Goal: Information Seeking & Learning: Compare options

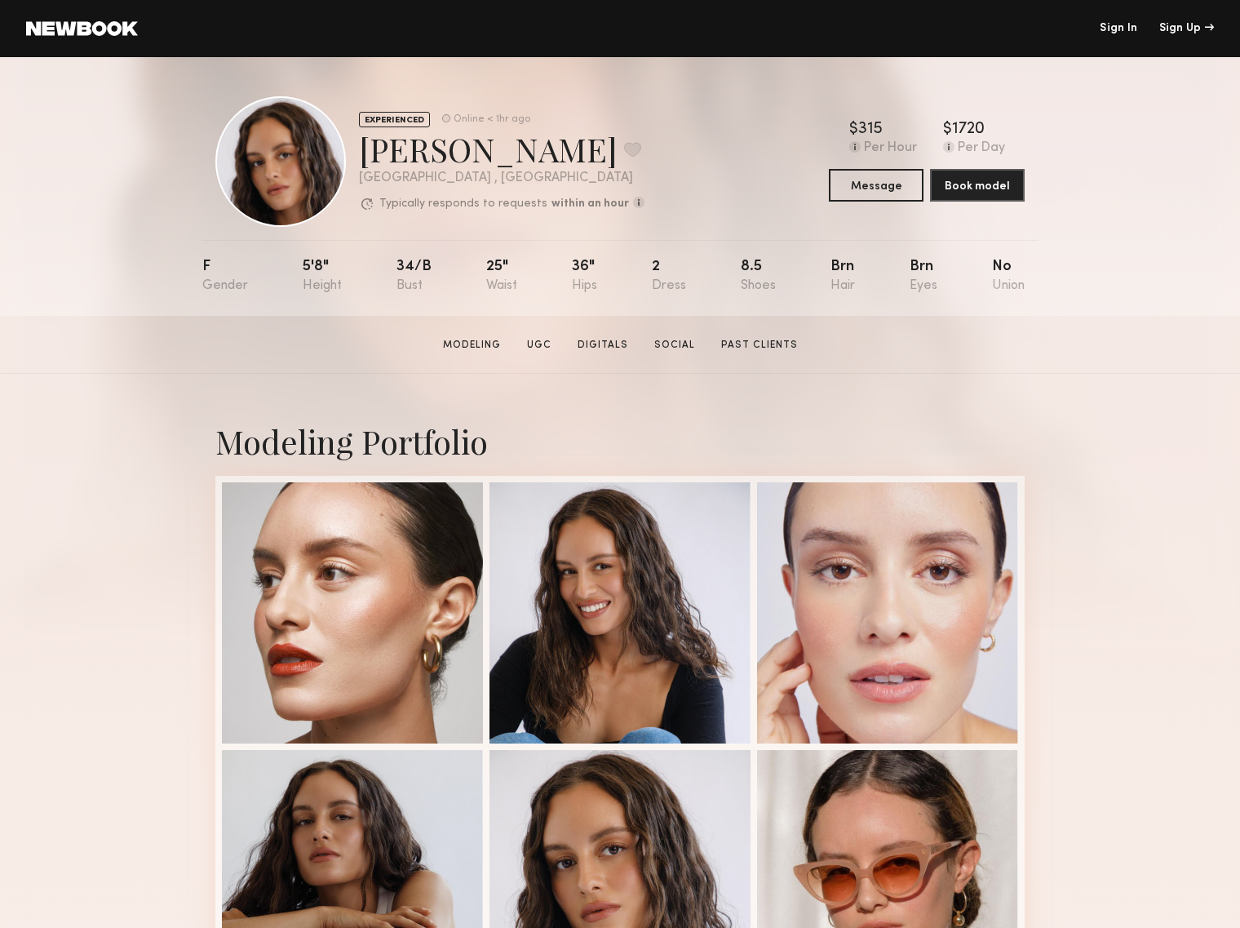
click at [85, 31] on link at bounding box center [82, 28] width 112 height 15
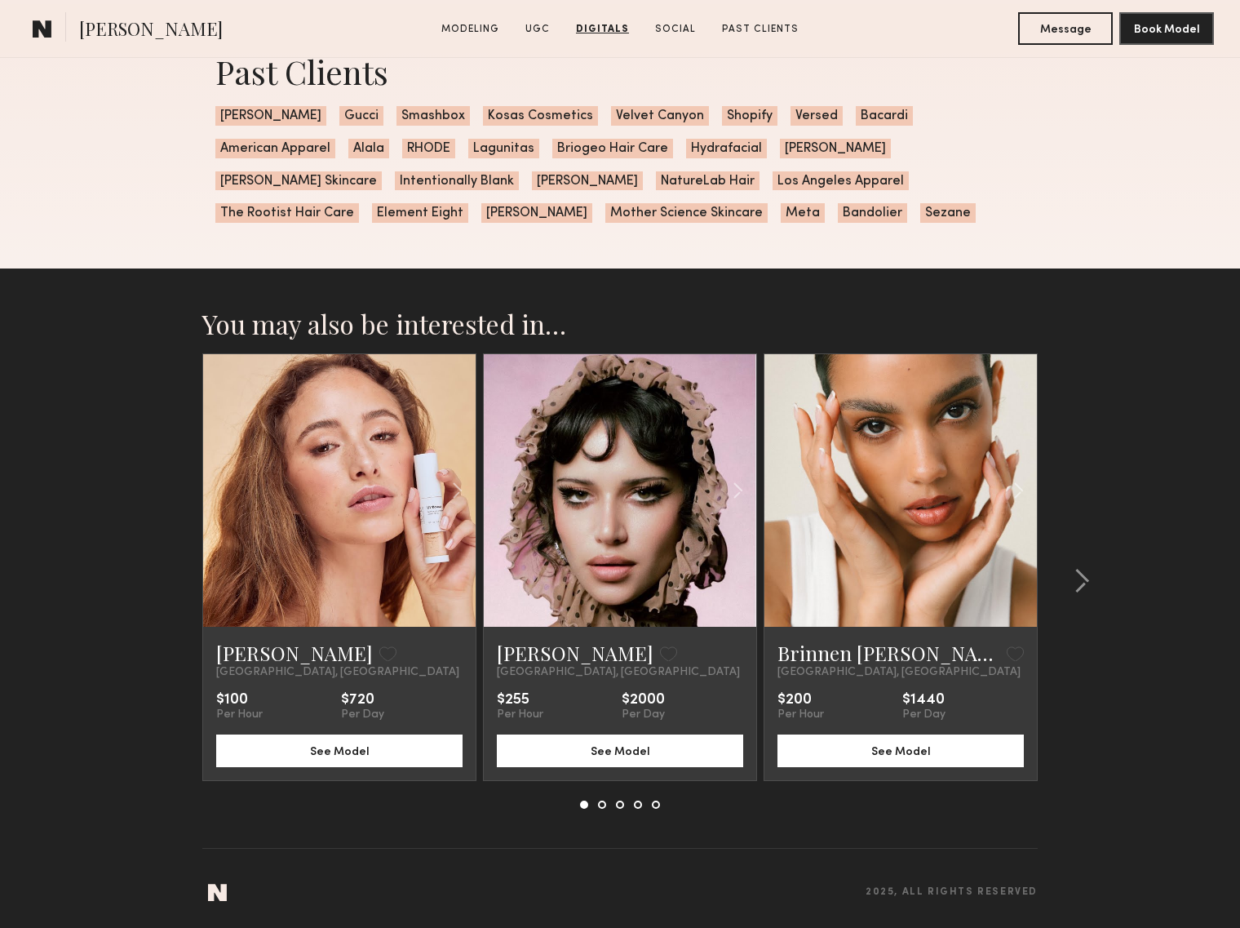
scroll to position [4100, 0]
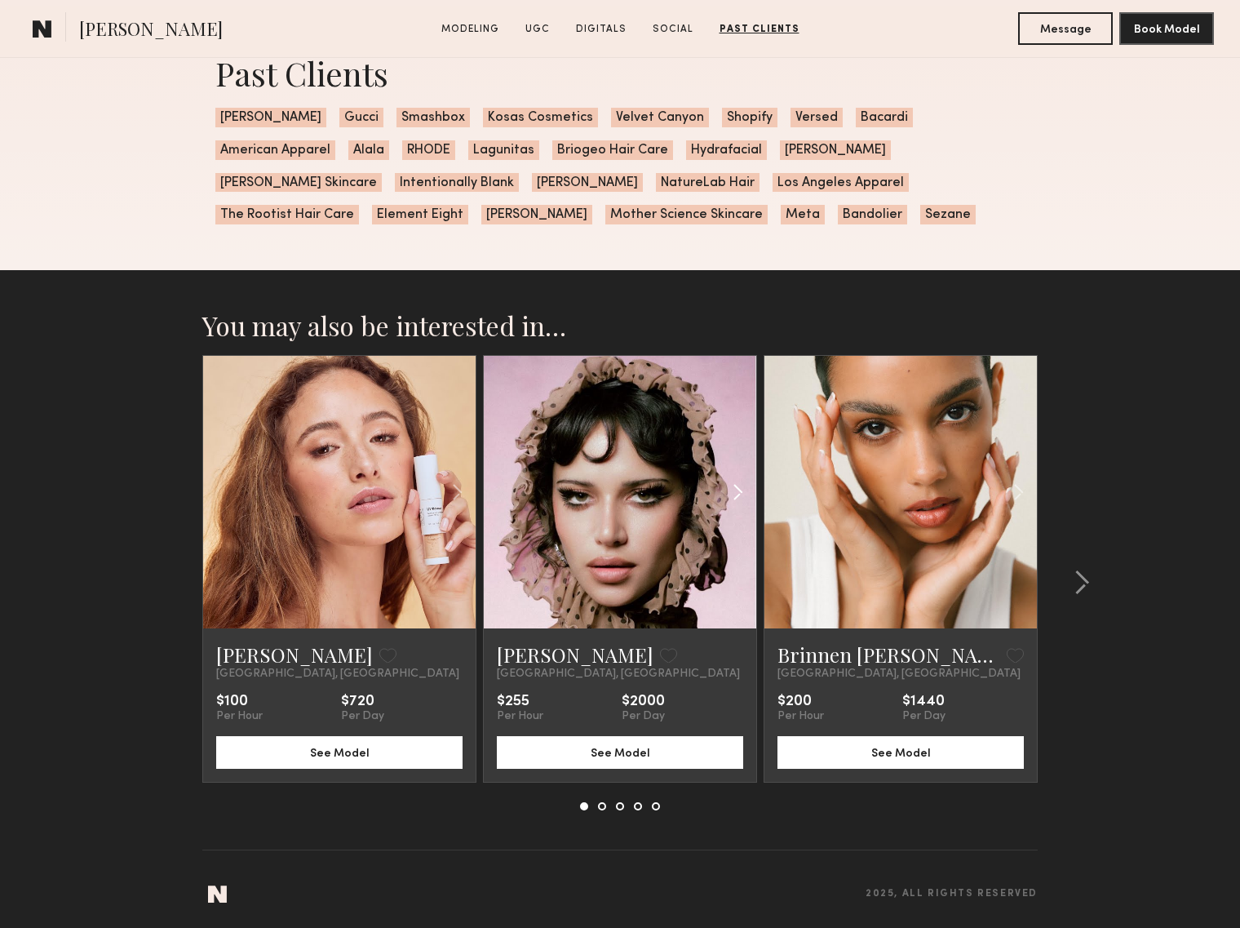
click at [742, 490] on common-icon at bounding box center [738, 491] width 24 height 31
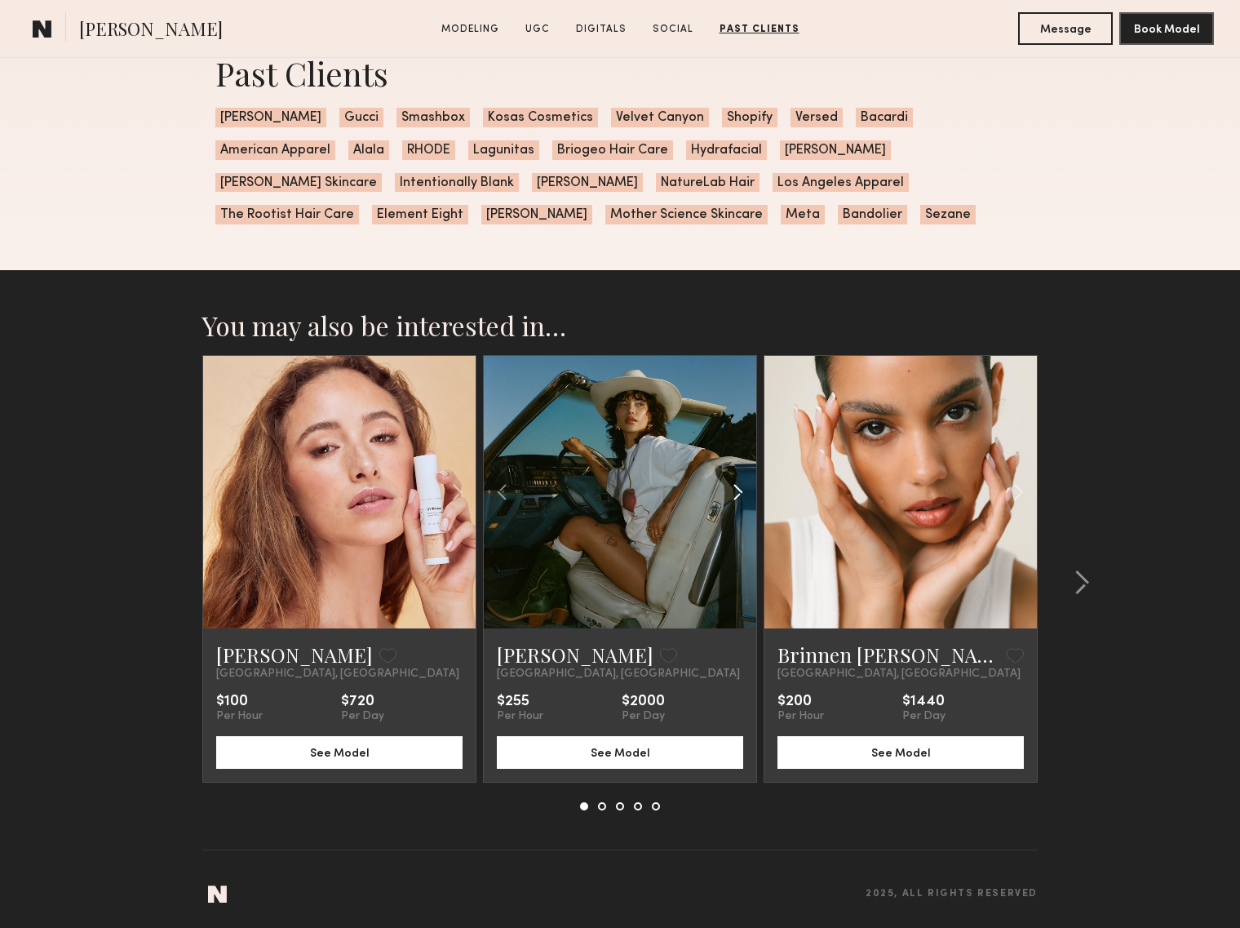
click at [742, 490] on common-icon at bounding box center [738, 491] width 24 height 31
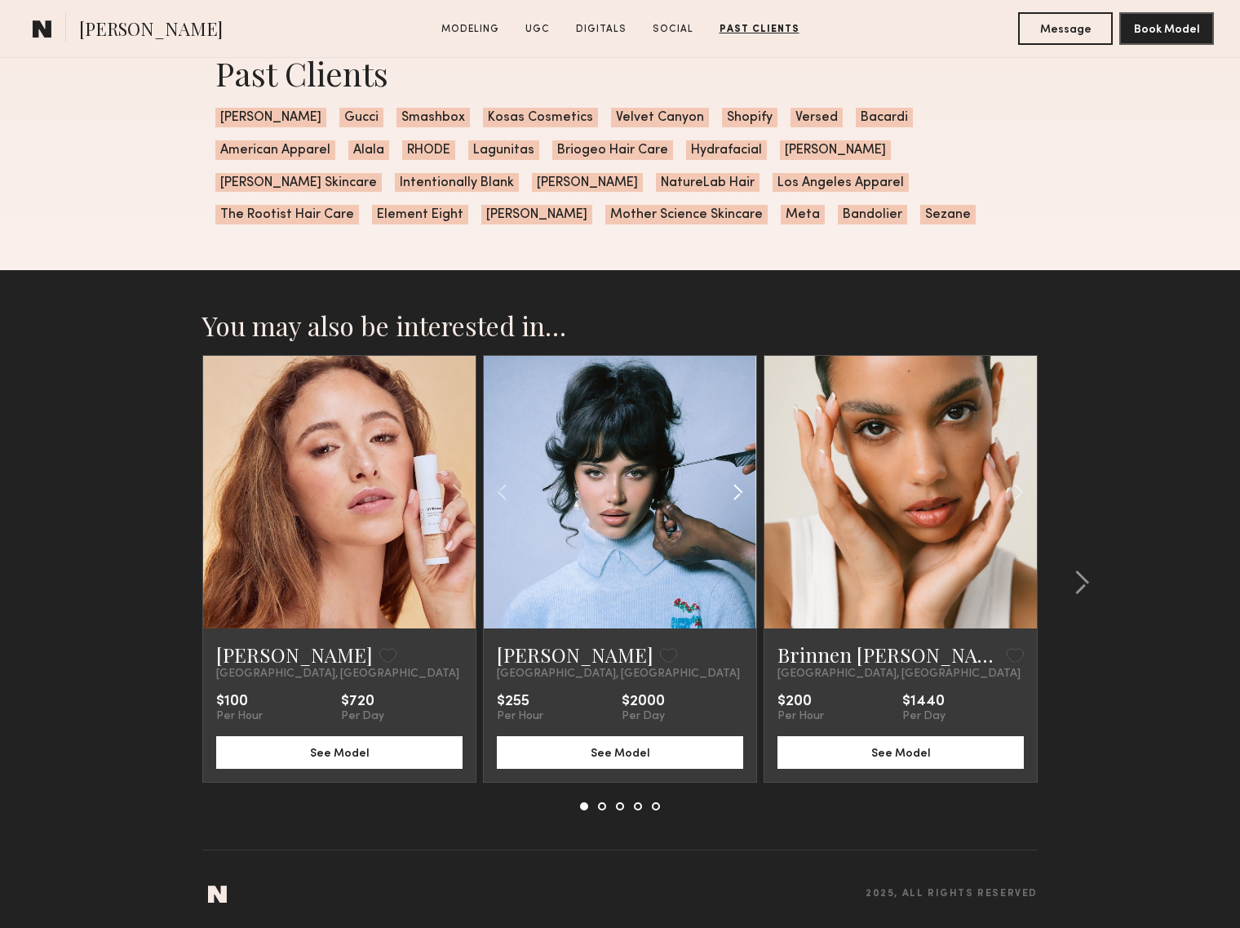
click at [742, 490] on common-icon at bounding box center [738, 491] width 24 height 31
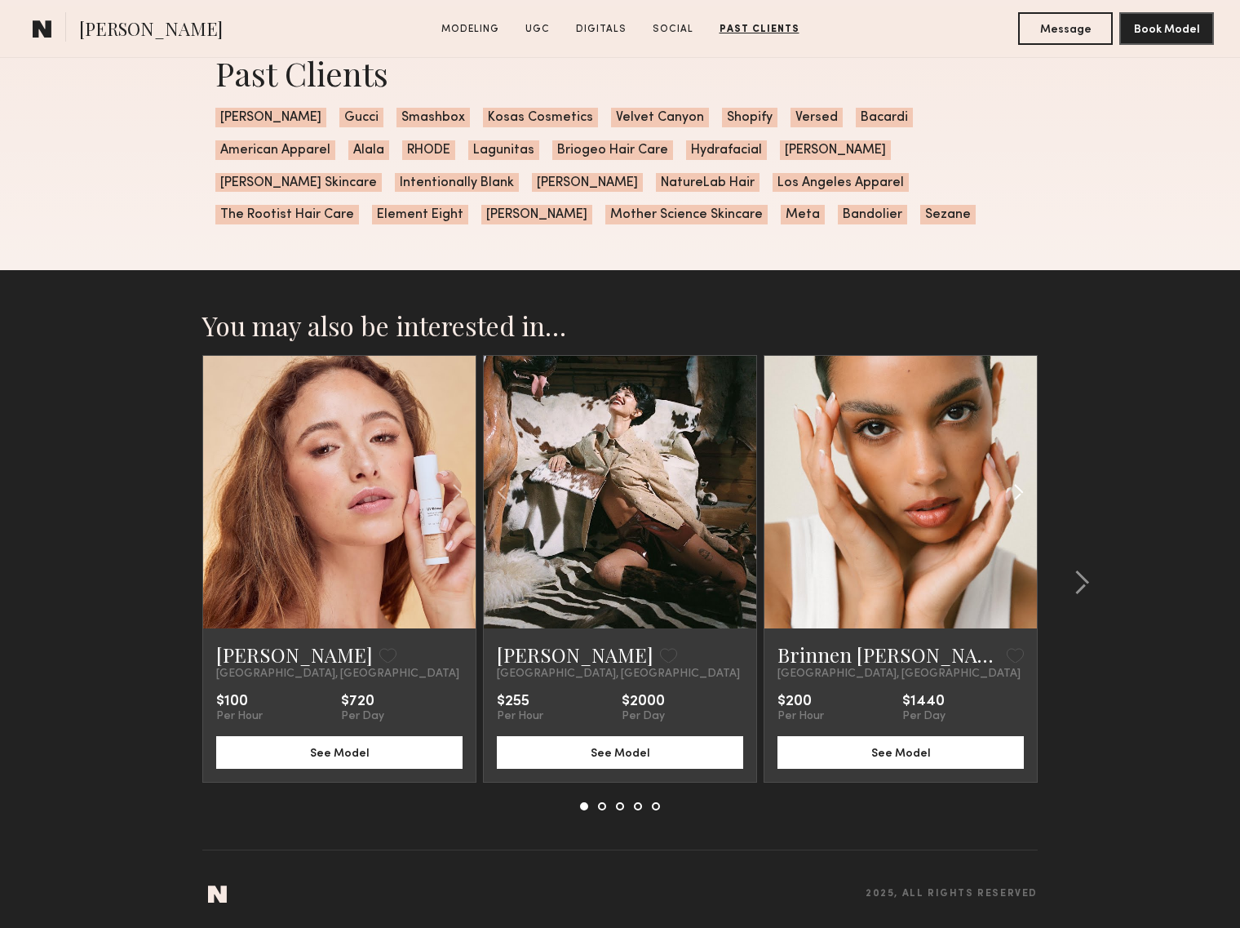
click at [1020, 490] on common-icon at bounding box center [1019, 491] width 24 height 31
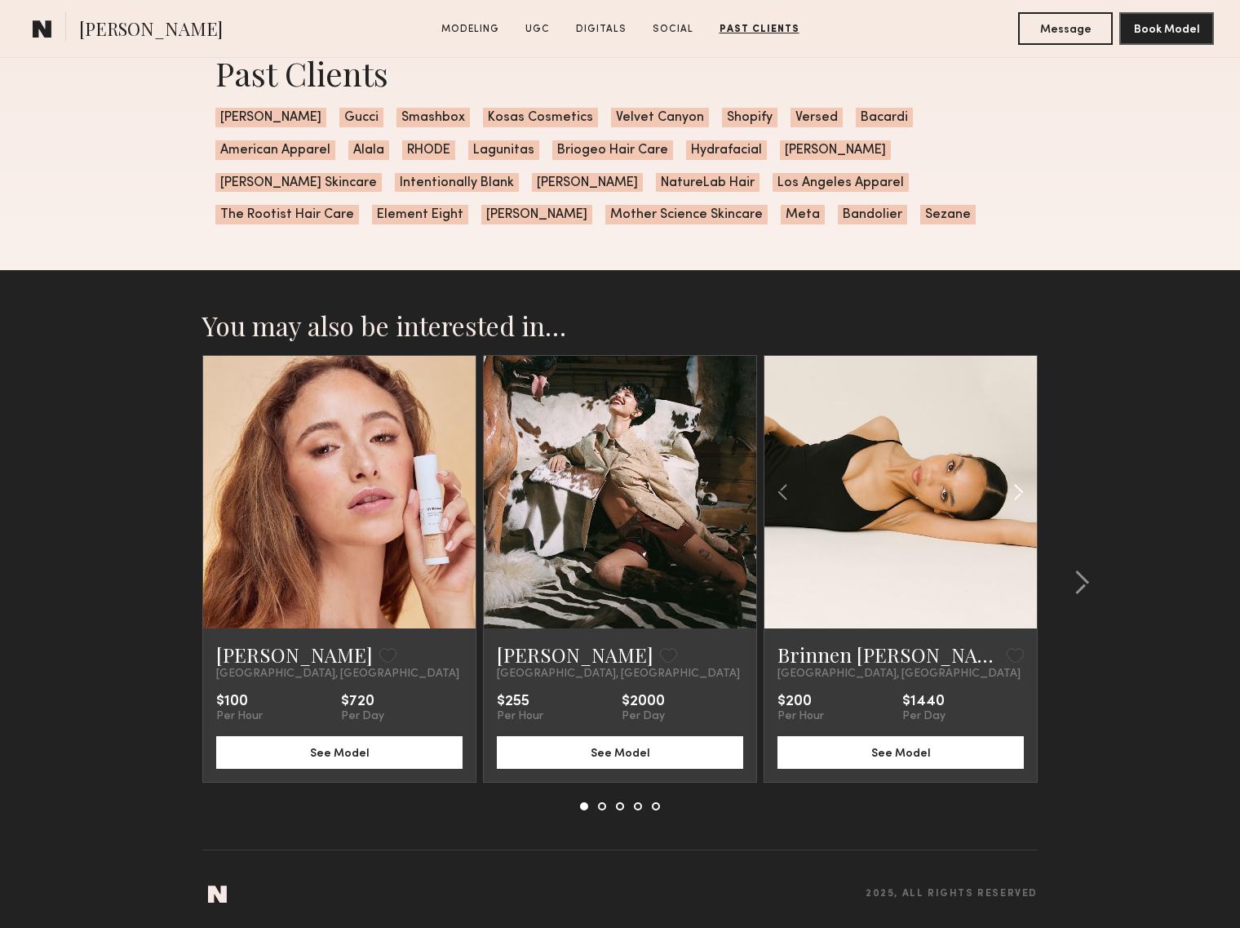
click at [1020, 490] on common-icon at bounding box center [1019, 491] width 24 height 31
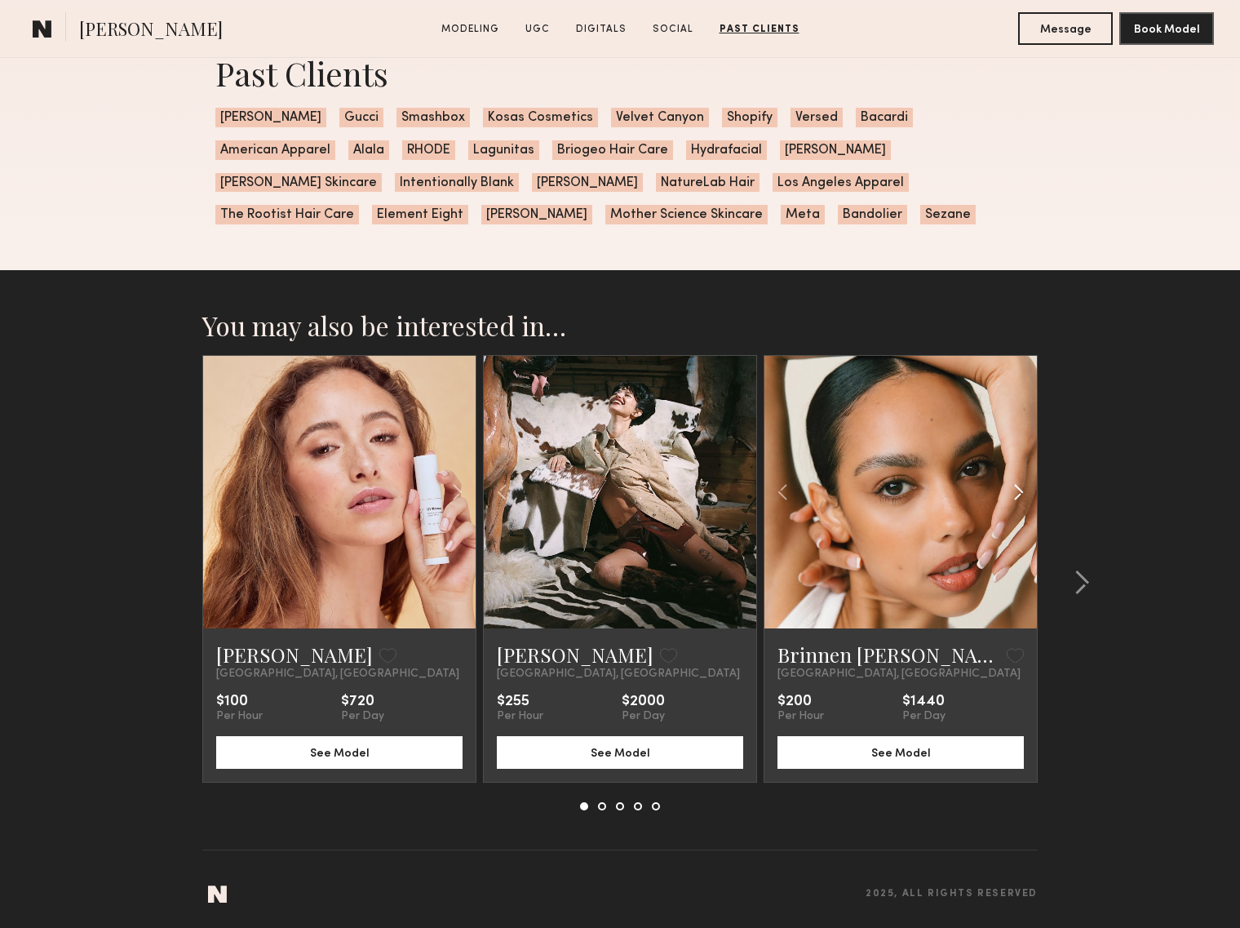
click at [1020, 490] on common-icon at bounding box center [1019, 491] width 24 height 31
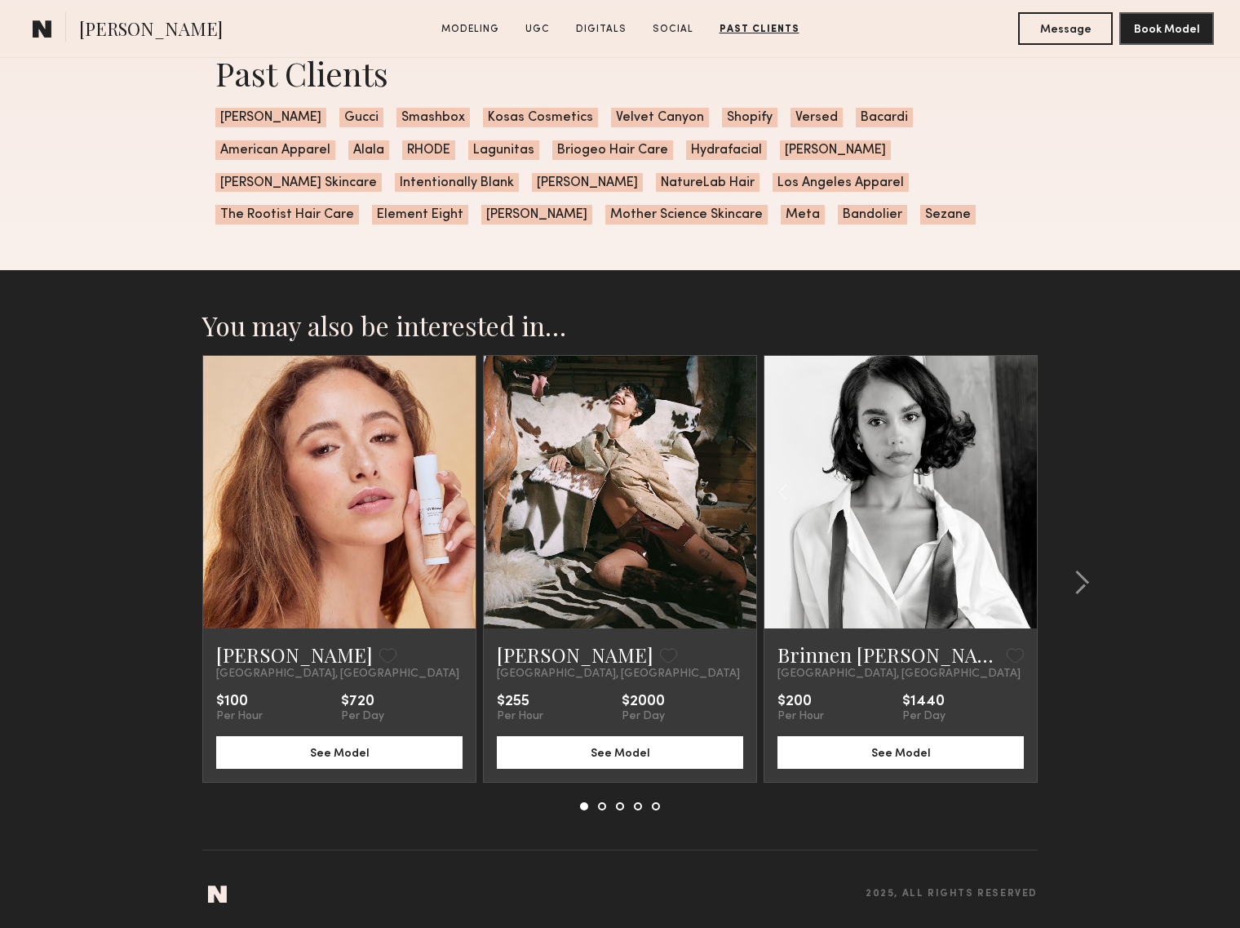
click at [1020, 490] on div at bounding box center [900, 492] width 272 height 272
click at [1086, 578] on common-icon at bounding box center [1082, 582] width 16 height 26
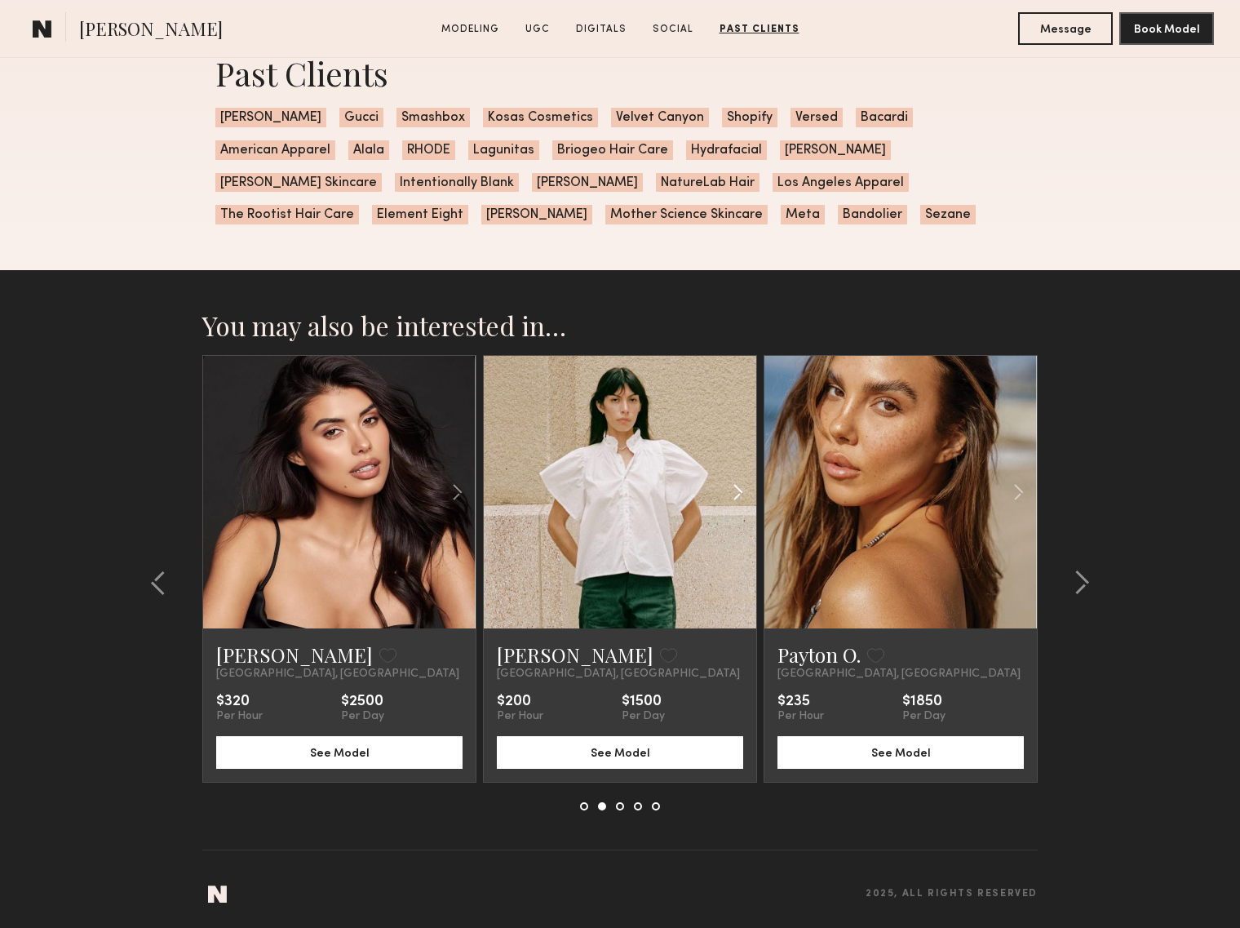
click at [735, 493] on common-icon at bounding box center [738, 491] width 24 height 31
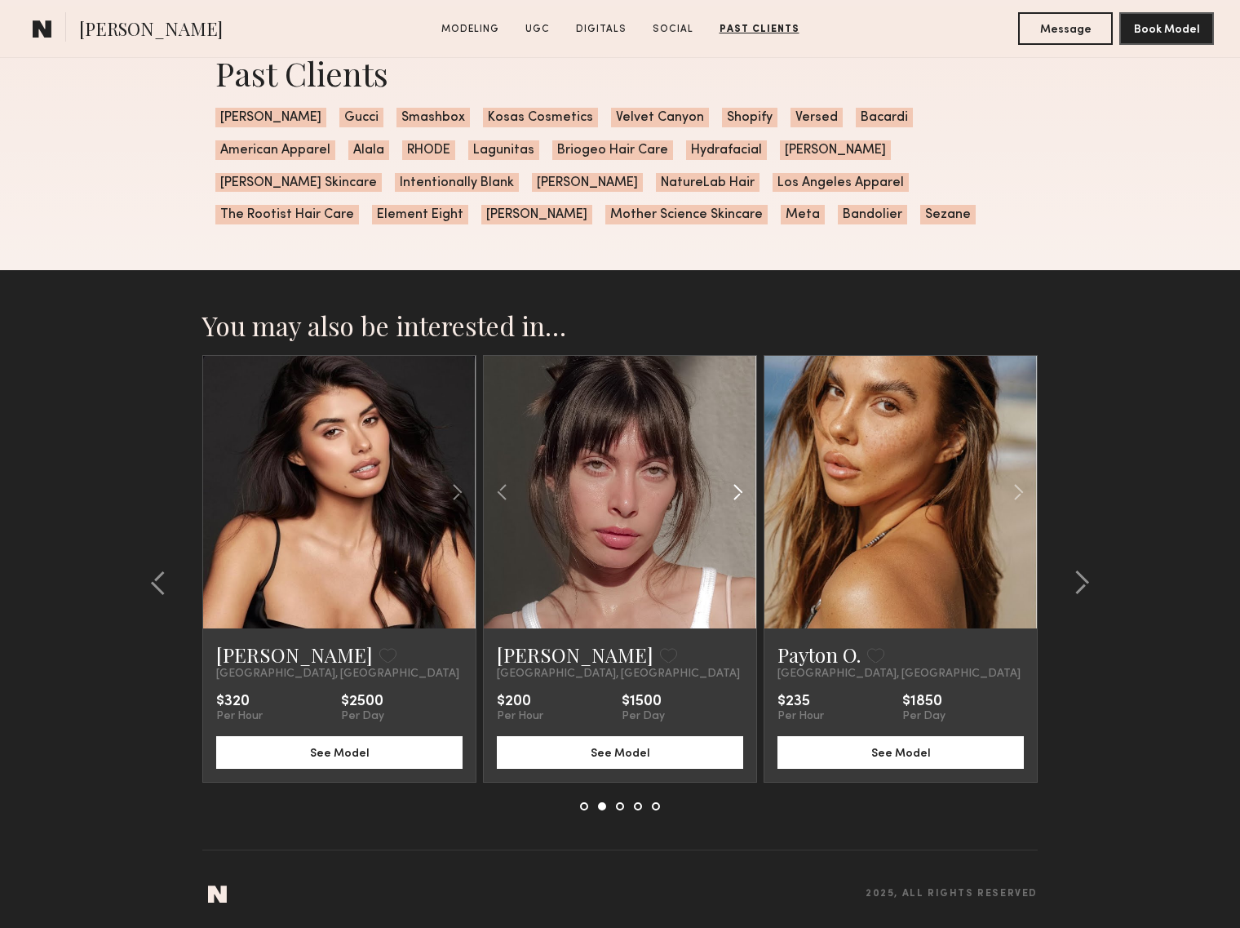
click at [735, 493] on common-icon at bounding box center [738, 491] width 24 height 31
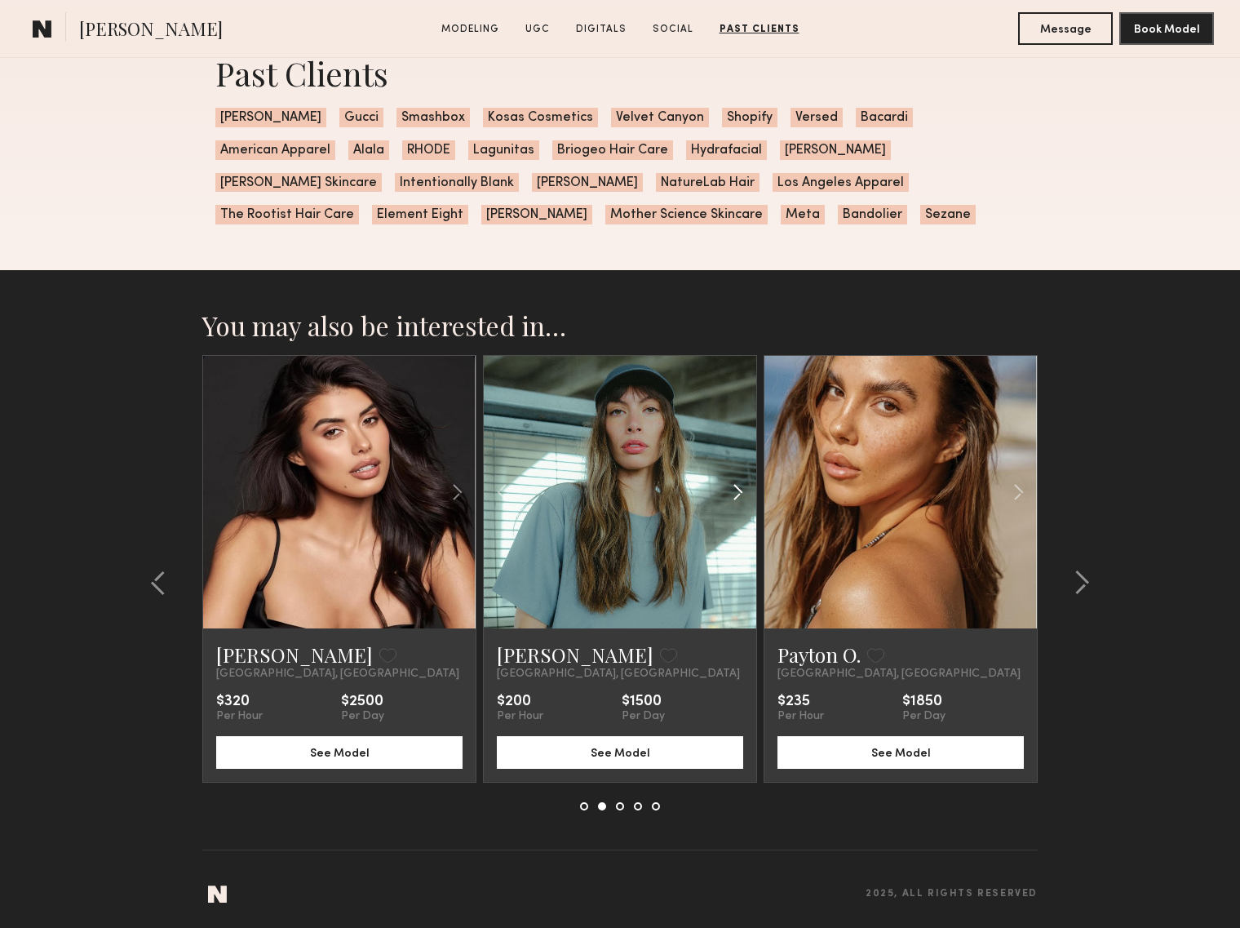
click at [735, 493] on common-icon at bounding box center [738, 491] width 24 height 31
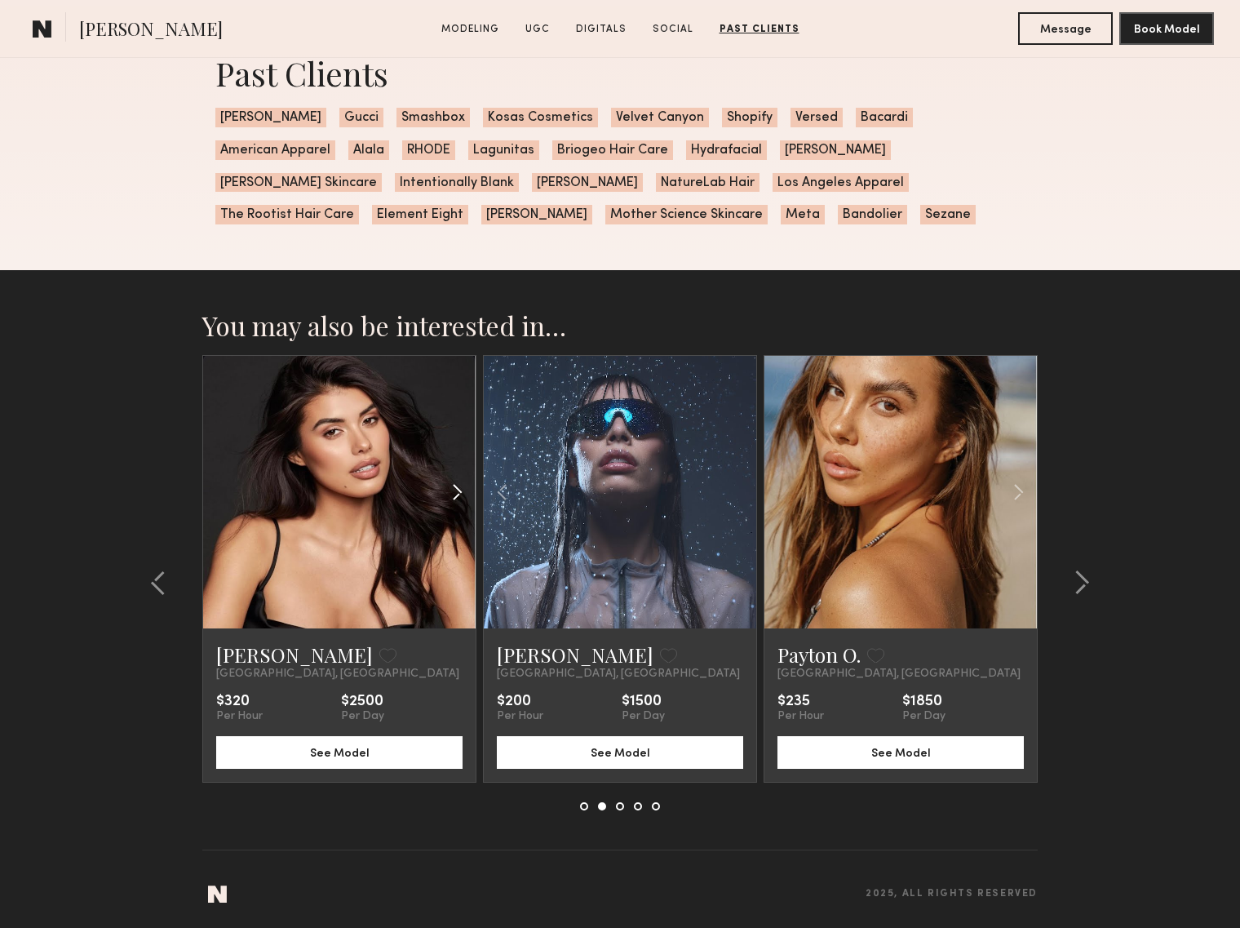
click at [459, 488] on common-icon at bounding box center [457, 491] width 24 height 31
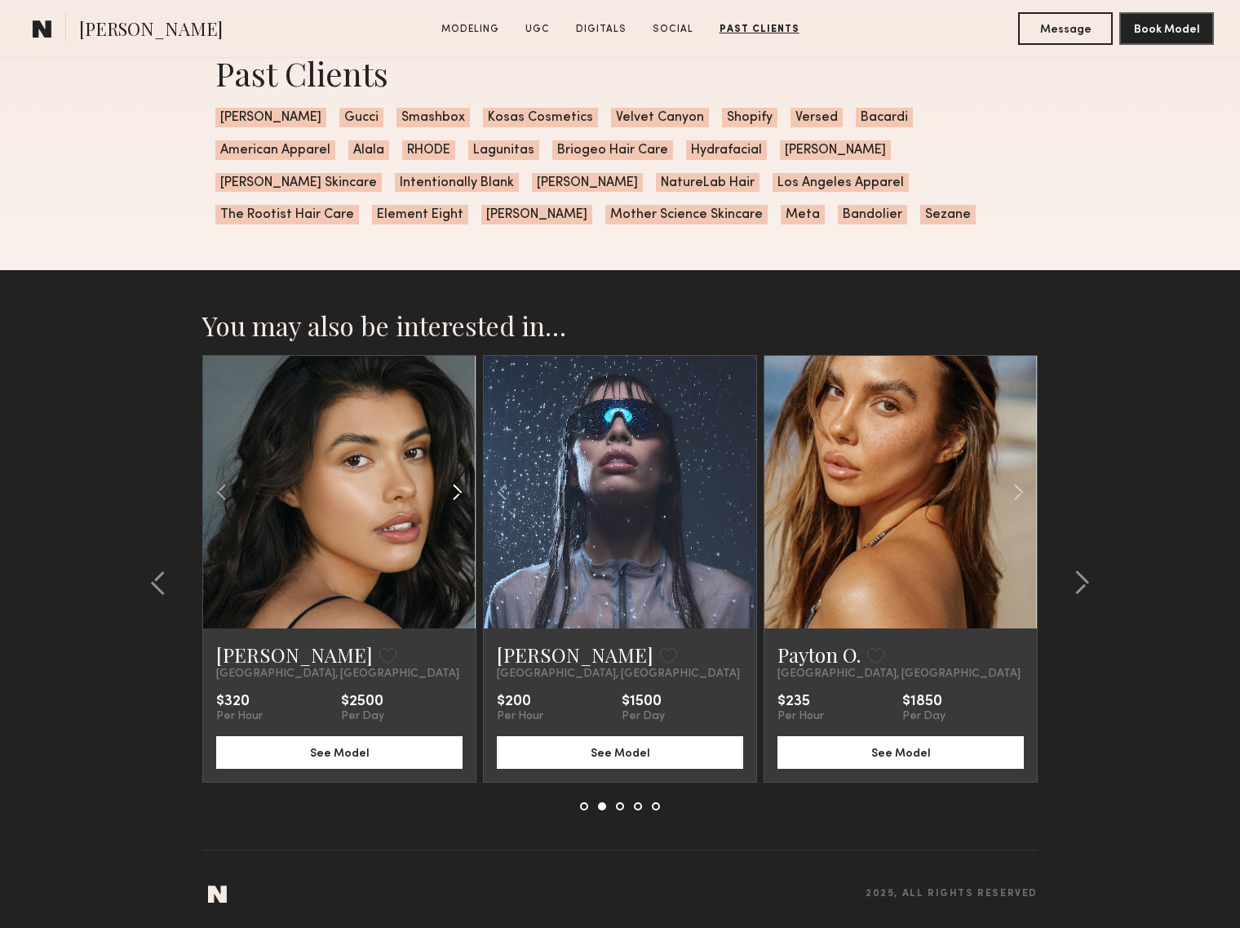
click at [459, 488] on common-icon at bounding box center [457, 491] width 24 height 31
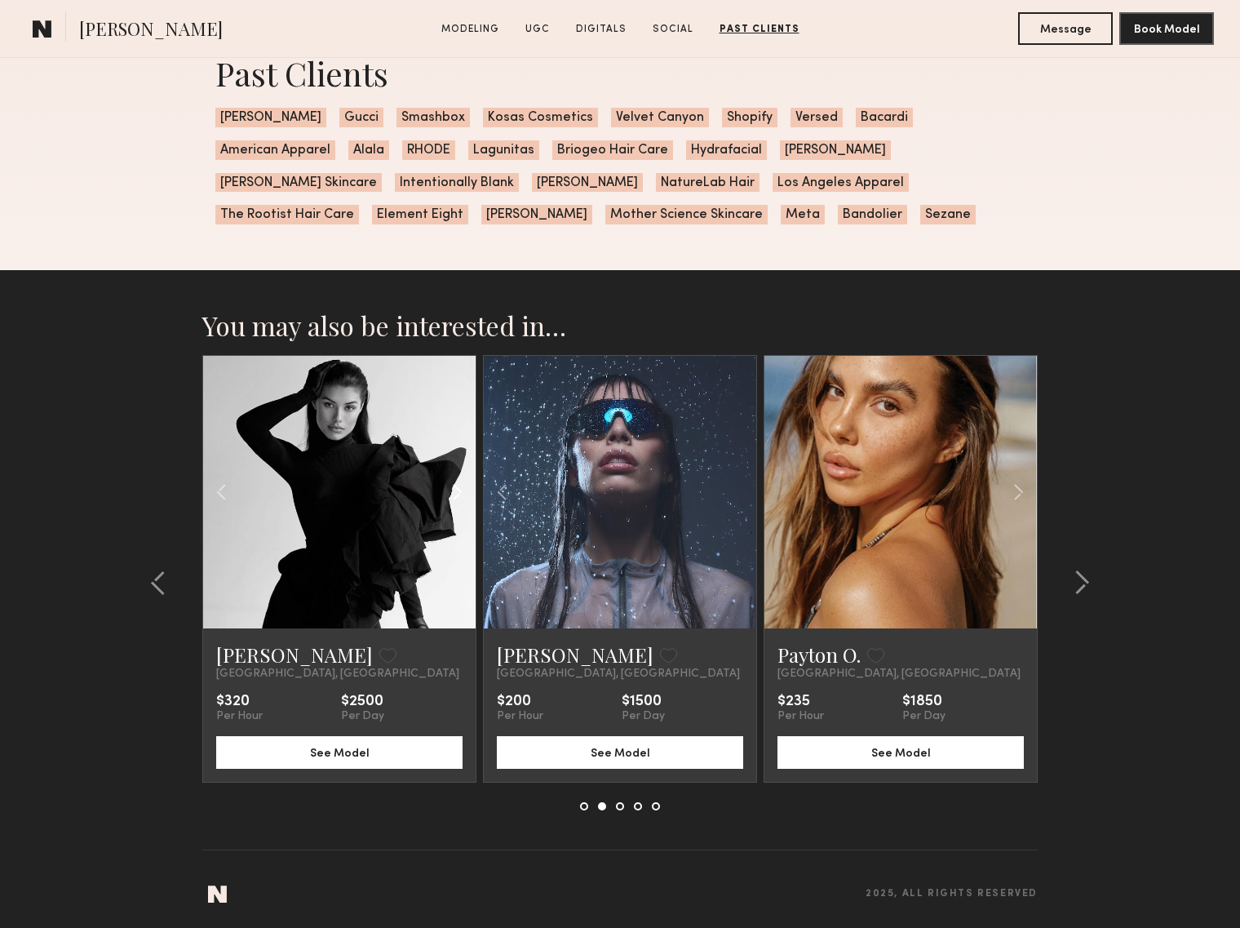
click at [459, 488] on common-icon at bounding box center [457, 491] width 24 height 31
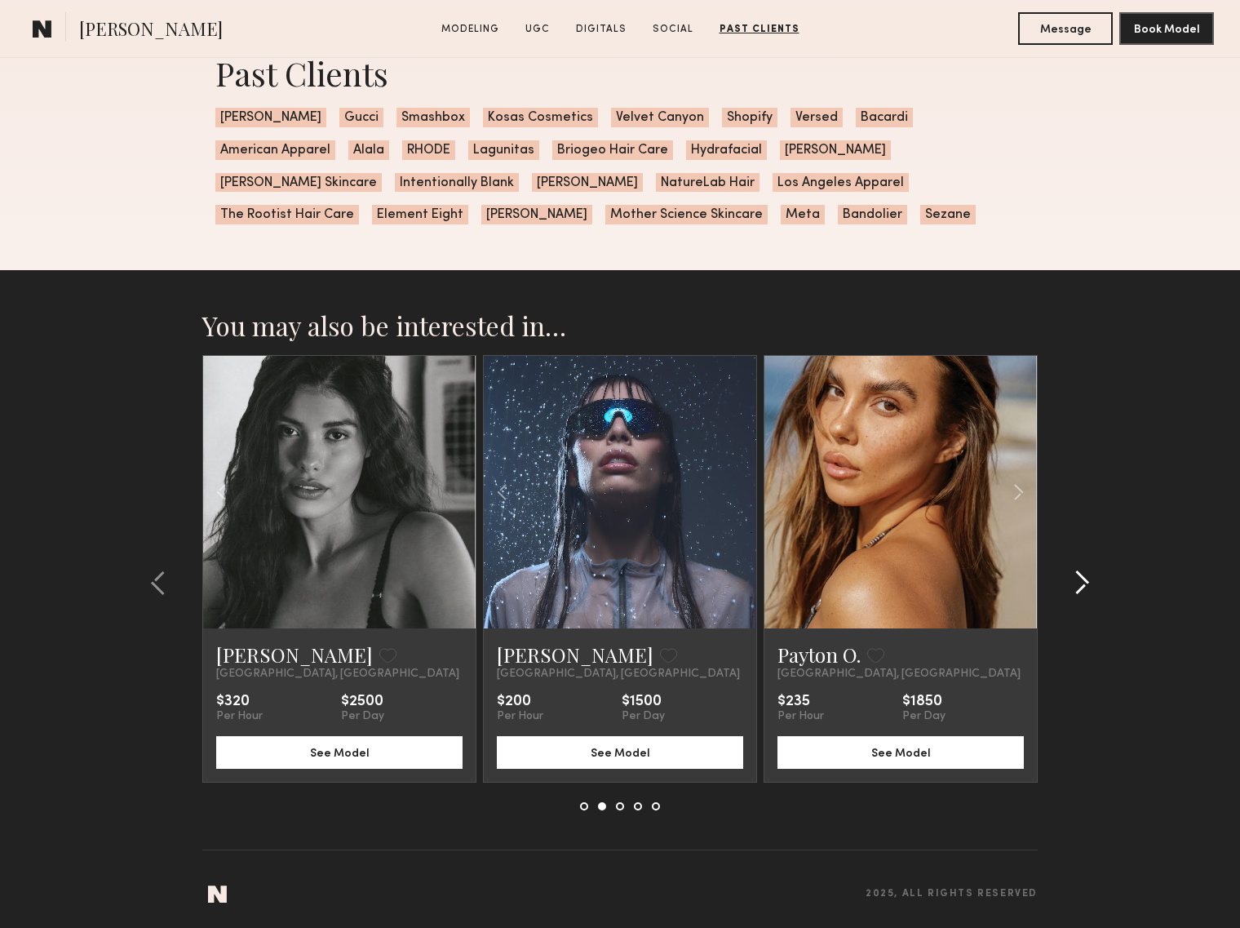
click at [1080, 572] on common-icon at bounding box center [1082, 582] width 16 height 26
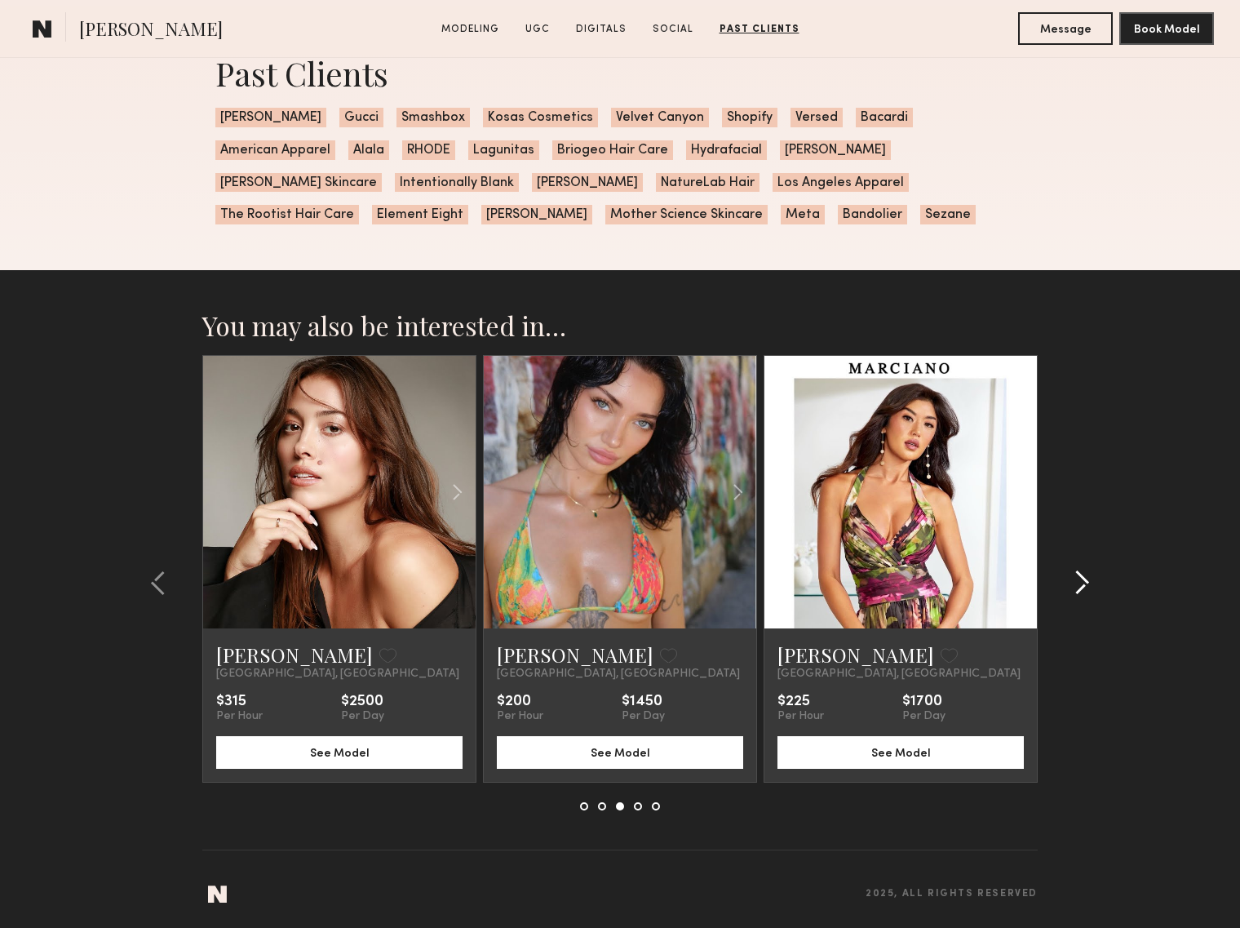
click at [1080, 572] on common-icon at bounding box center [1082, 582] width 16 height 26
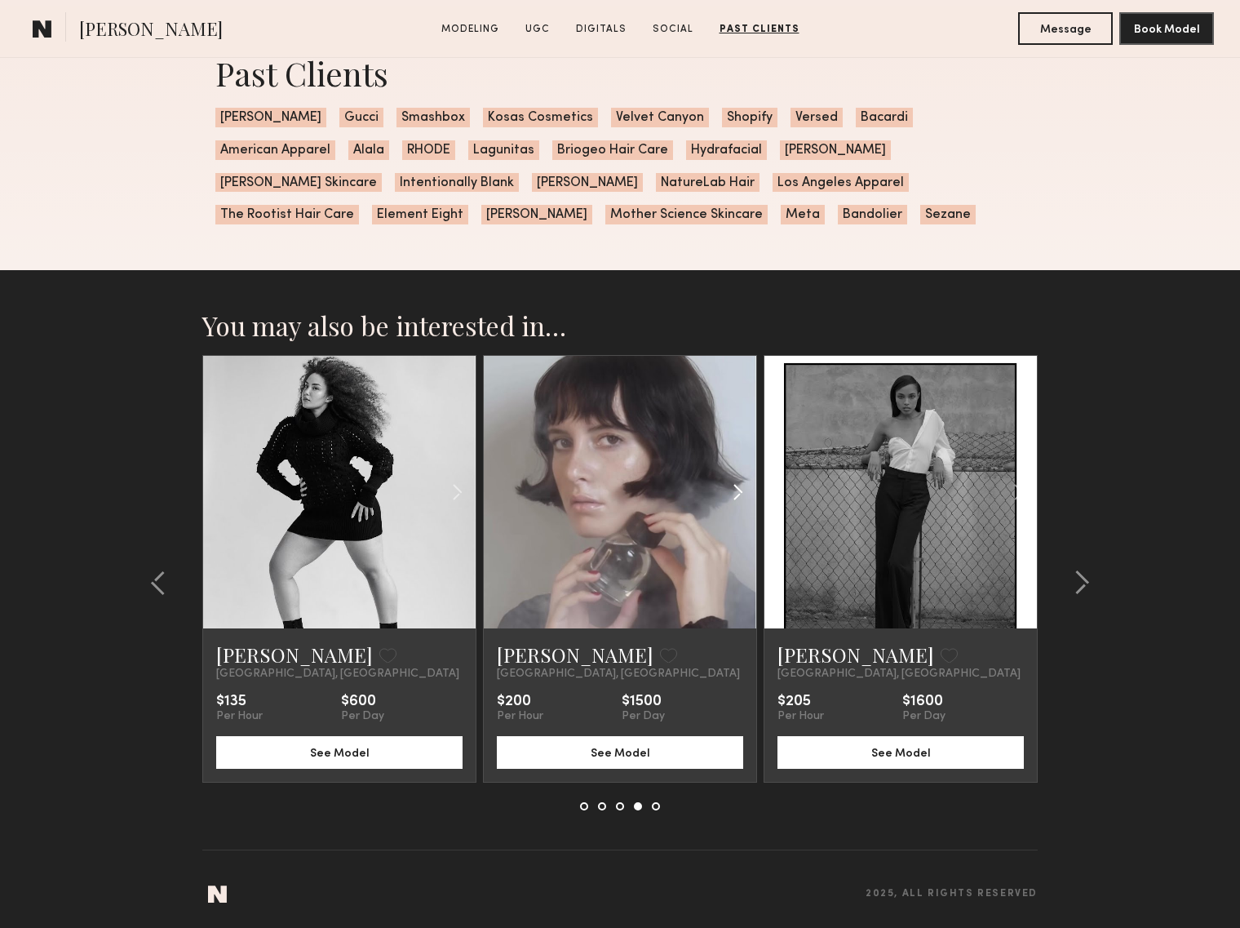
click at [739, 488] on common-icon at bounding box center [738, 491] width 24 height 31
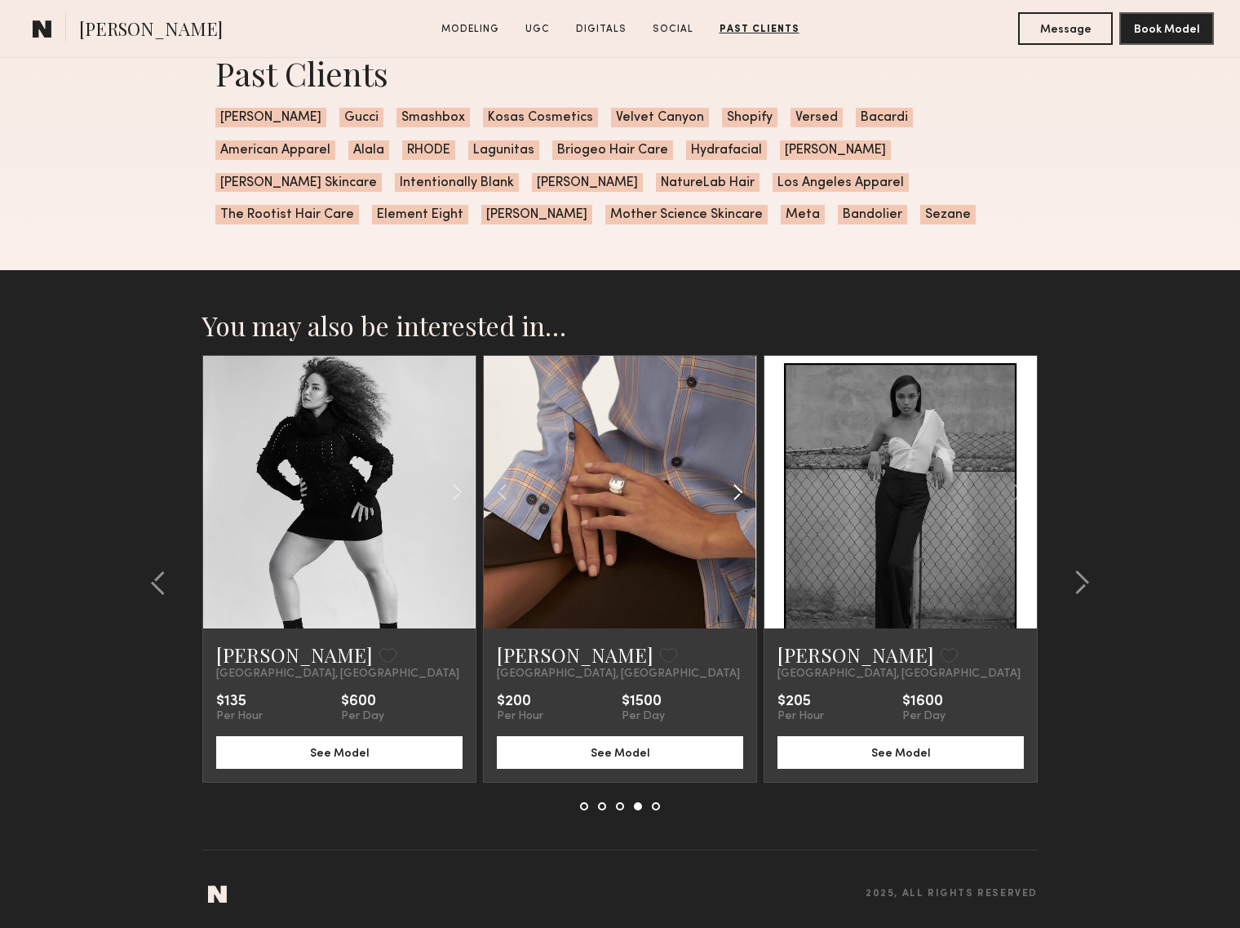
click at [739, 488] on common-icon at bounding box center [738, 491] width 24 height 31
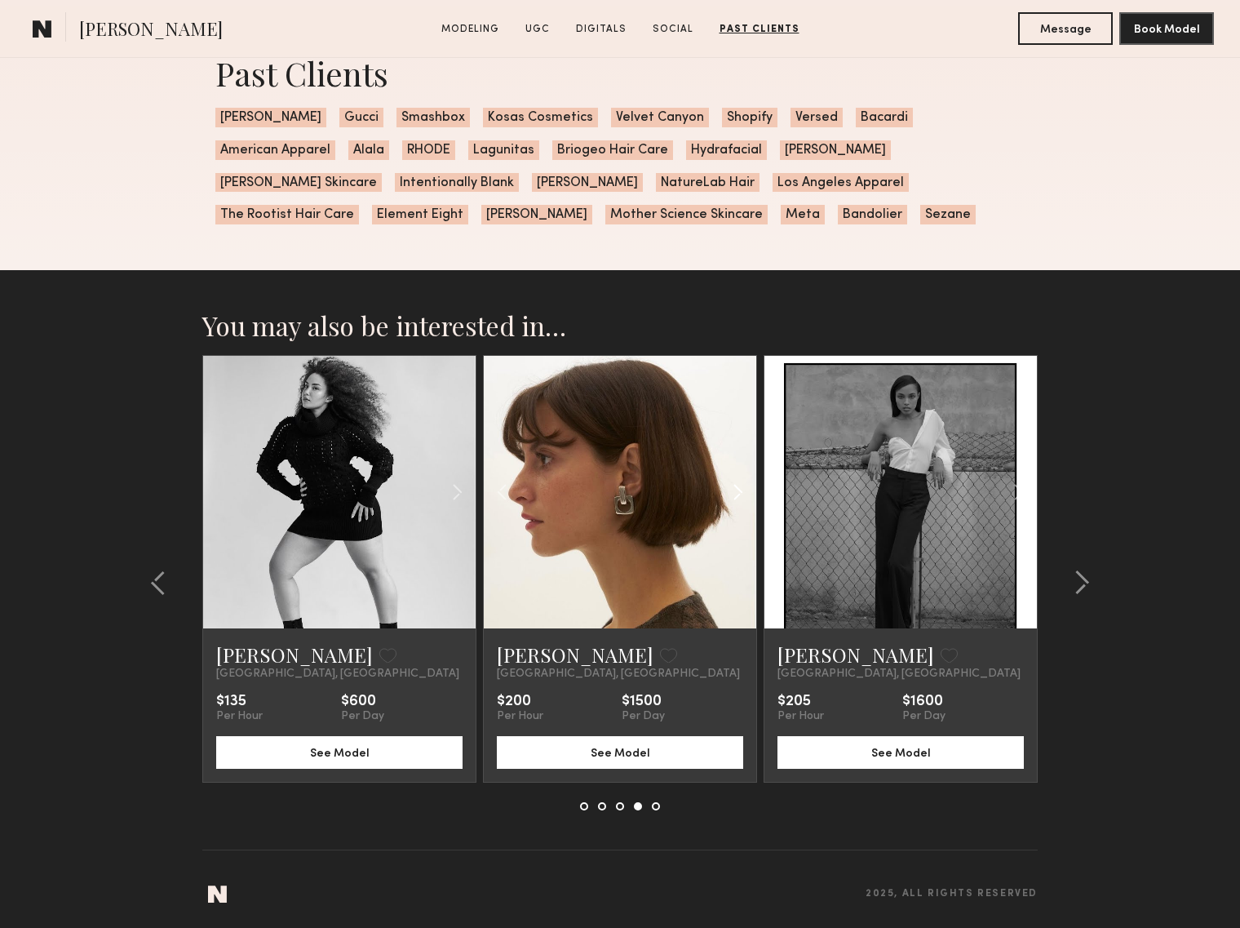
click at [739, 488] on common-icon at bounding box center [738, 491] width 24 height 31
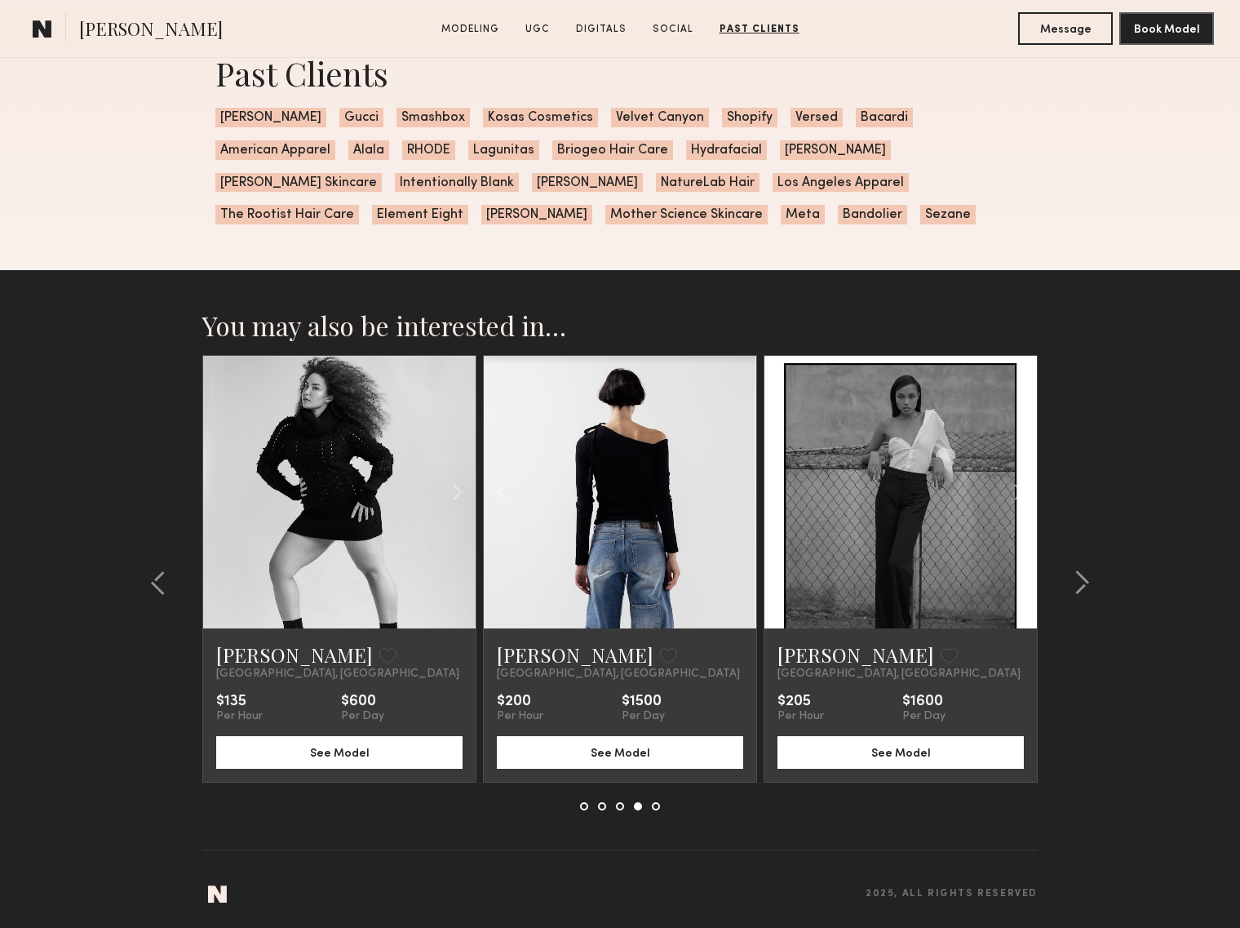
click at [739, 488] on div at bounding box center [620, 492] width 272 height 272
click at [505, 488] on common-icon at bounding box center [502, 491] width 24 height 31
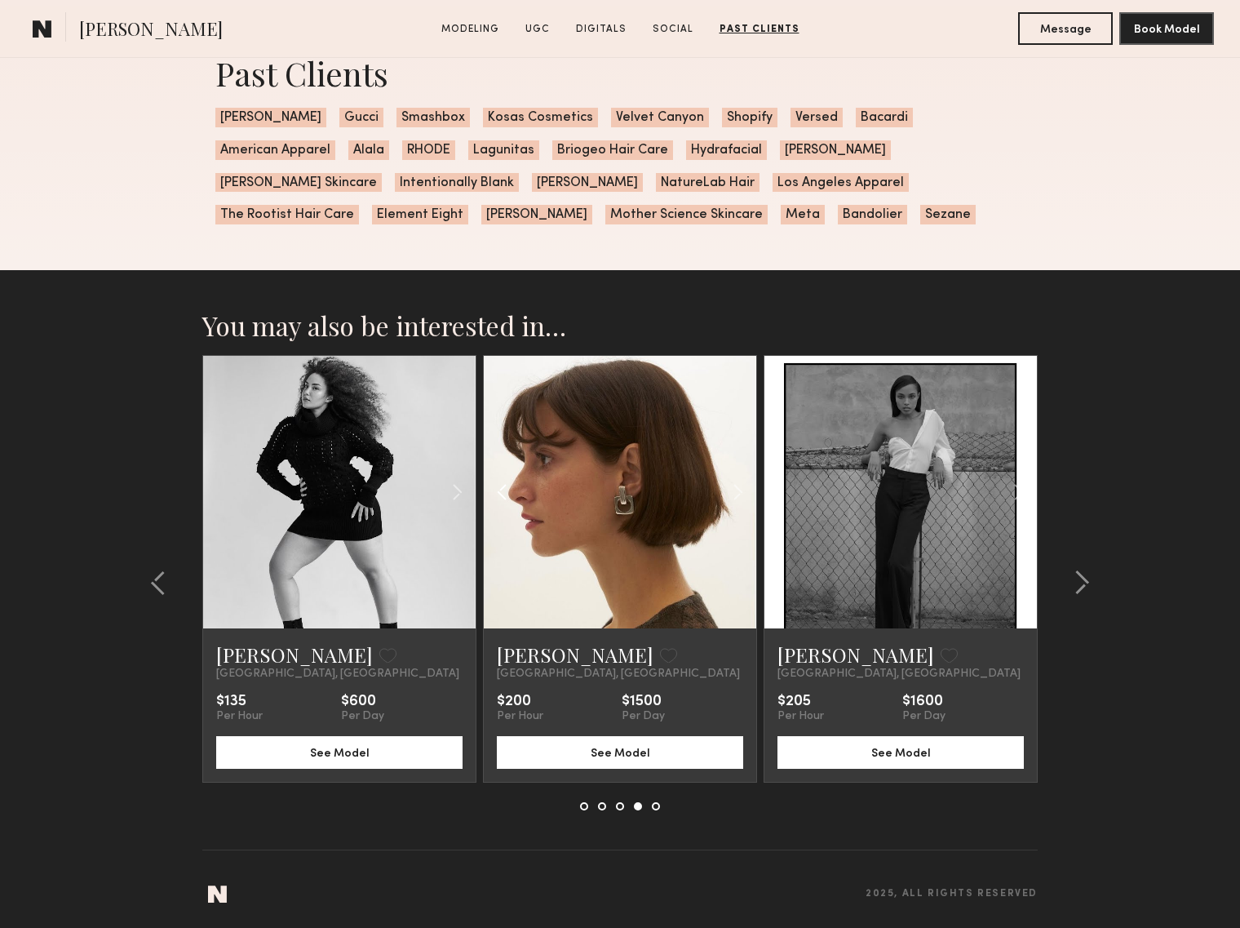
click at [505, 488] on common-icon at bounding box center [502, 491] width 24 height 31
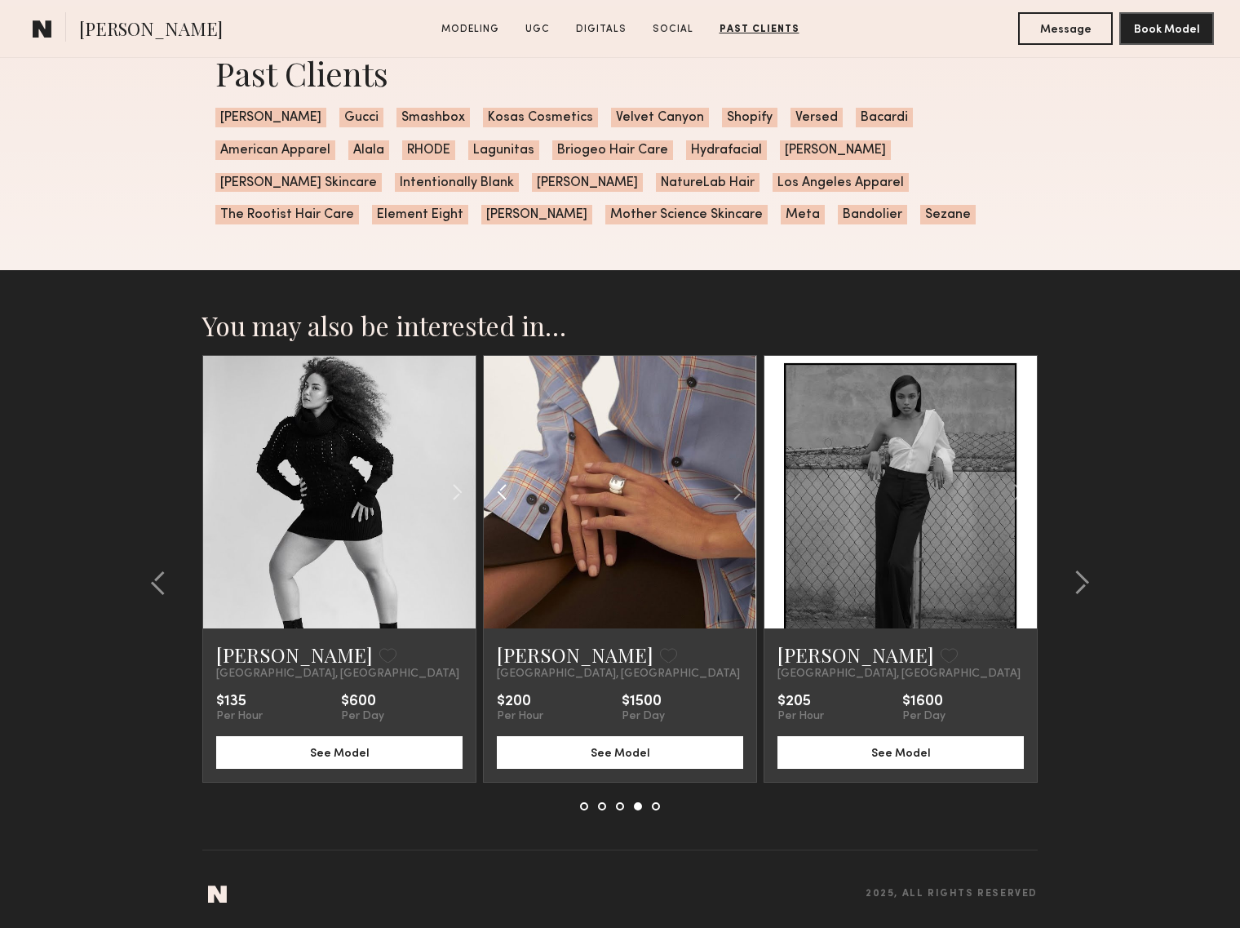
click at [505, 488] on common-icon at bounding box center [502, 491] width 24 height 31
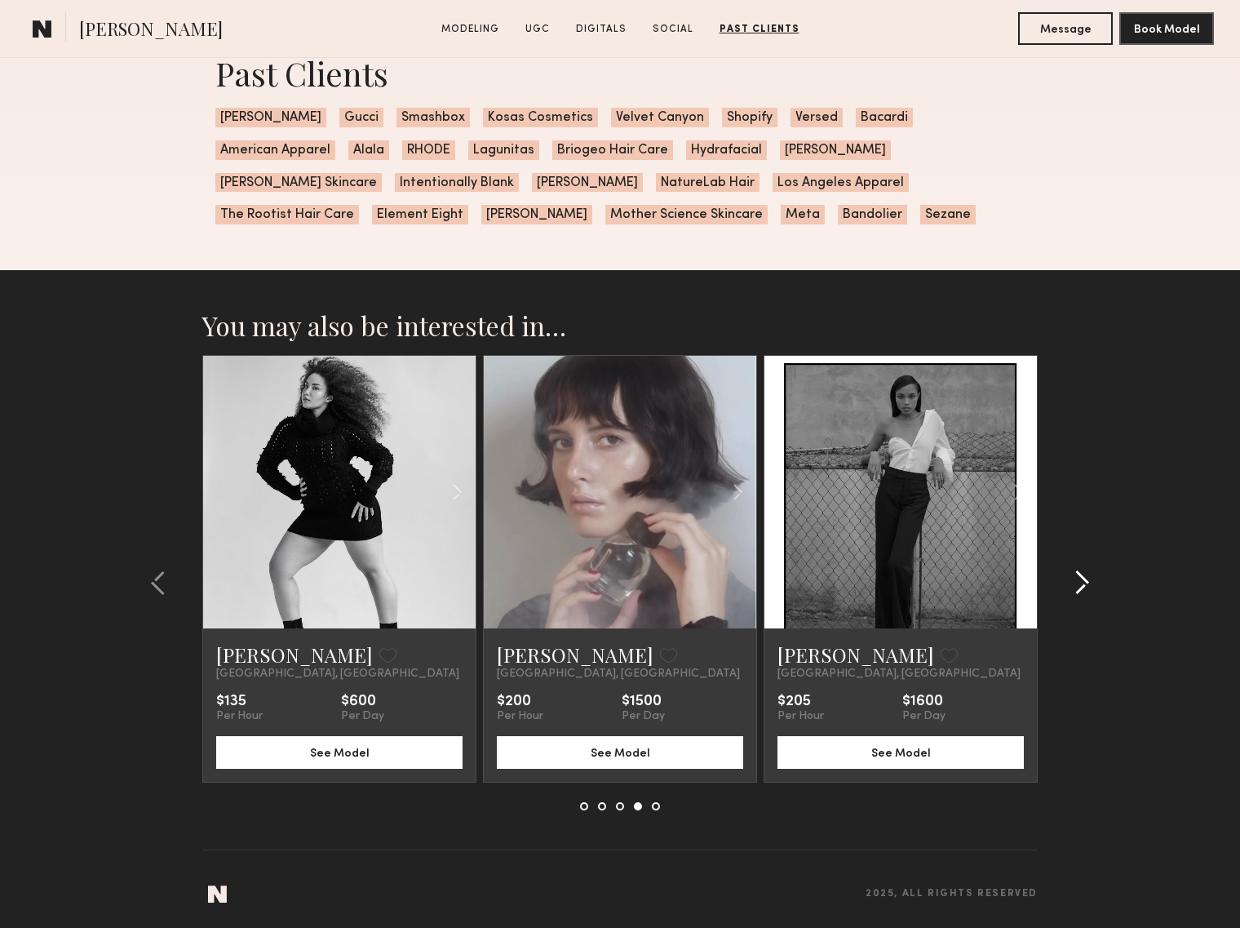
click at [1081, 581] on common-icon at bounding box center [1082, 582] width 16 height 26
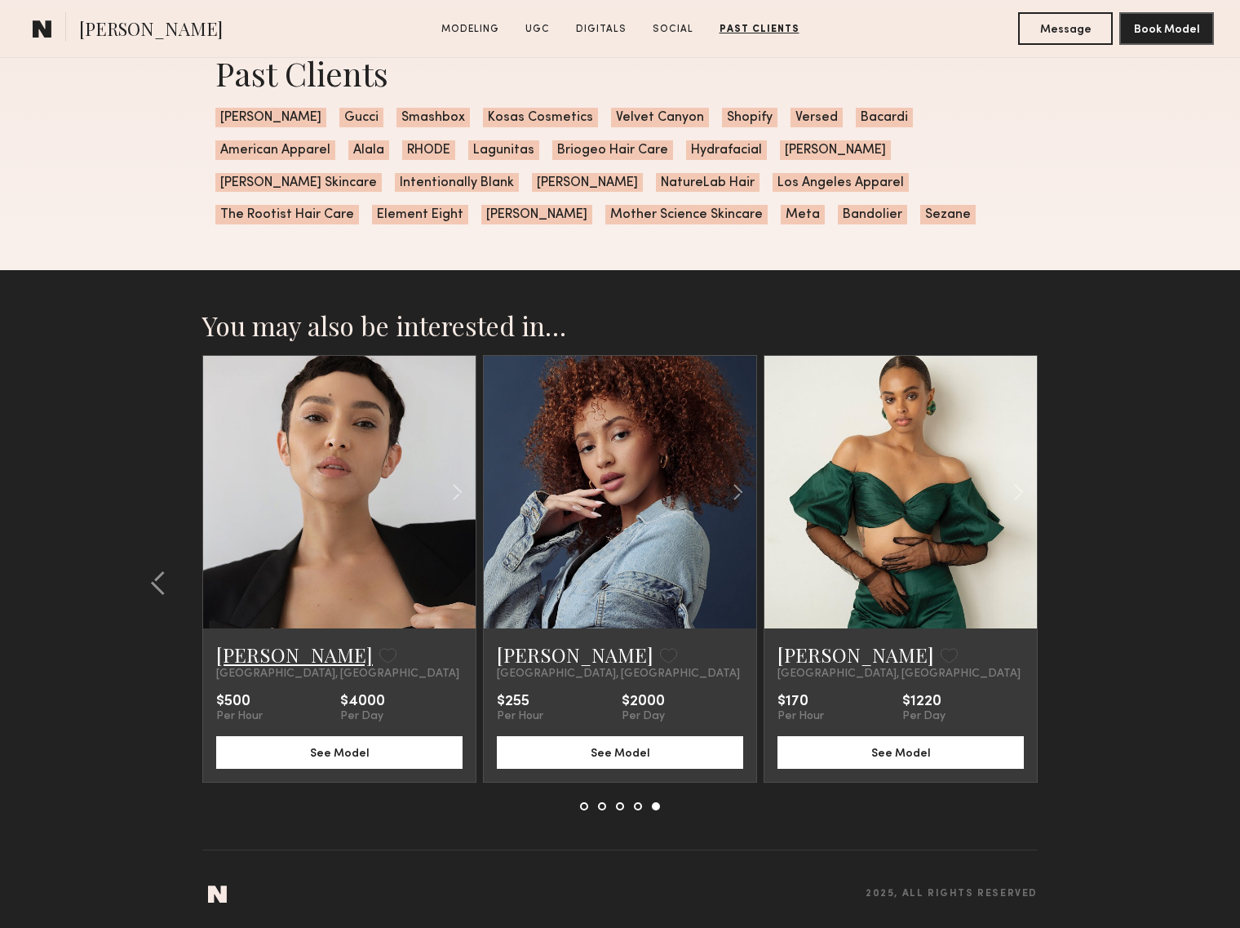
click at [263, 654] on link "Naima M." at bounding box center [294, 654] width 157 height 26
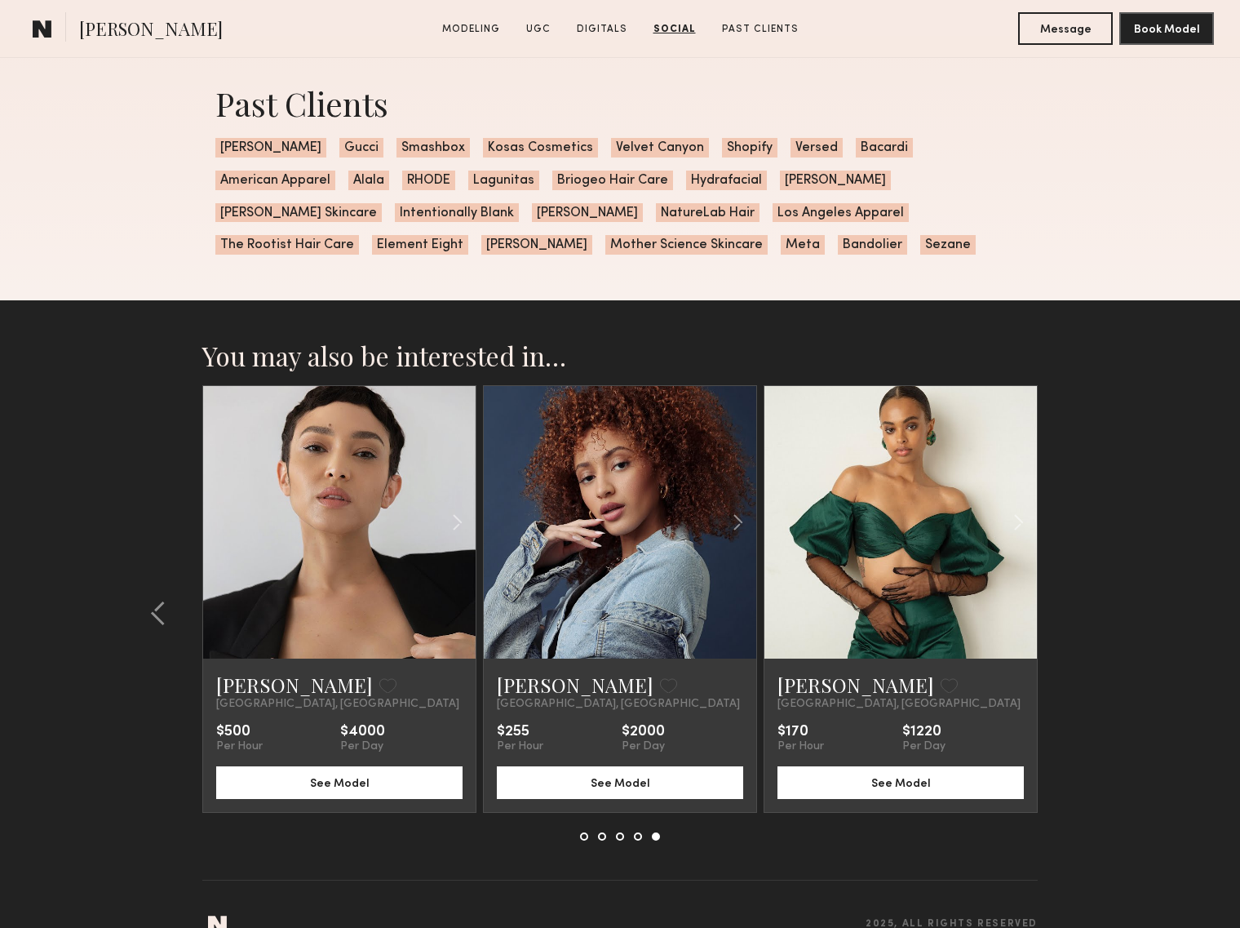
scroll to position [4074, 0]
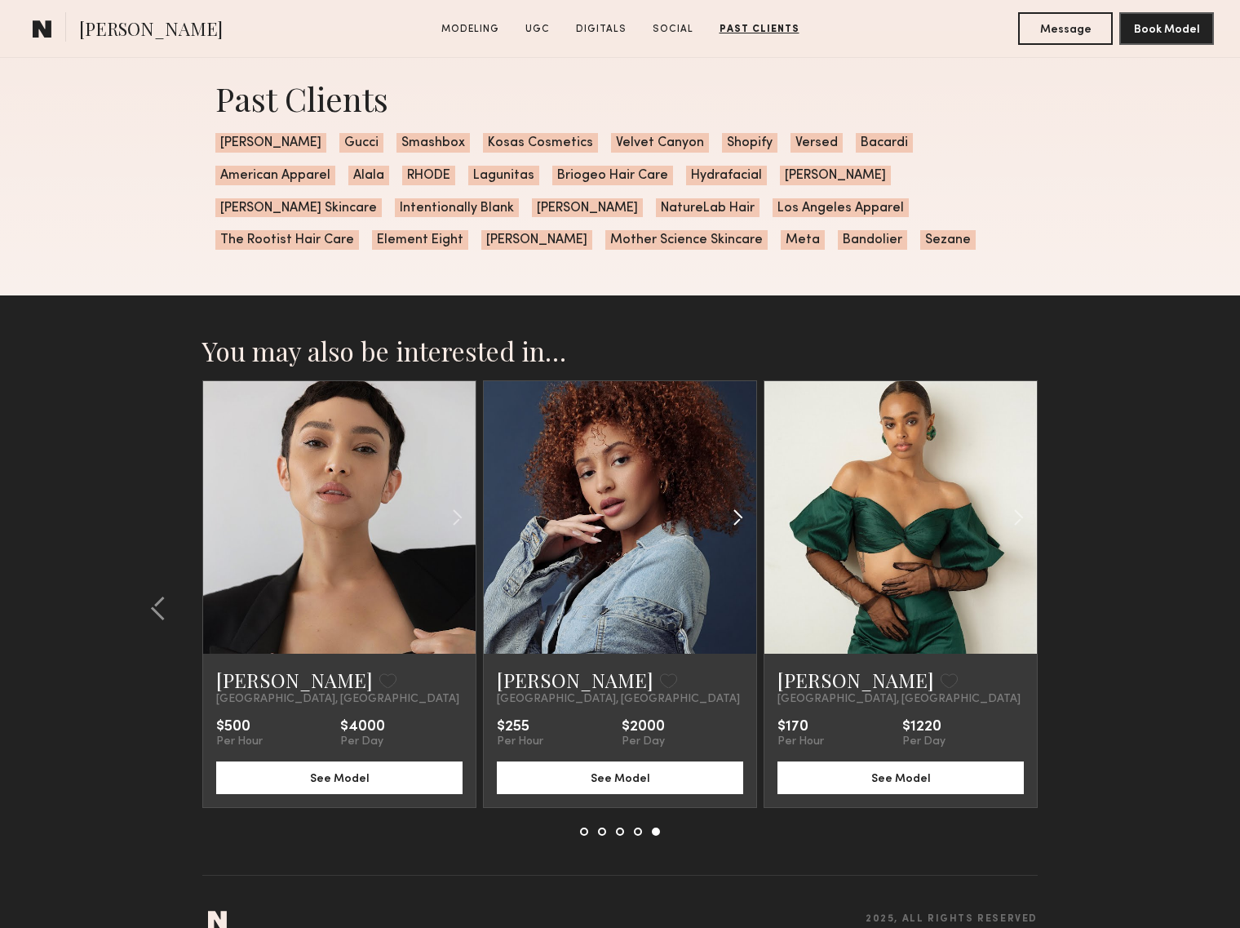
click at [667, 583] on div at bounding box center [712, 517] width 90 height 272
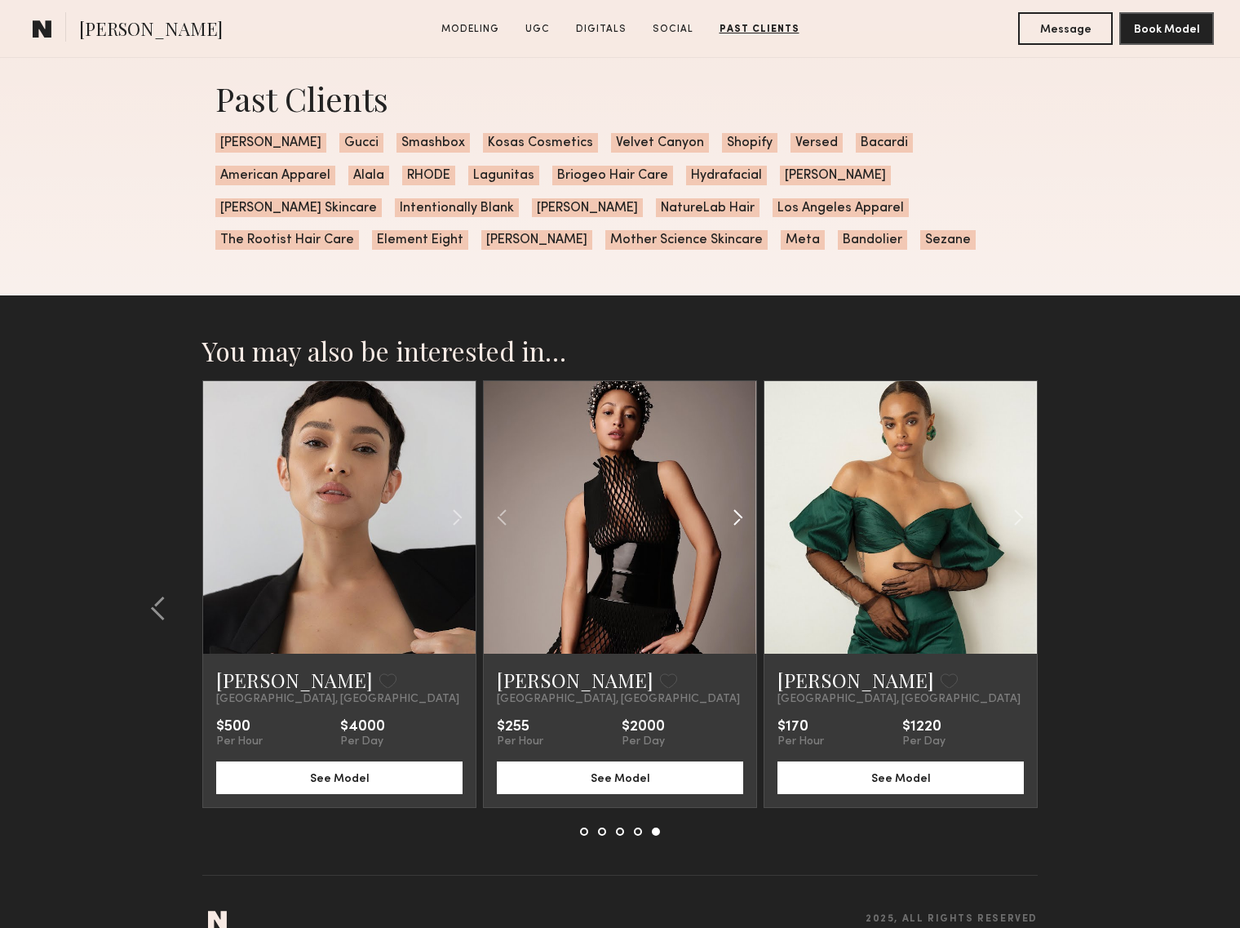
click at [741, 512] on common-icon at bounding box center [738, 517] width 24 height 31
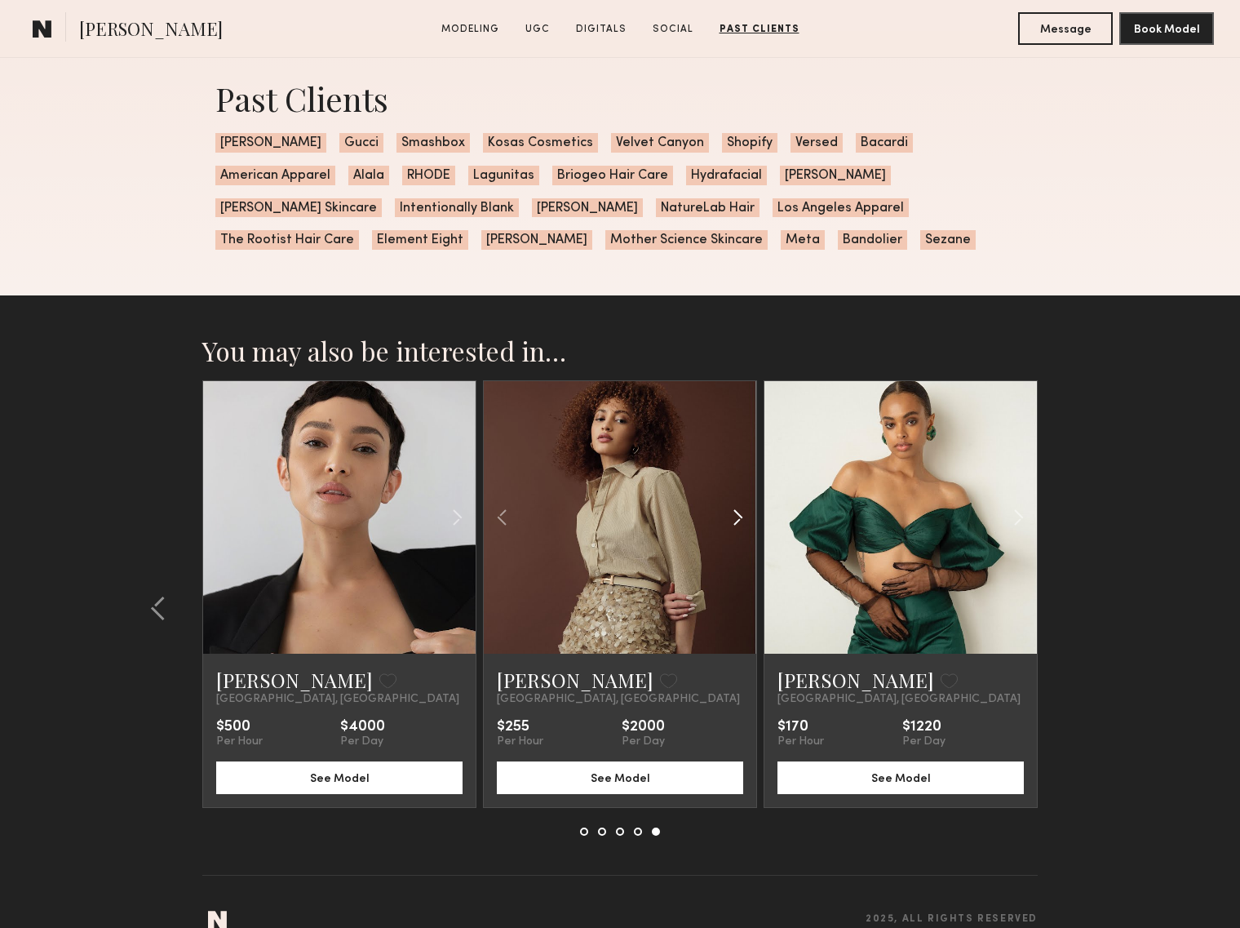
click at [741, 512] on common-icon at bounding box center [738, 517] width 24 height 31
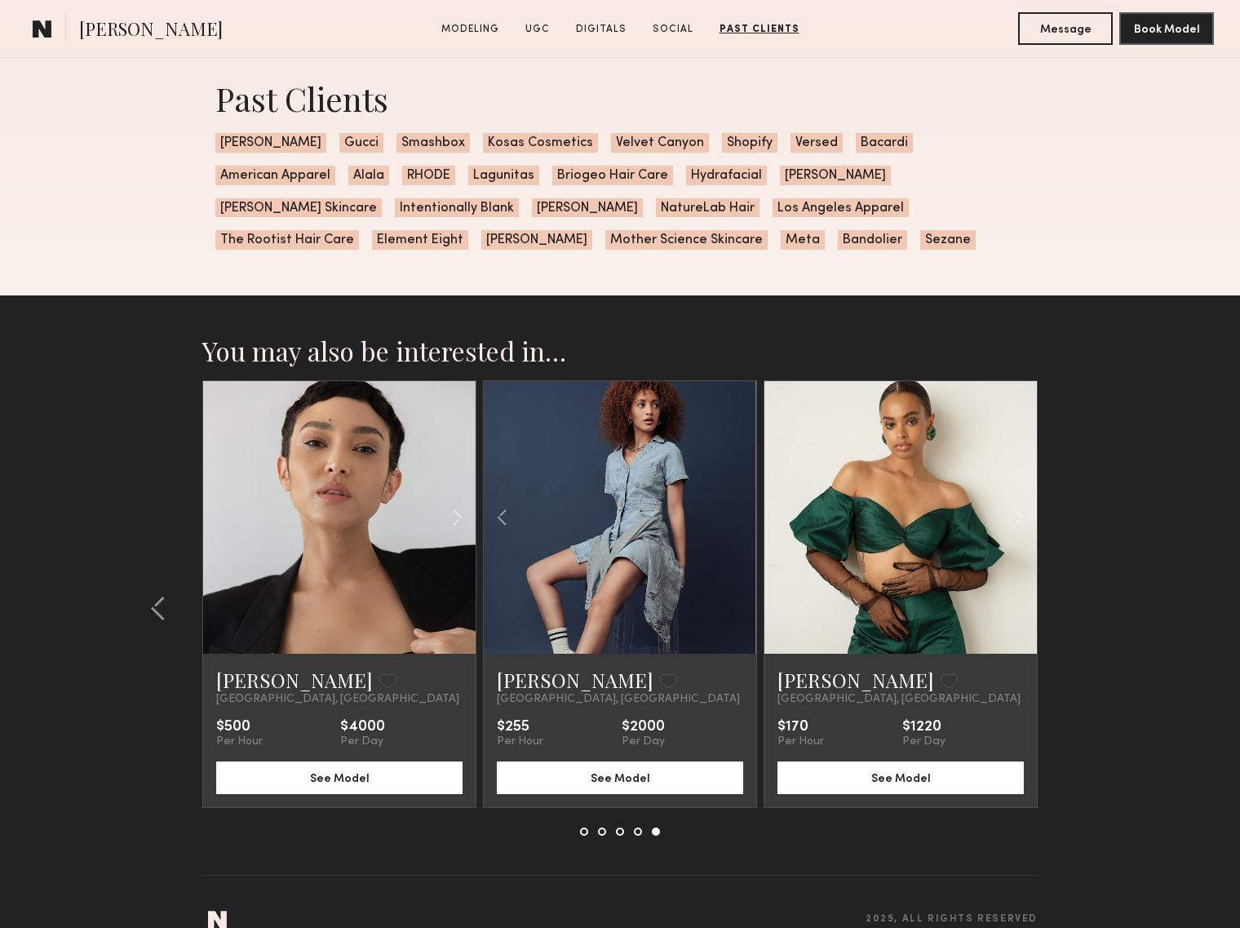
click at [741, 512] on div at bounding box center [620, 517] width 272 height 272
click at [599, 500] on link at bounding box center [620, 517] width 93 height 272
click at [1020, 517] on common-icon at bounding box center [1019, 517] width 24 height 31
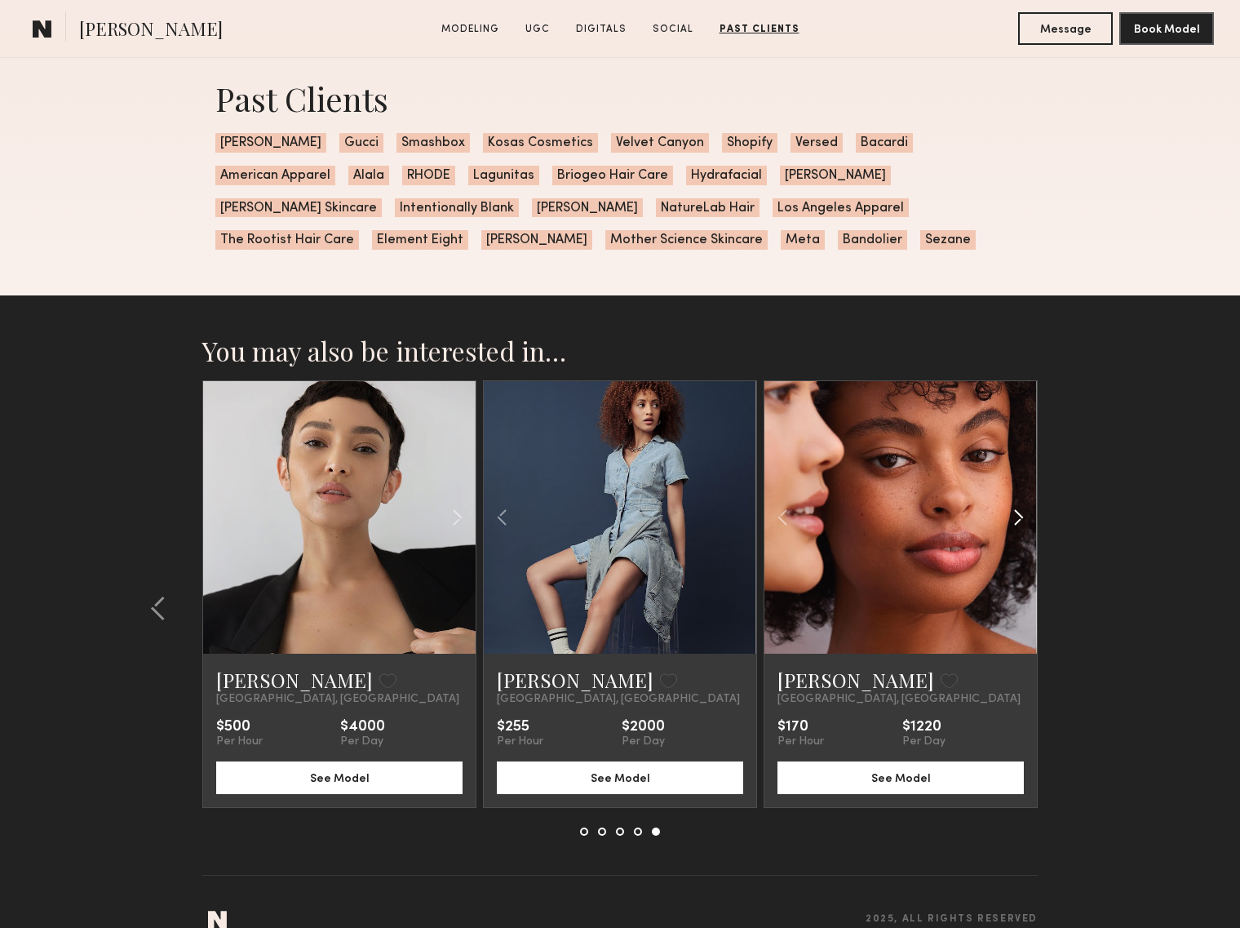
click at [1020, 517] on common-icon at bounding box center [1019, 517] width 24 height 31
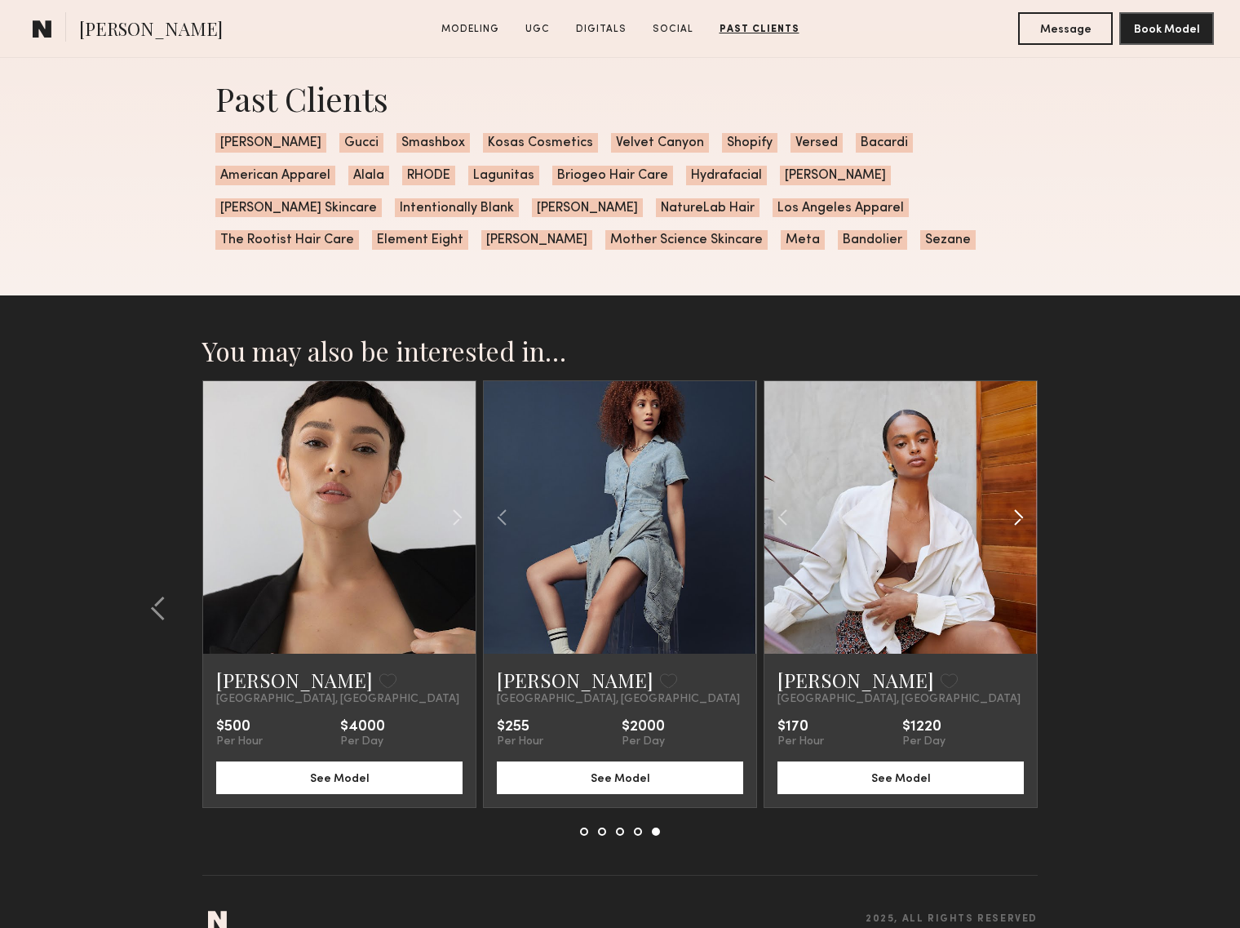
click at [1020, 517] on common-icon at bounding box center [1019, 517] width 24 height 31
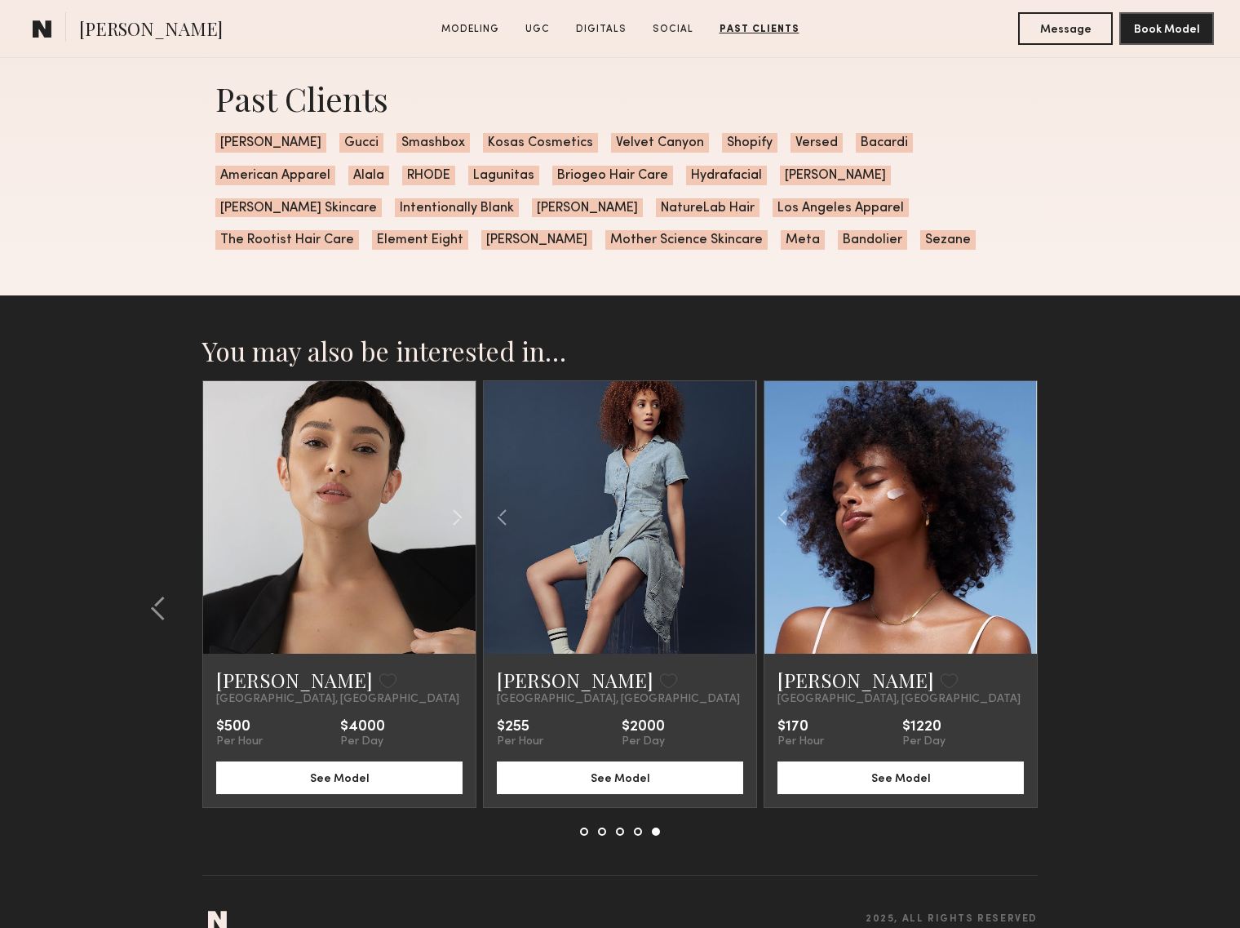
click at [1020, 517] on div at bounding box center [900, 517] width 272 height 272
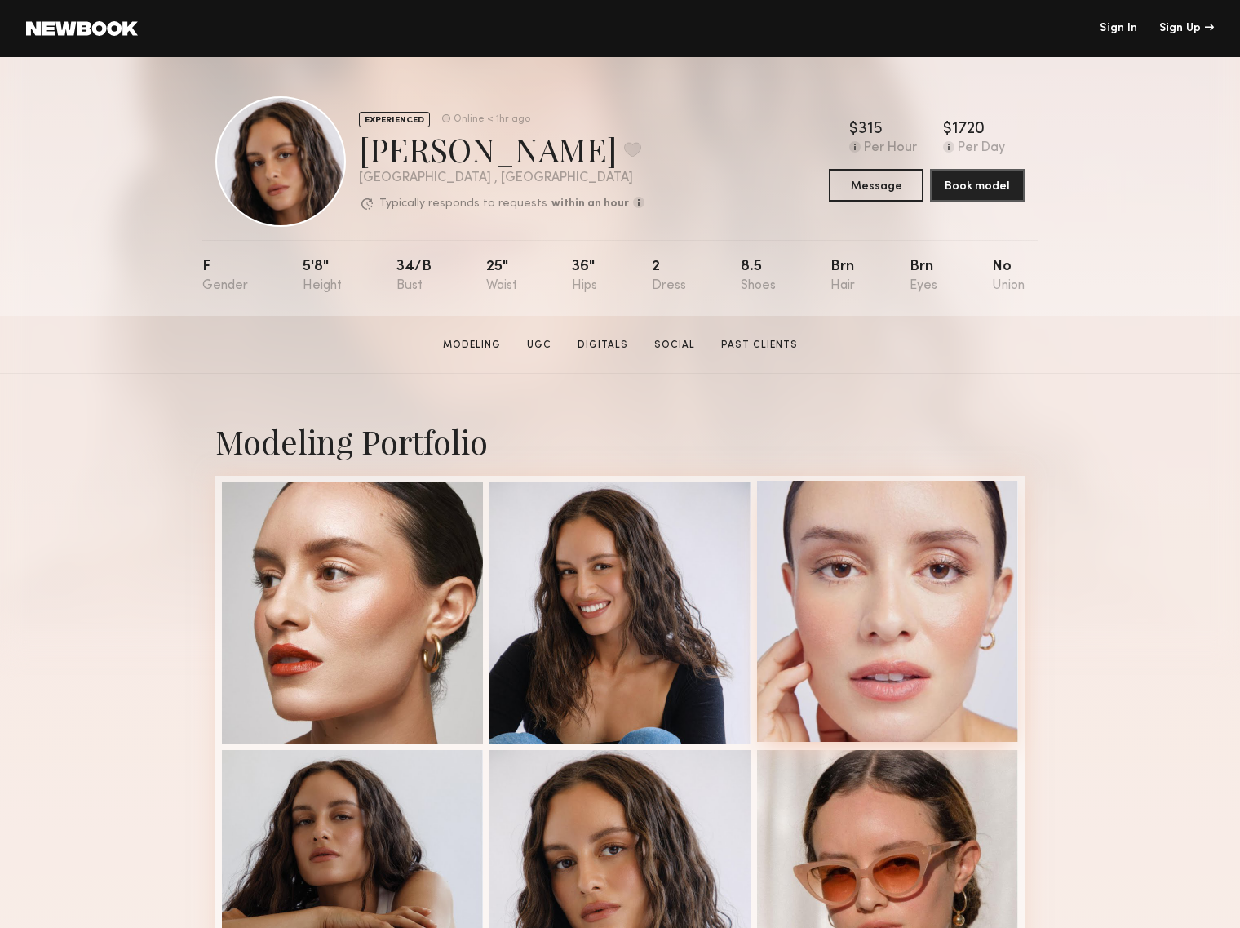
scroll to position [0, 0]
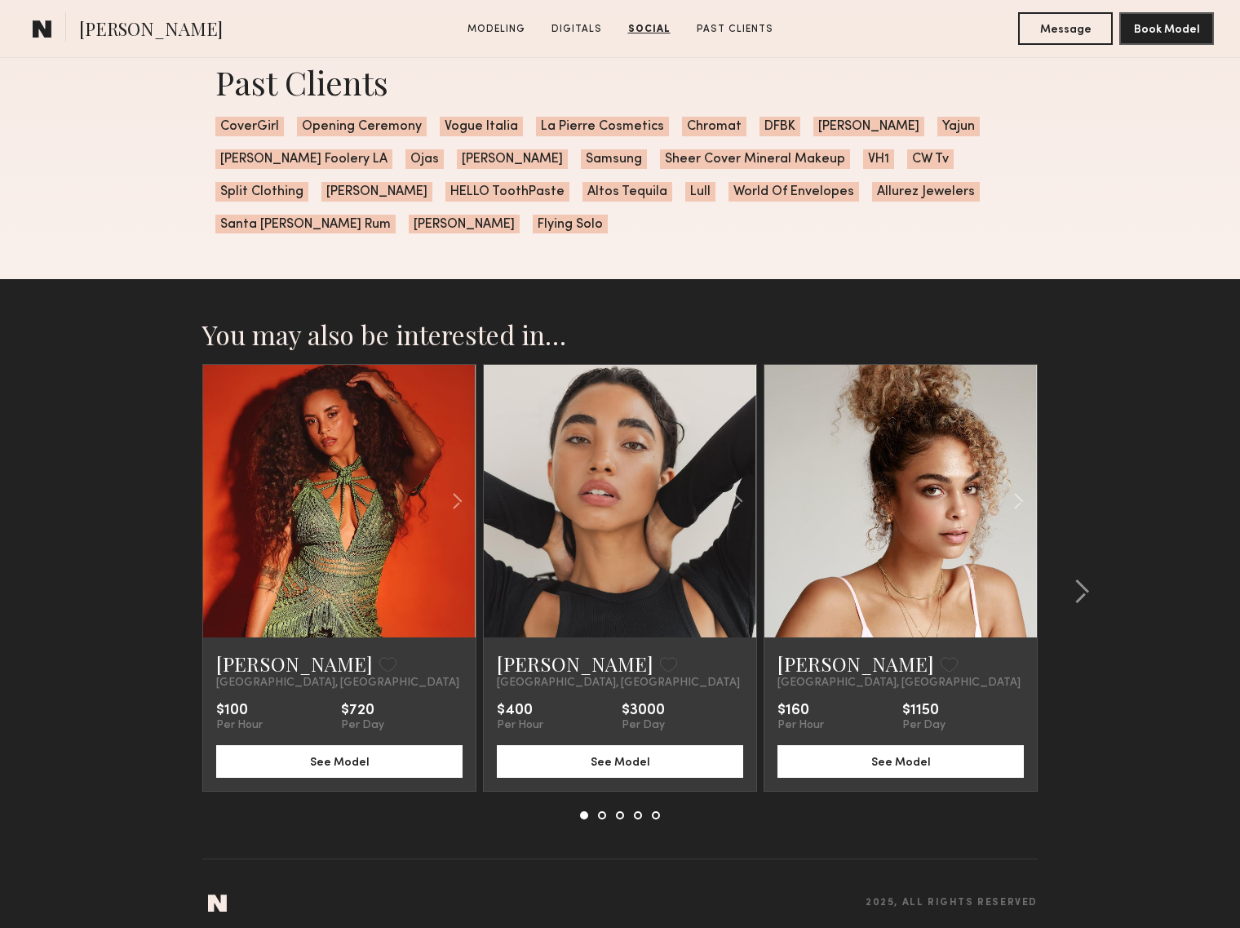
scroll to position [2481, 0]
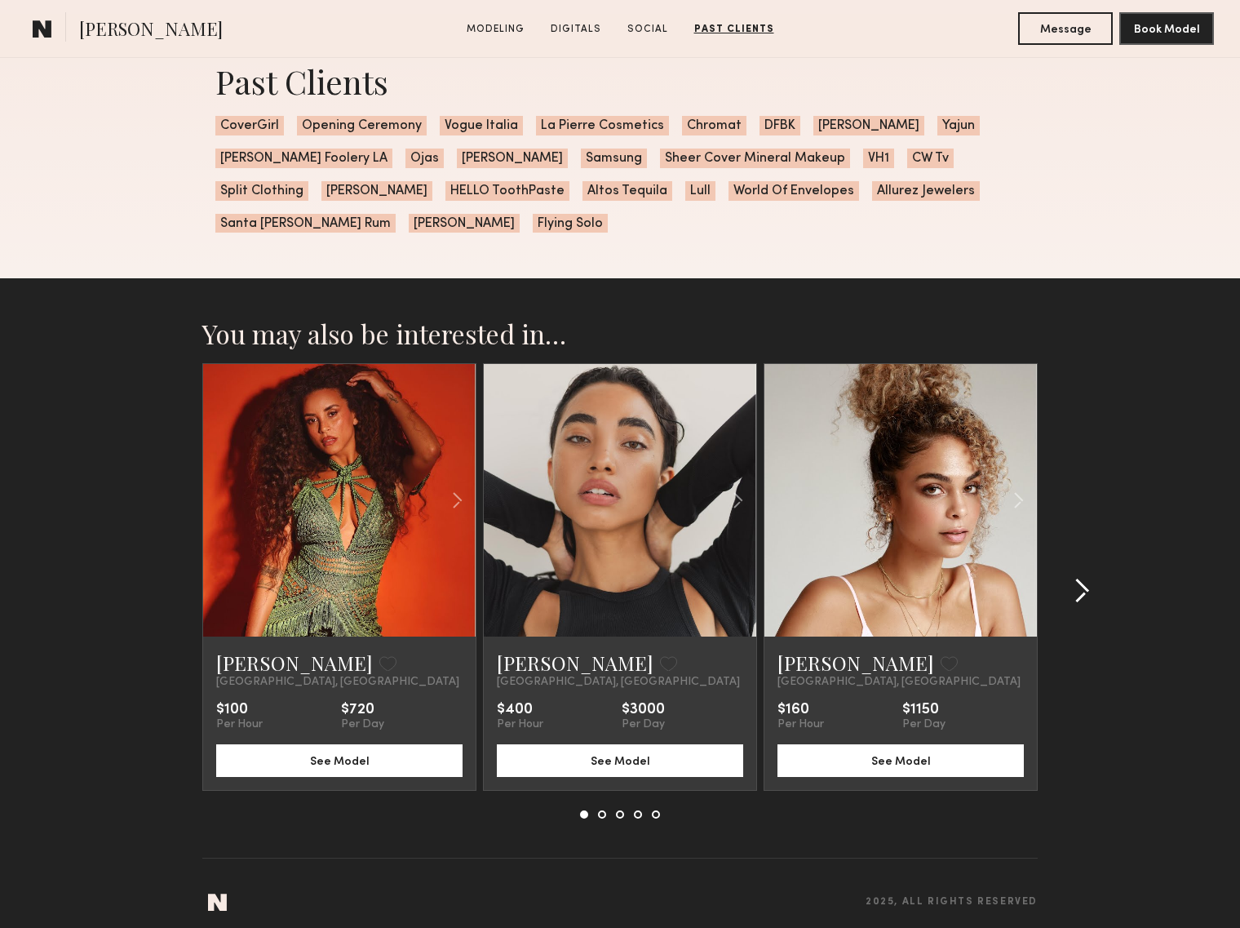
click at [1092, 597] on div at bounding box center [1077, 590] width 78 height 455
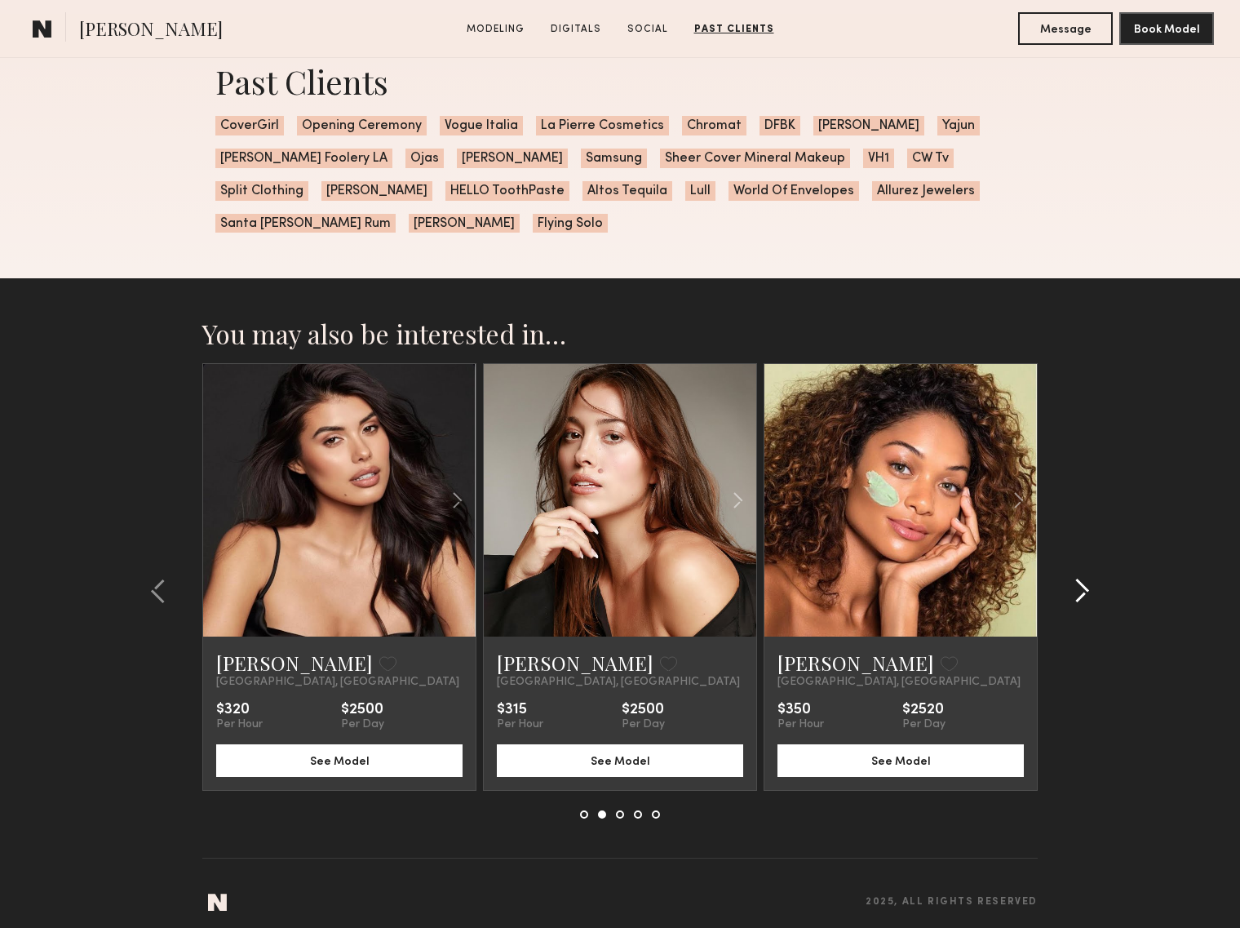
click at [1092, 597] on div at bounding box center [1077, 590] width 78 height 455
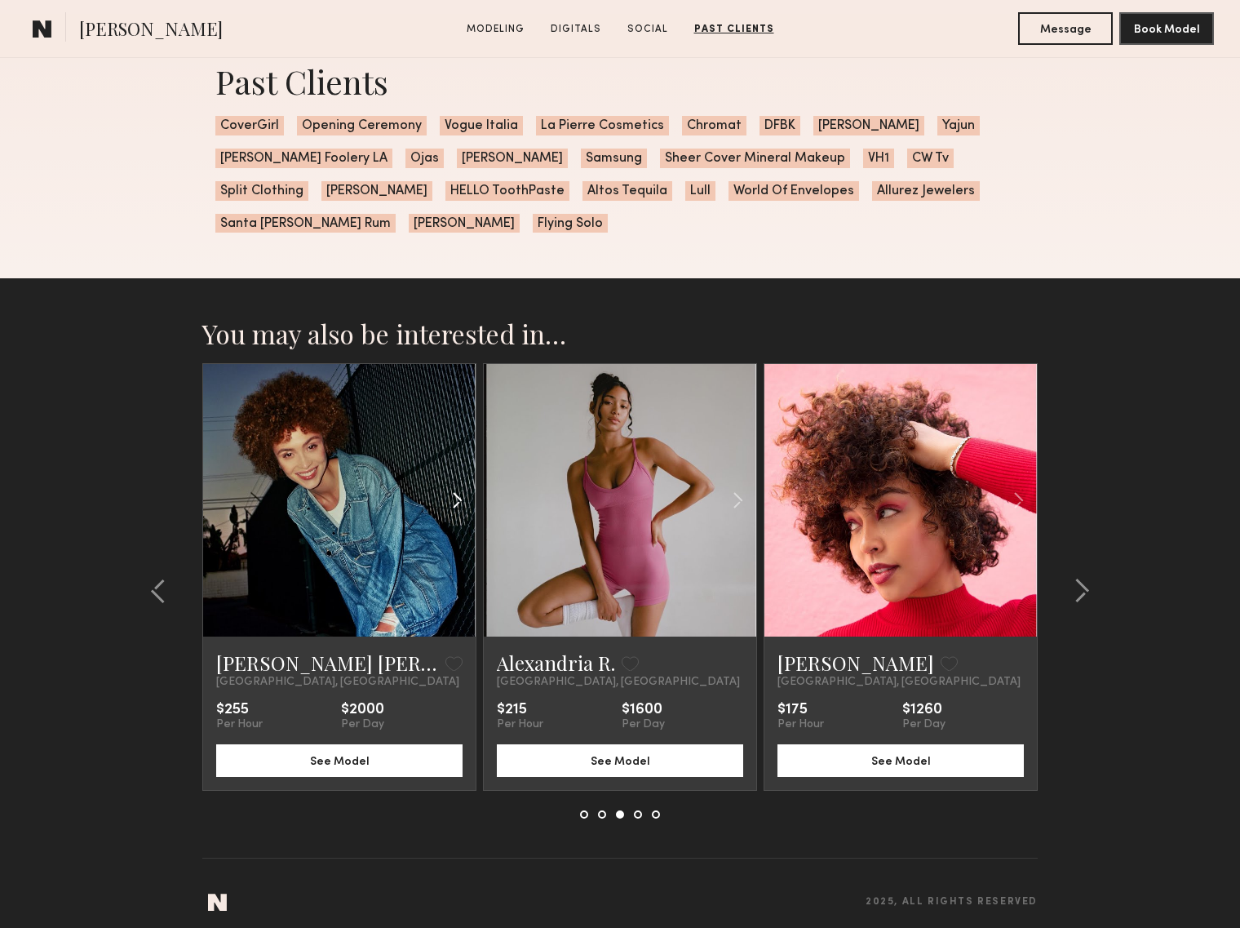
click at [456, 491] on common-icon at bounding box center [457, 500] width 24 height 31
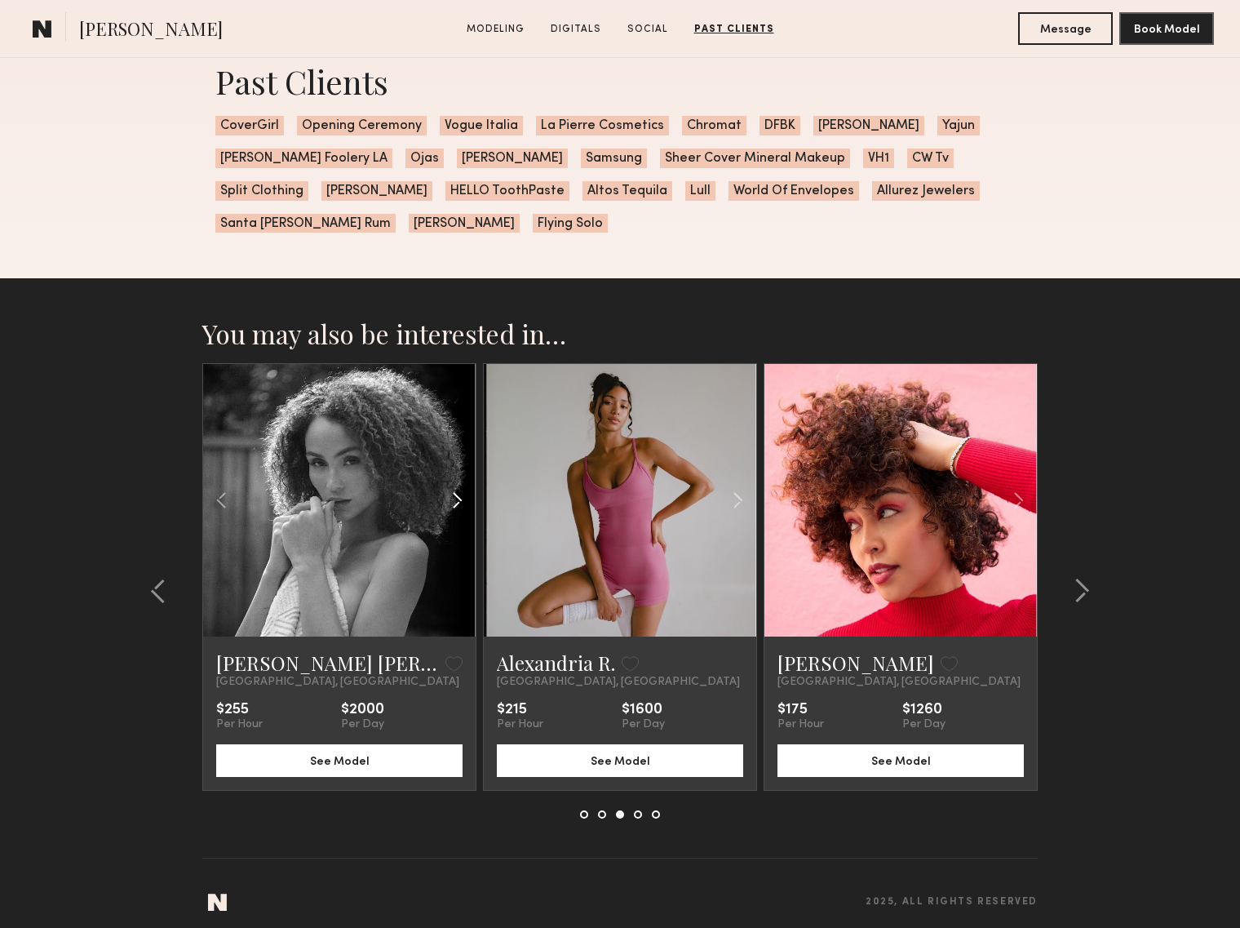
click at [456, 491] on common-icon at bounding box center [457, 500] width 24 height 31
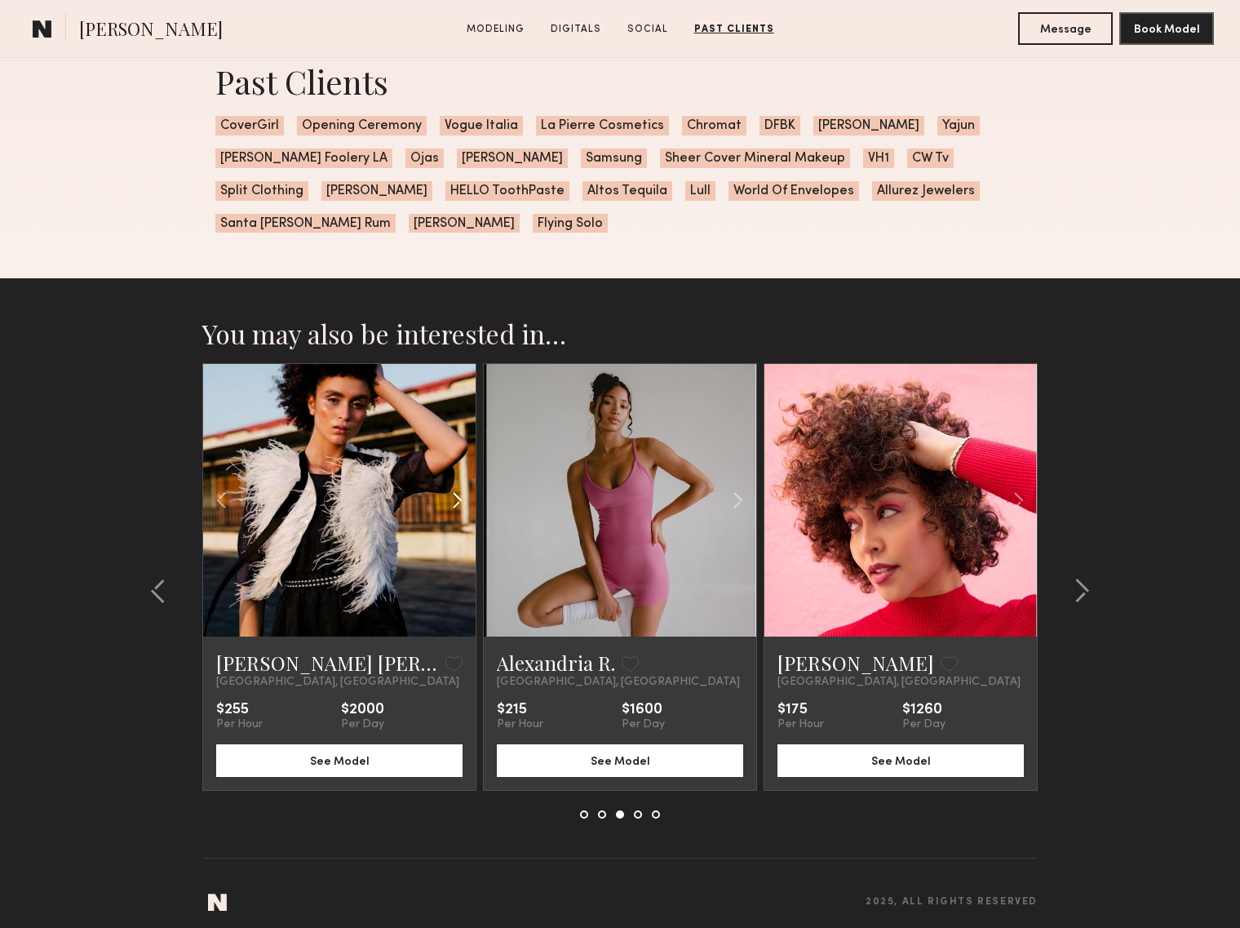
click at [456, 491] on common-icon at bounding box center [457, 500] width 24 height 31
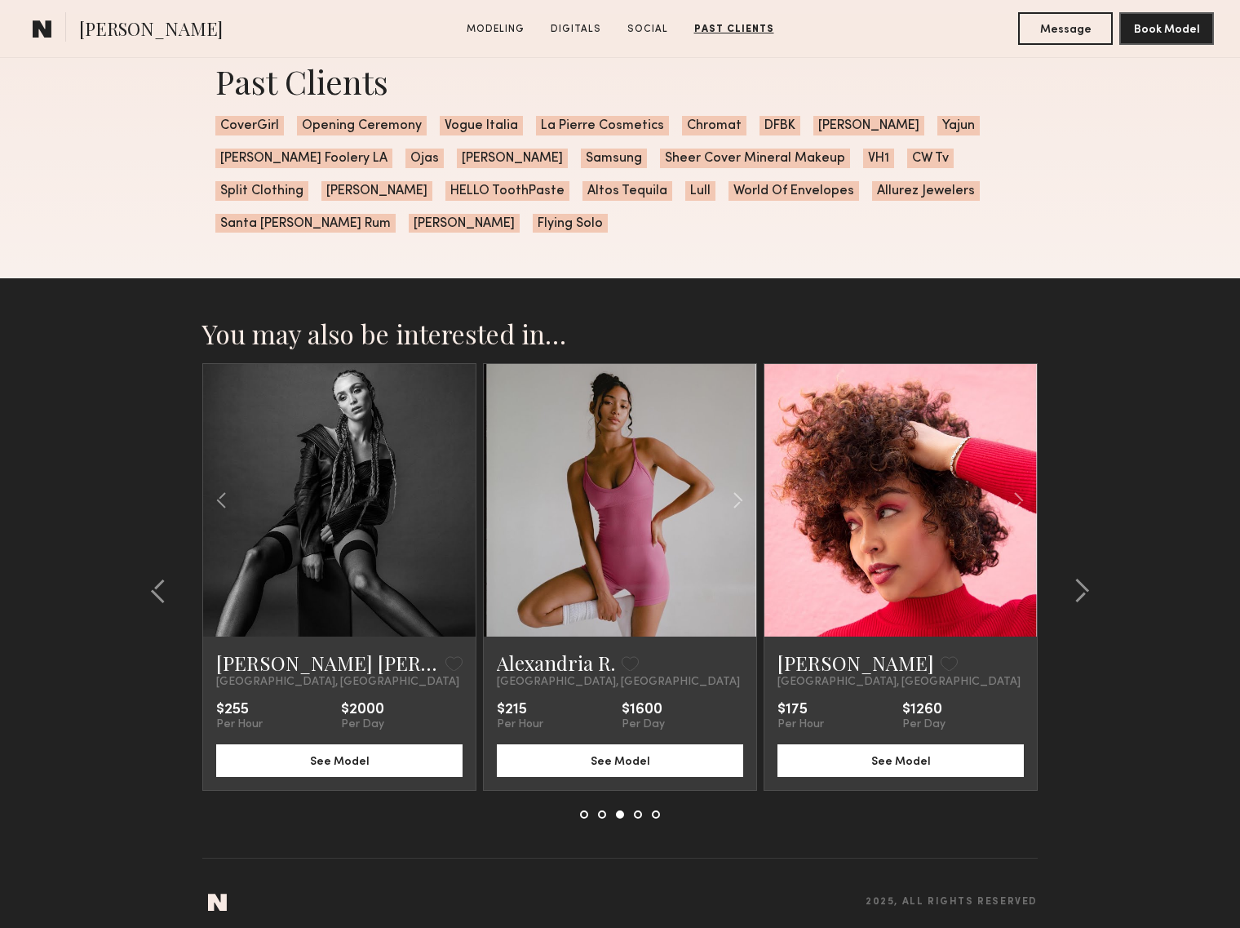
click at [456, 491] on div at bounding box center [339, 500] width 272 height 272
click at [357, 495] on link at bounding box center [339, 500] width 93 height 272
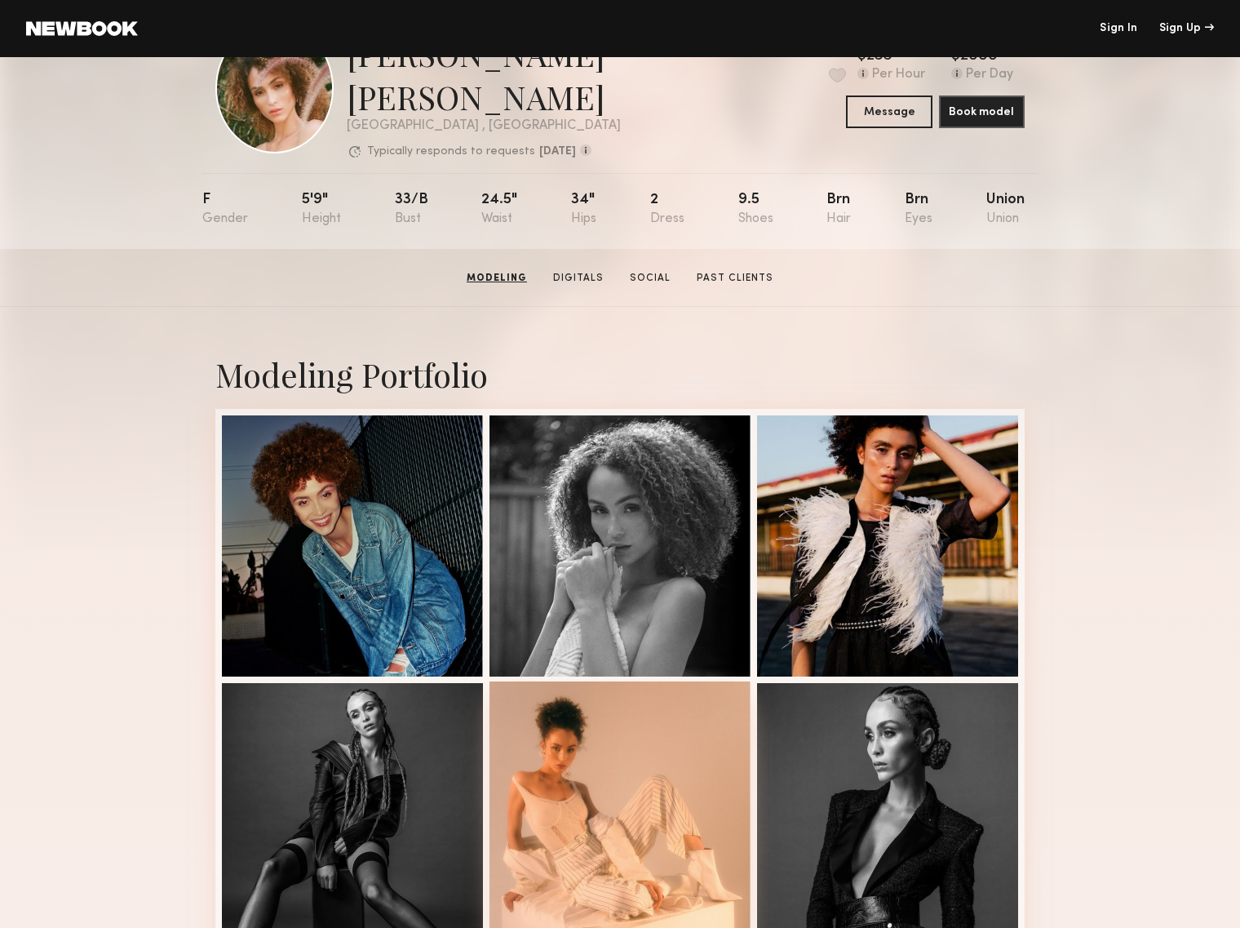
scroll to position [79, 0]
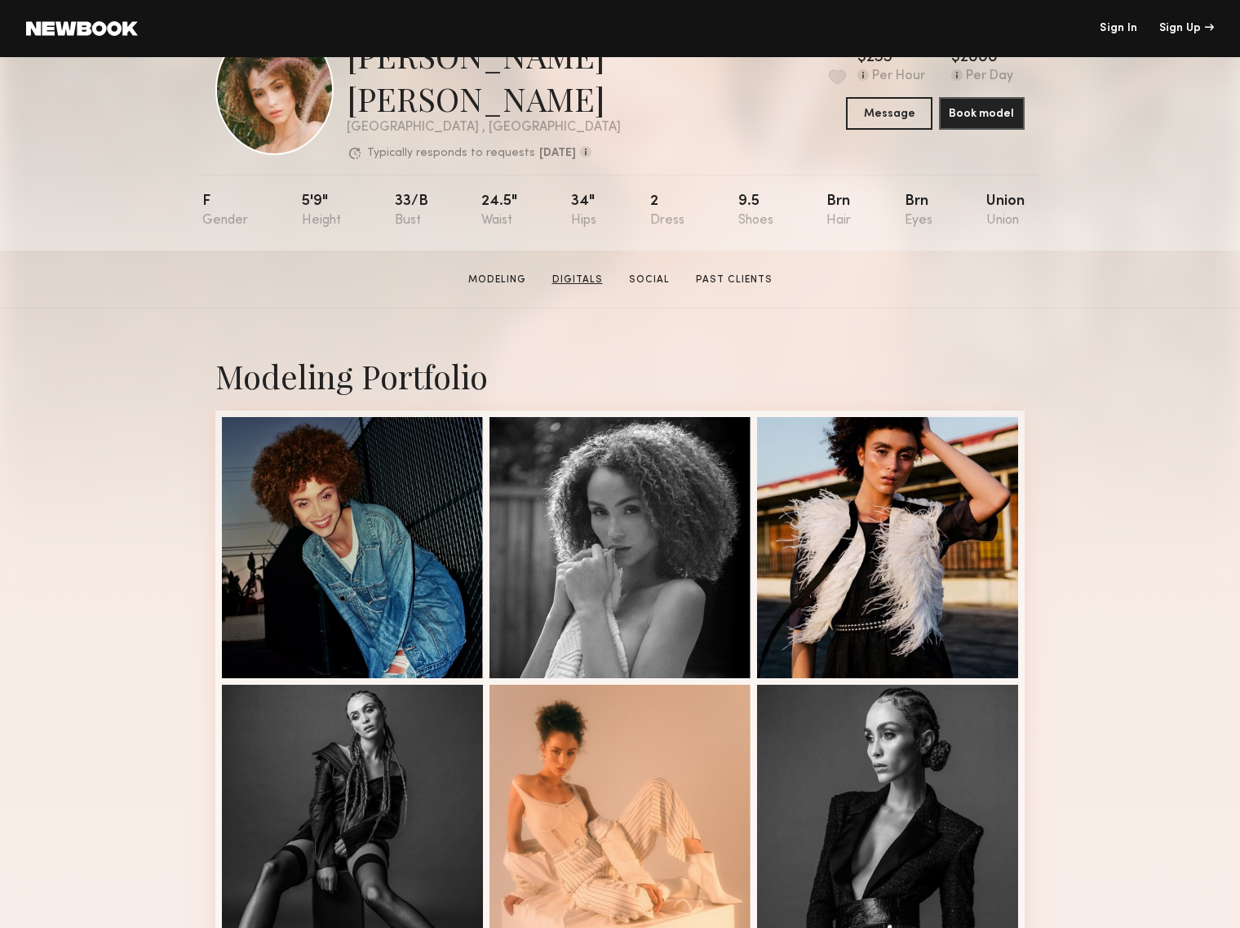
click at [579, 272] on link "Digitals" at bounding box center [578, 279] width 64 height 15
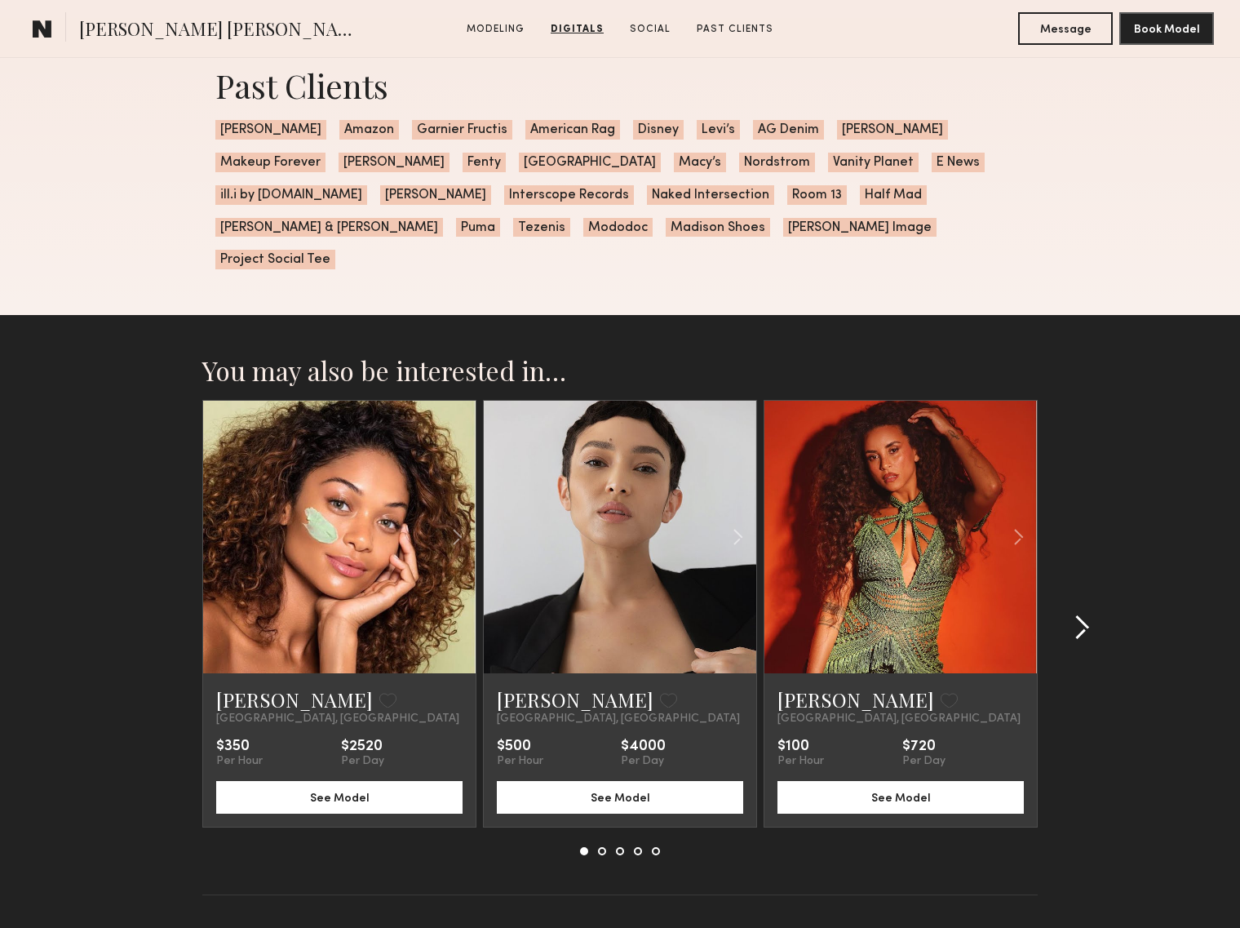
scroll to position [3031, 0]
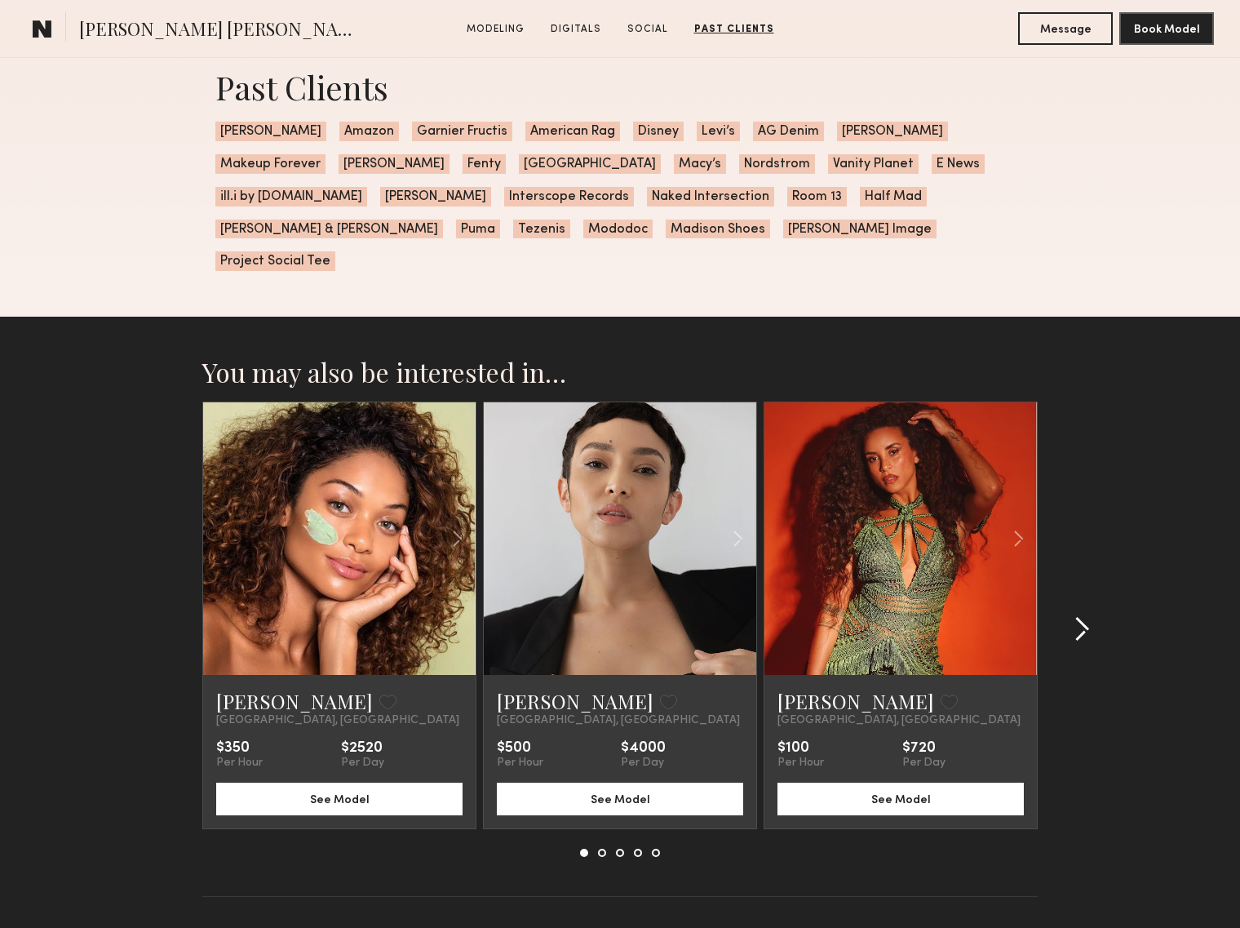
click at [1088, 616] on common-icon at bounding box center [1082, 629] width 16 height 26
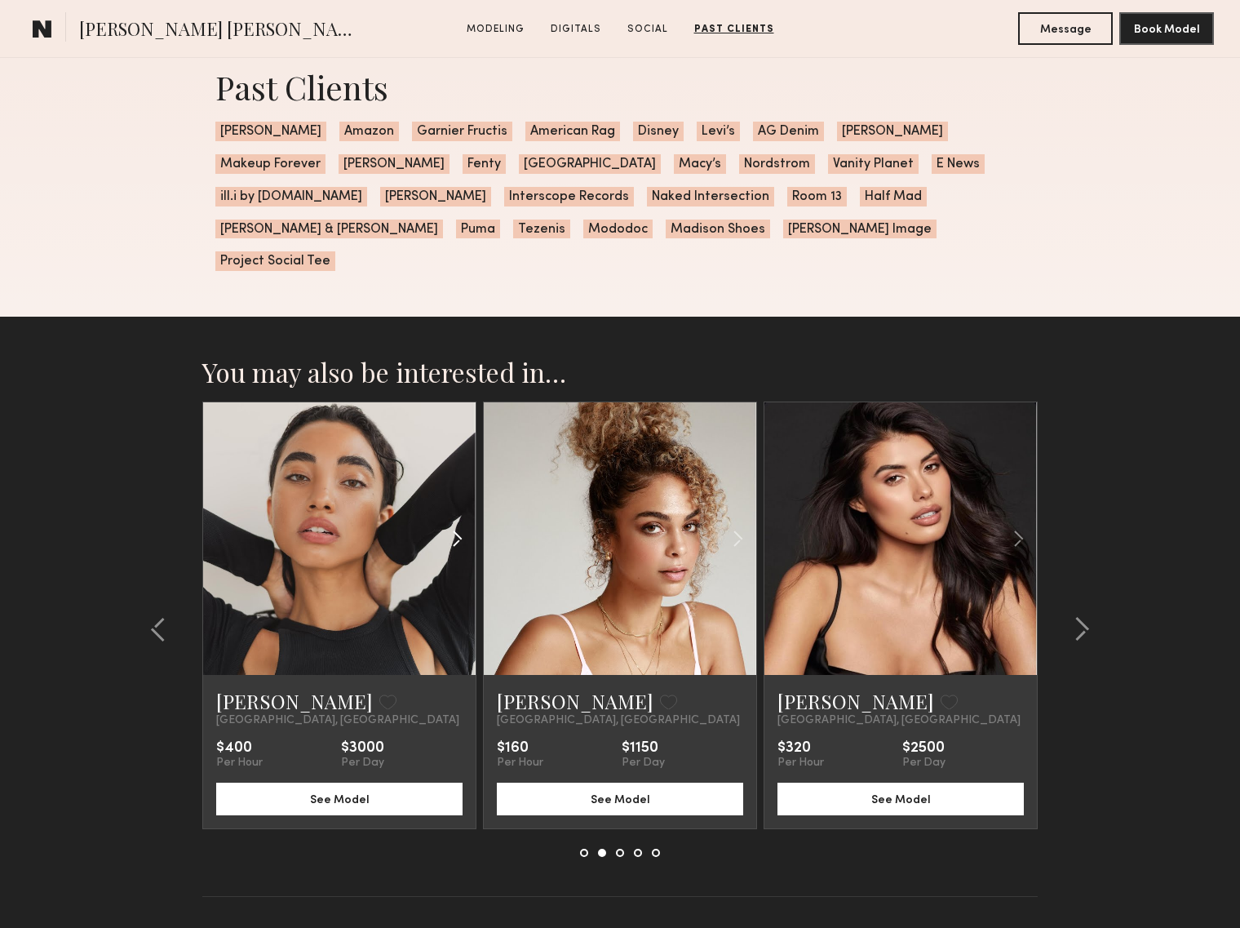
click at [407, 521] on div at bounding box center [431, 538] width 90 height 272
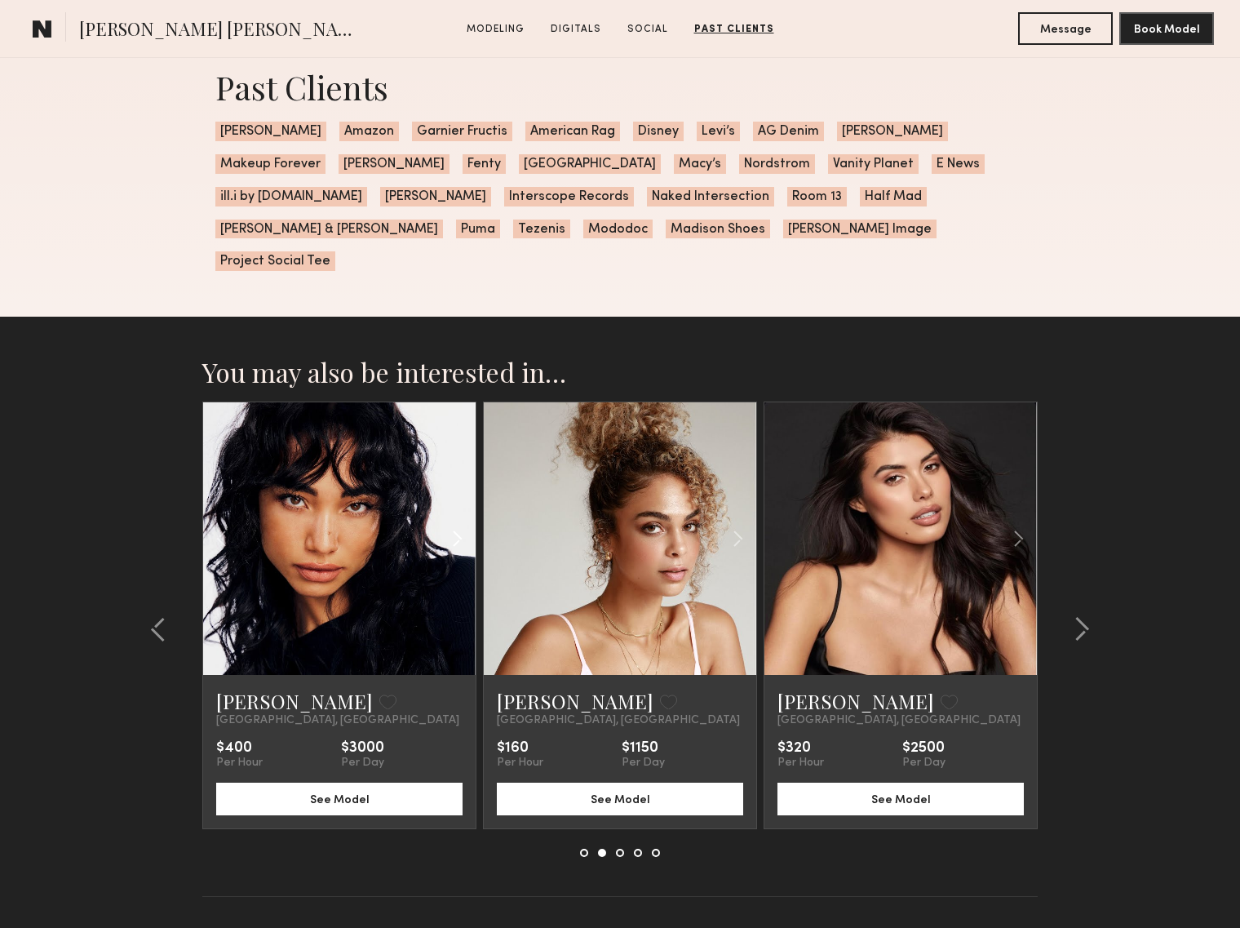
click at [453, 523] on common-icon at bounding box center [457, 538] width 24 height 31
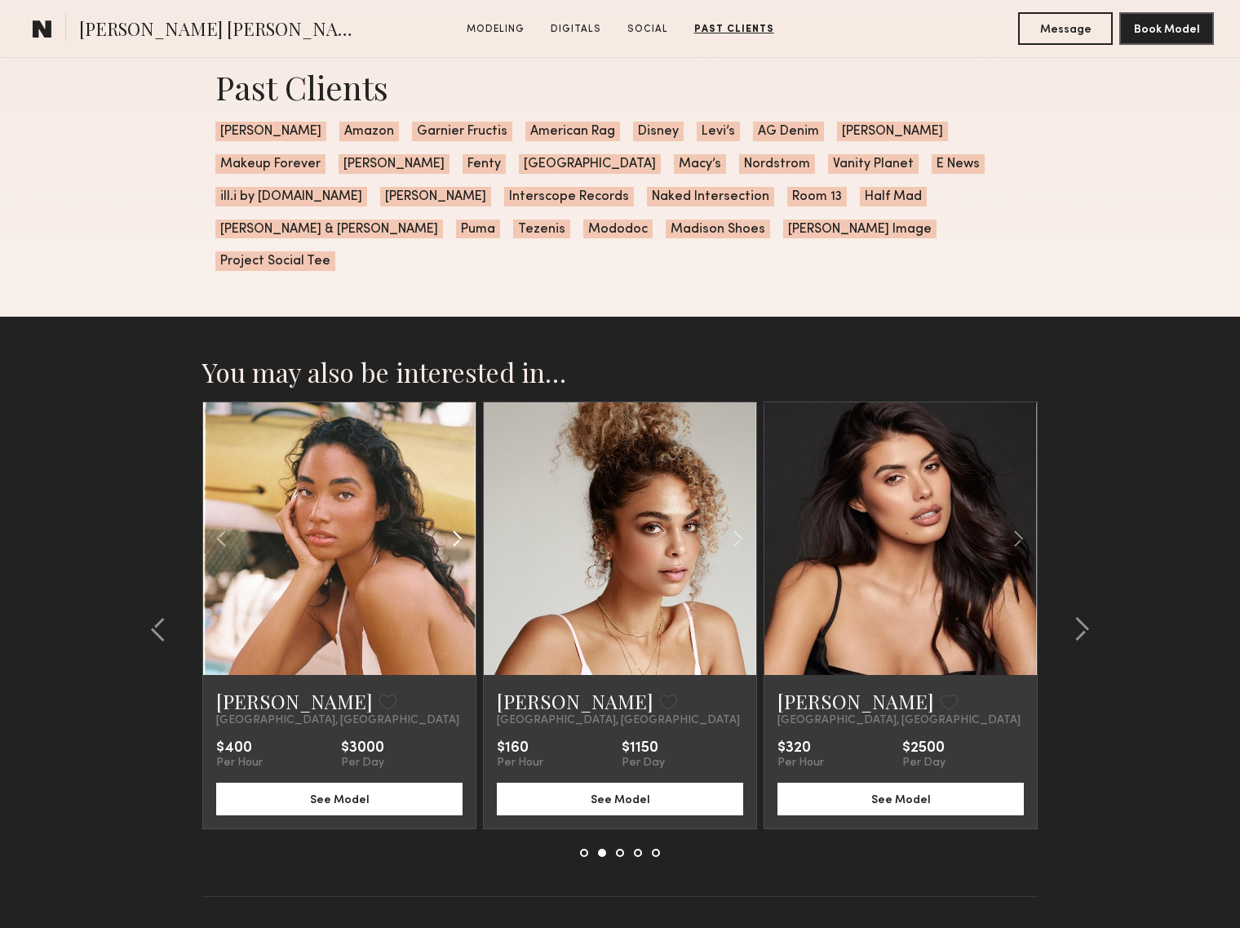
click at [453, 523] on common-icon at bounding box center [457, 538] width 24 height 31
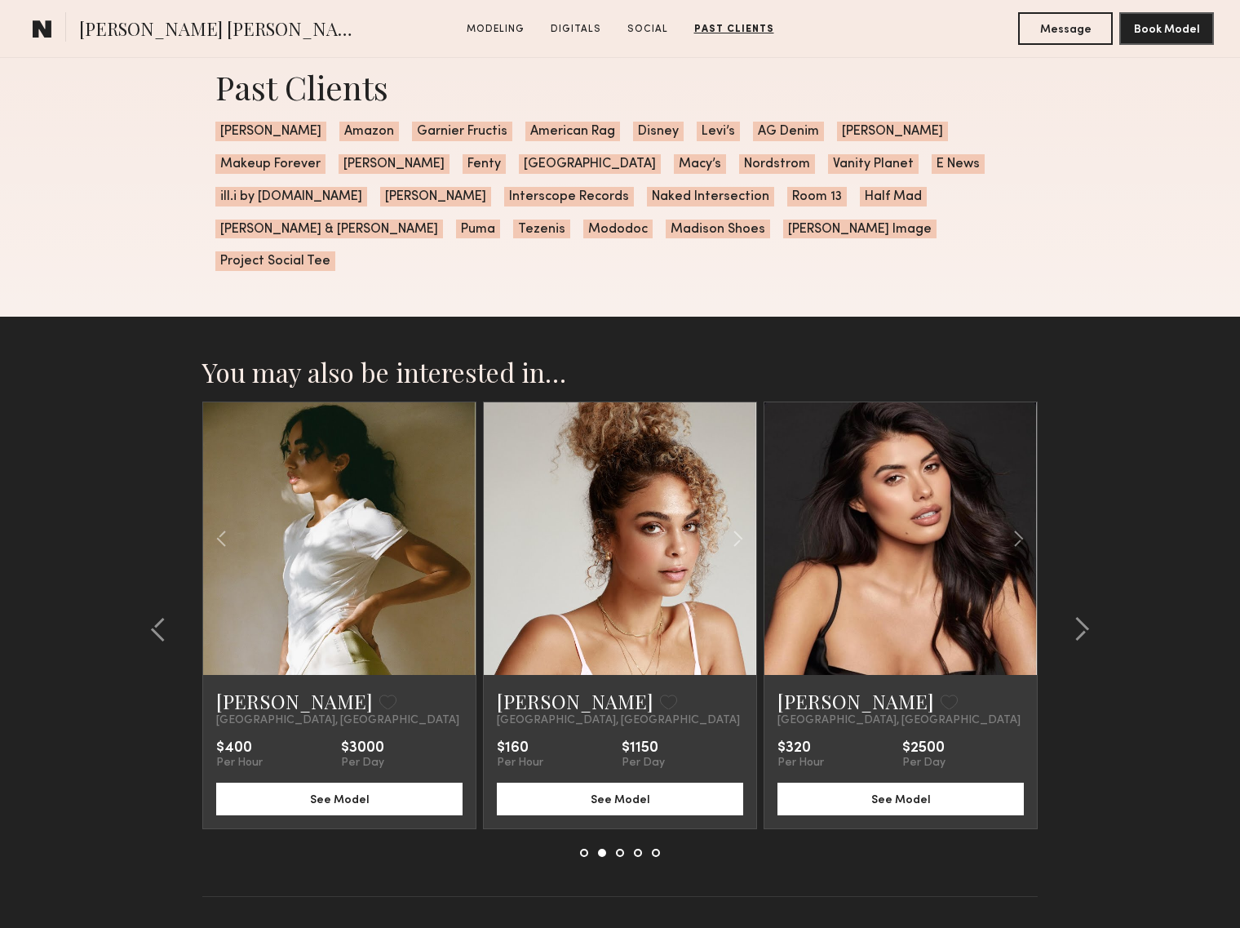
click at [453, 489] on div at bounding box center [339, 538] width 272 height 272
click at [339, 485] on link at bounding box center [339, 538] width 93 height 272
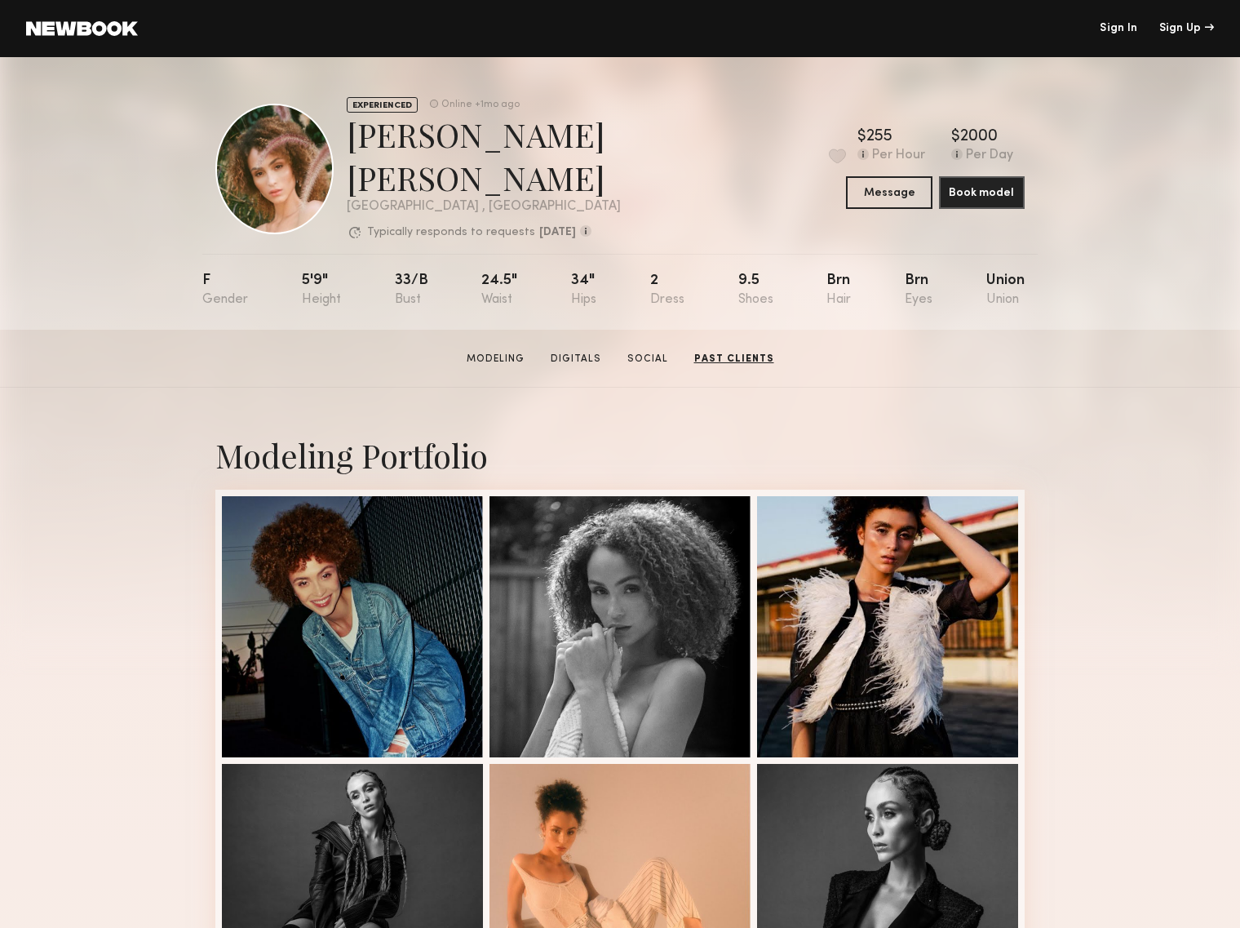
scroll to position [0, 0]
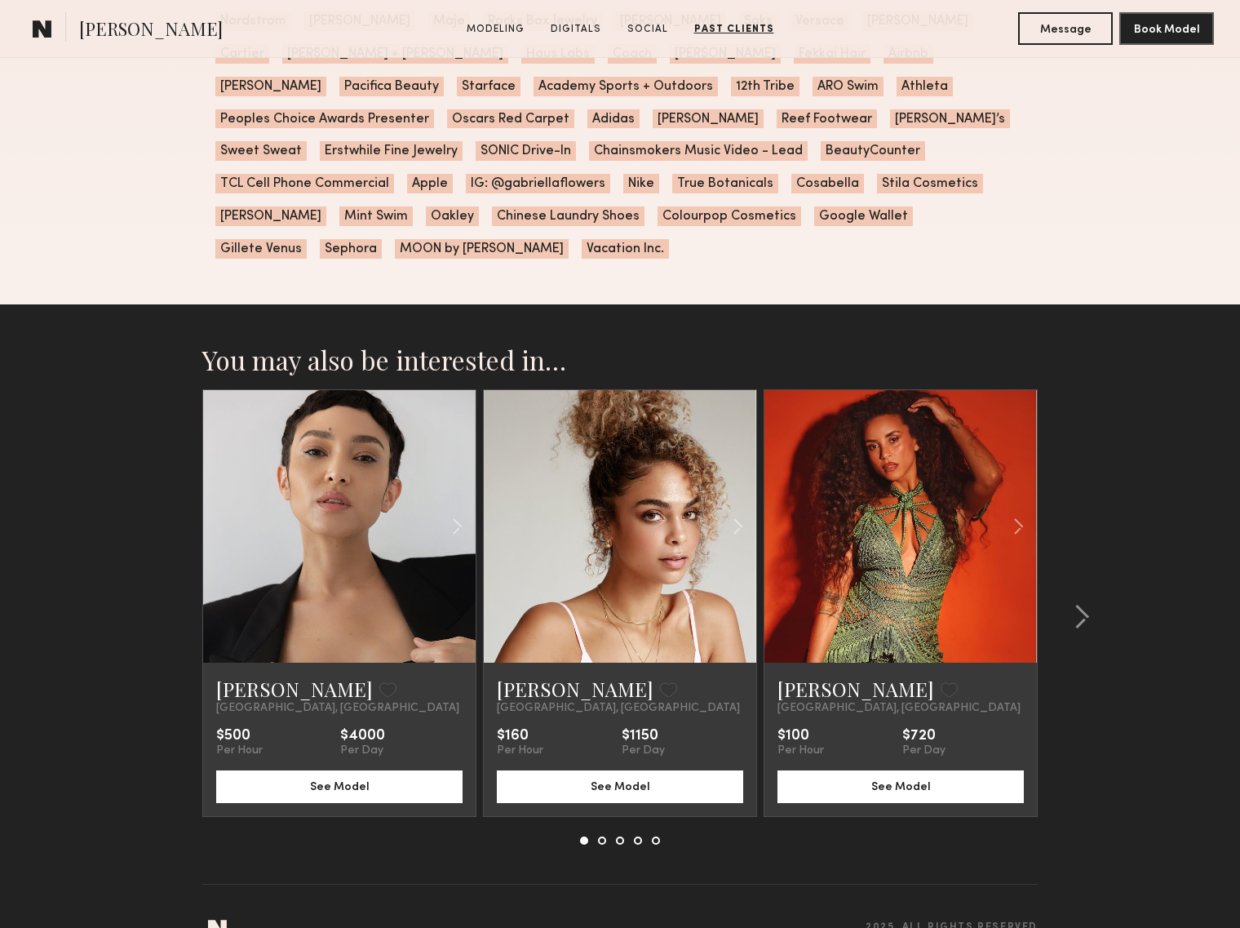
scroll to position [3126, 0]
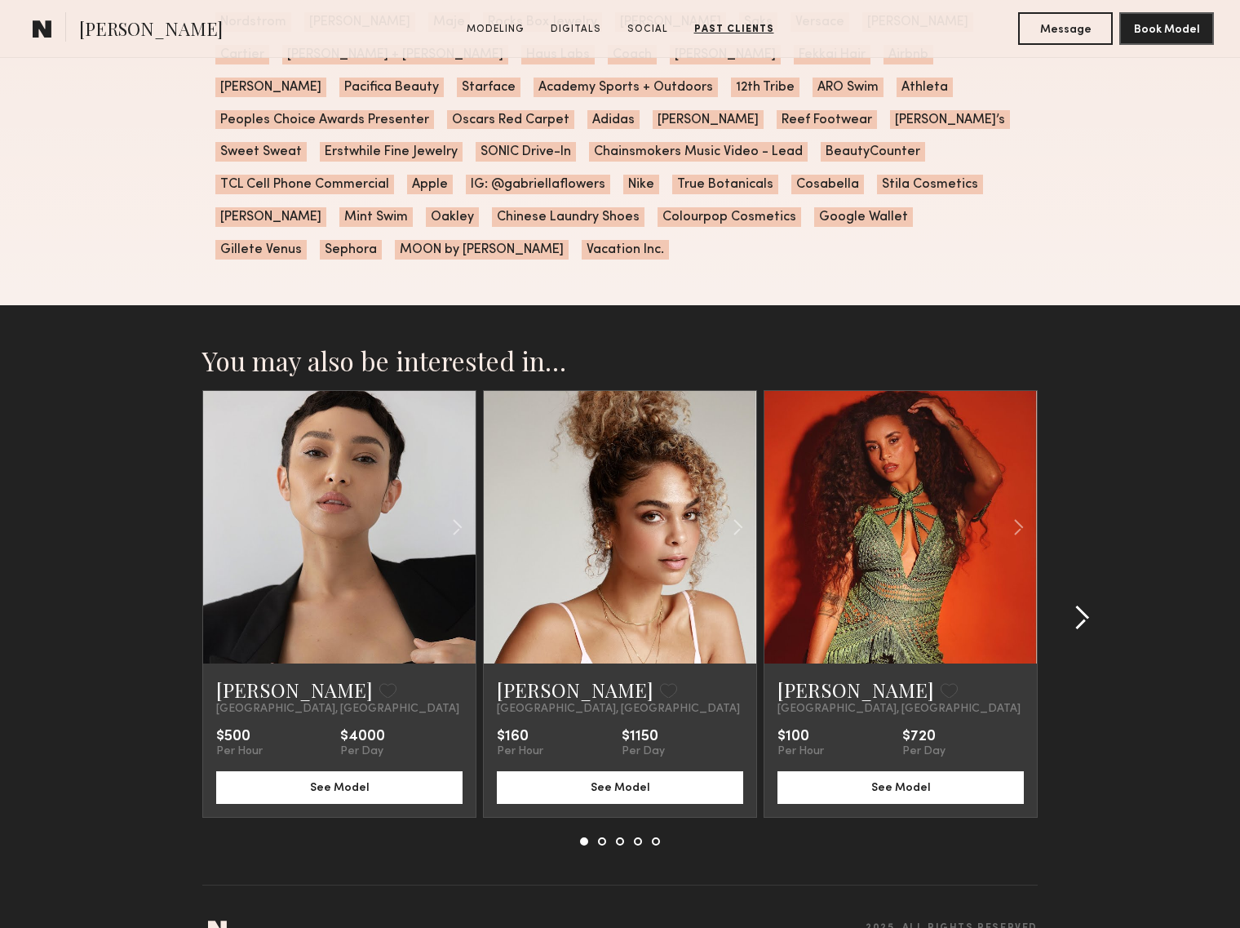
click at [1086, 605] on common-icon at bounding box center [1082, 618] width 16 height 26
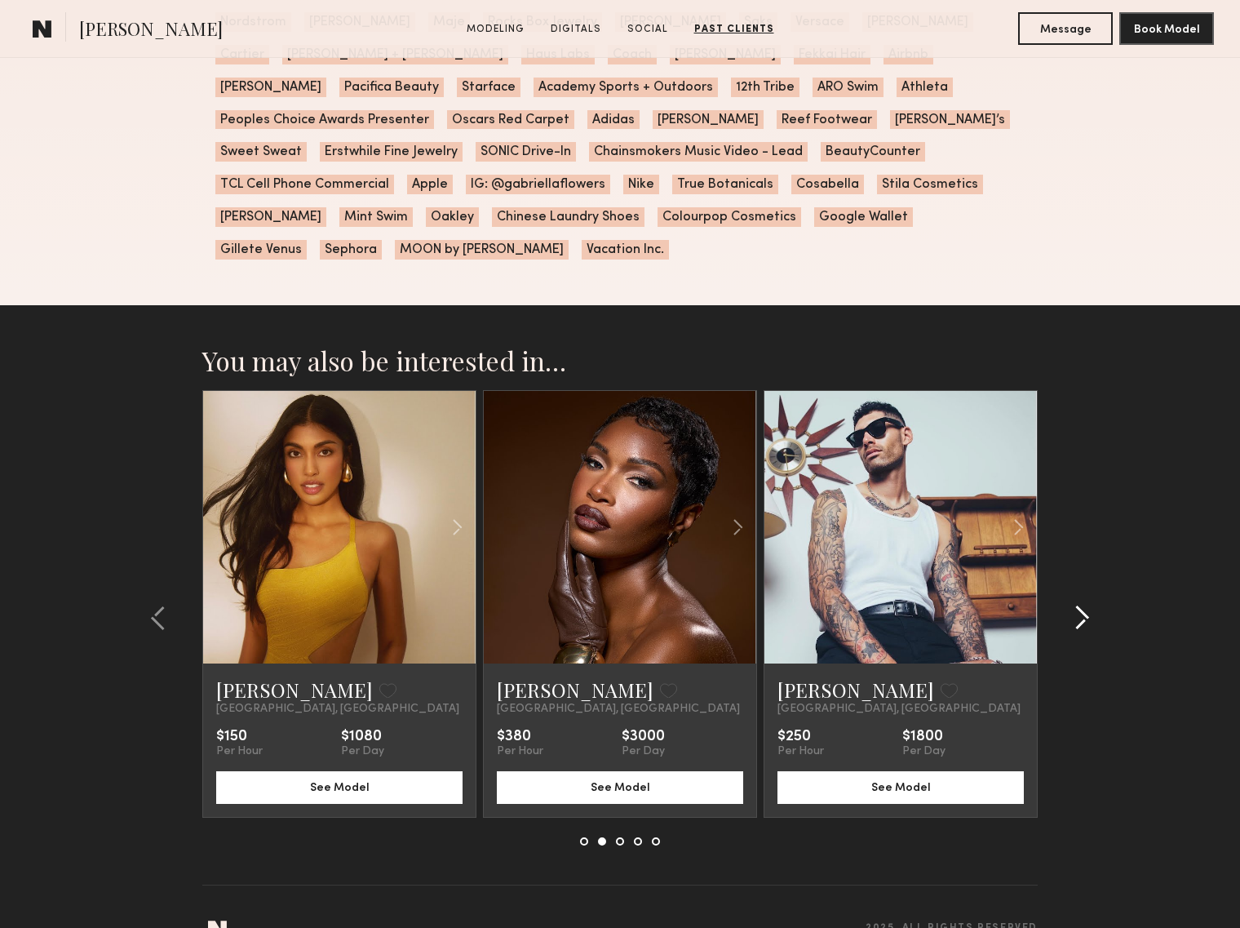
click at [1086, 605] on common-icon at bounding box center [1082, 618] width 16 height 26
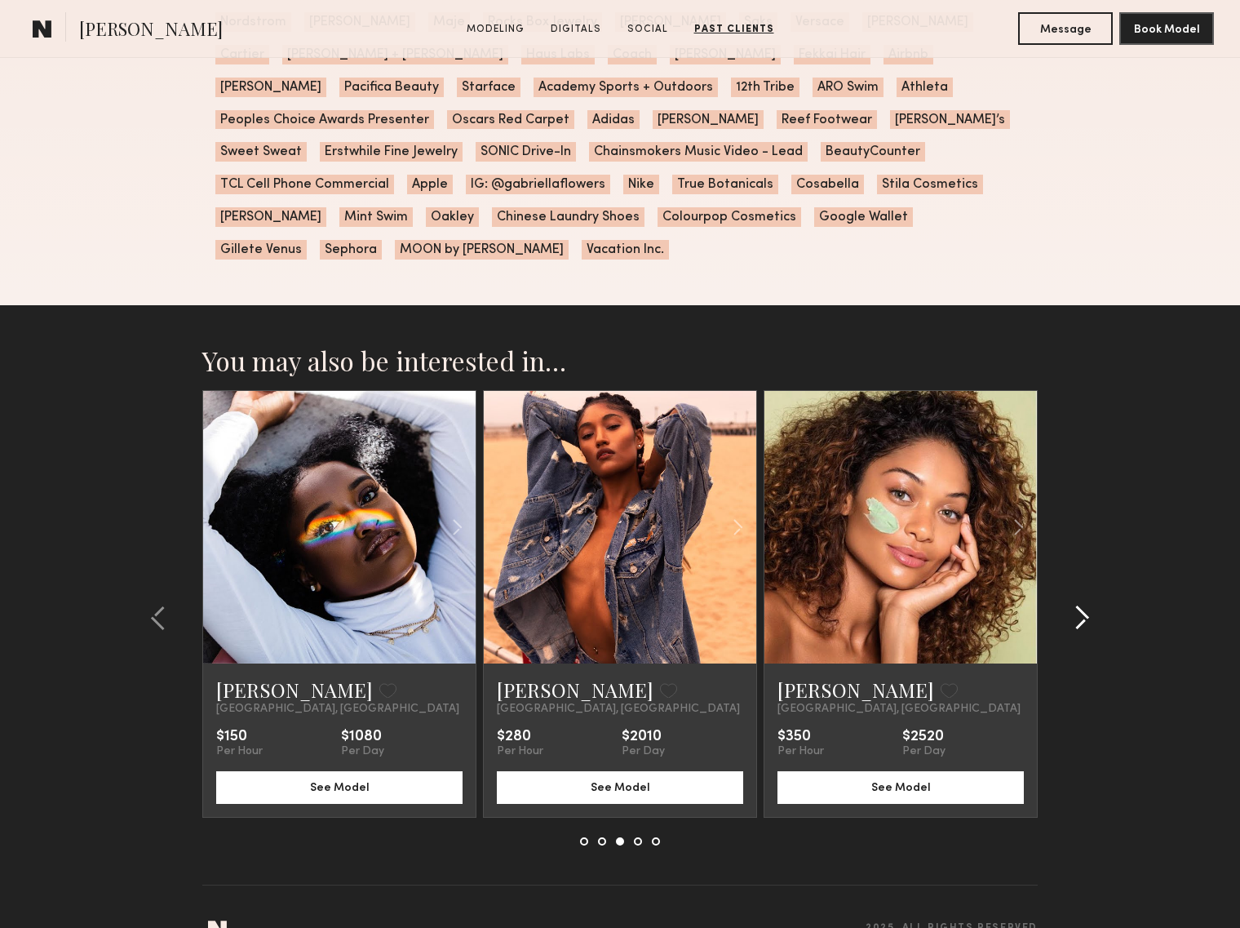
click at [1086, 605] on common-icon at bounding box center [1082, 618] width 16 height 26
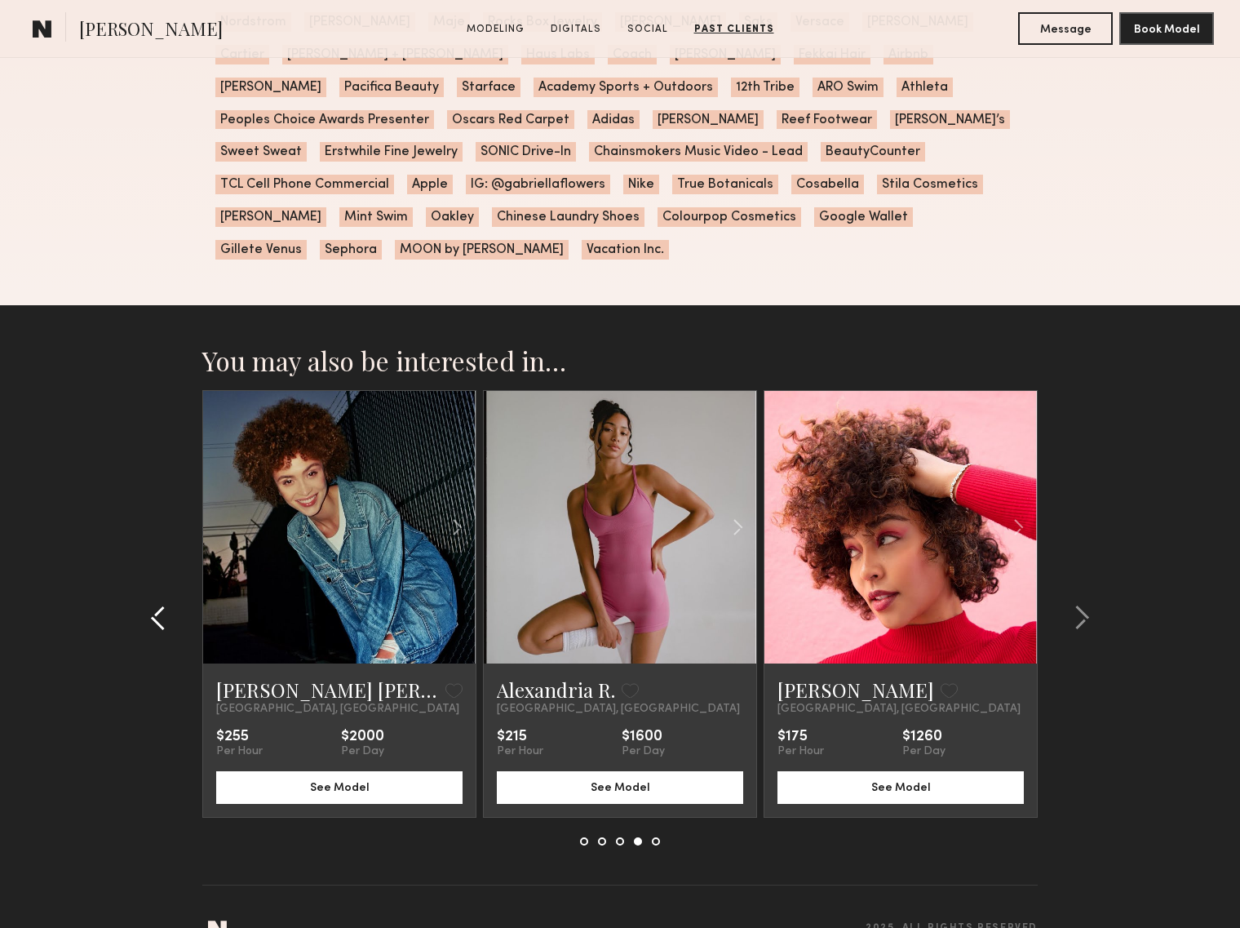
click at [166, 605] on common-icon at bounding box center [158, 618] width 16 height 26
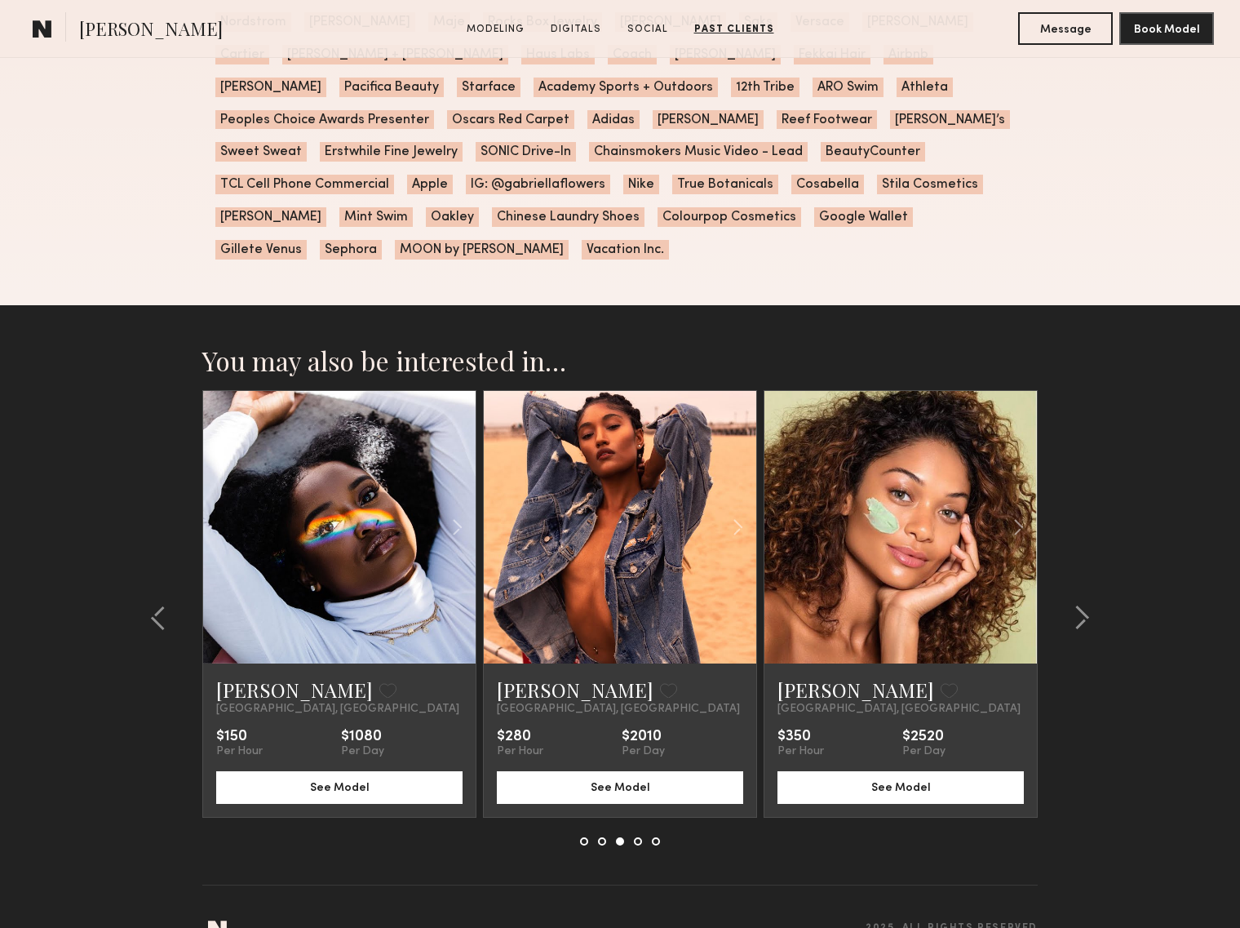
click at [895, 537] on link at bounding box center [900, 527] width 93 height 272
click at [1087, 605] on common-icon at bounding box center [1082, 618] width 16 height 26
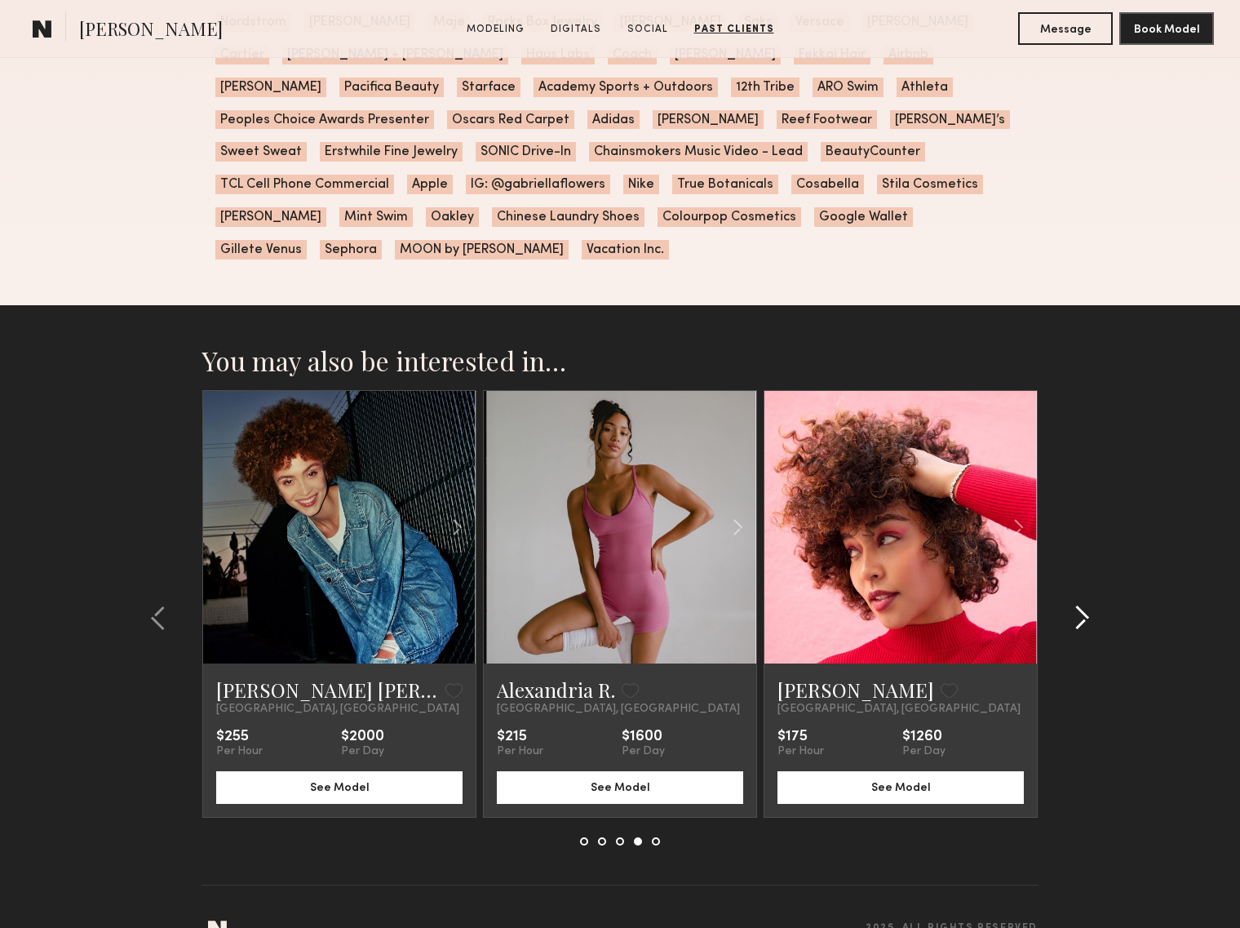
click at [1087, 605] on common-icon at bounding box center [1082, 618] width 16 height 26
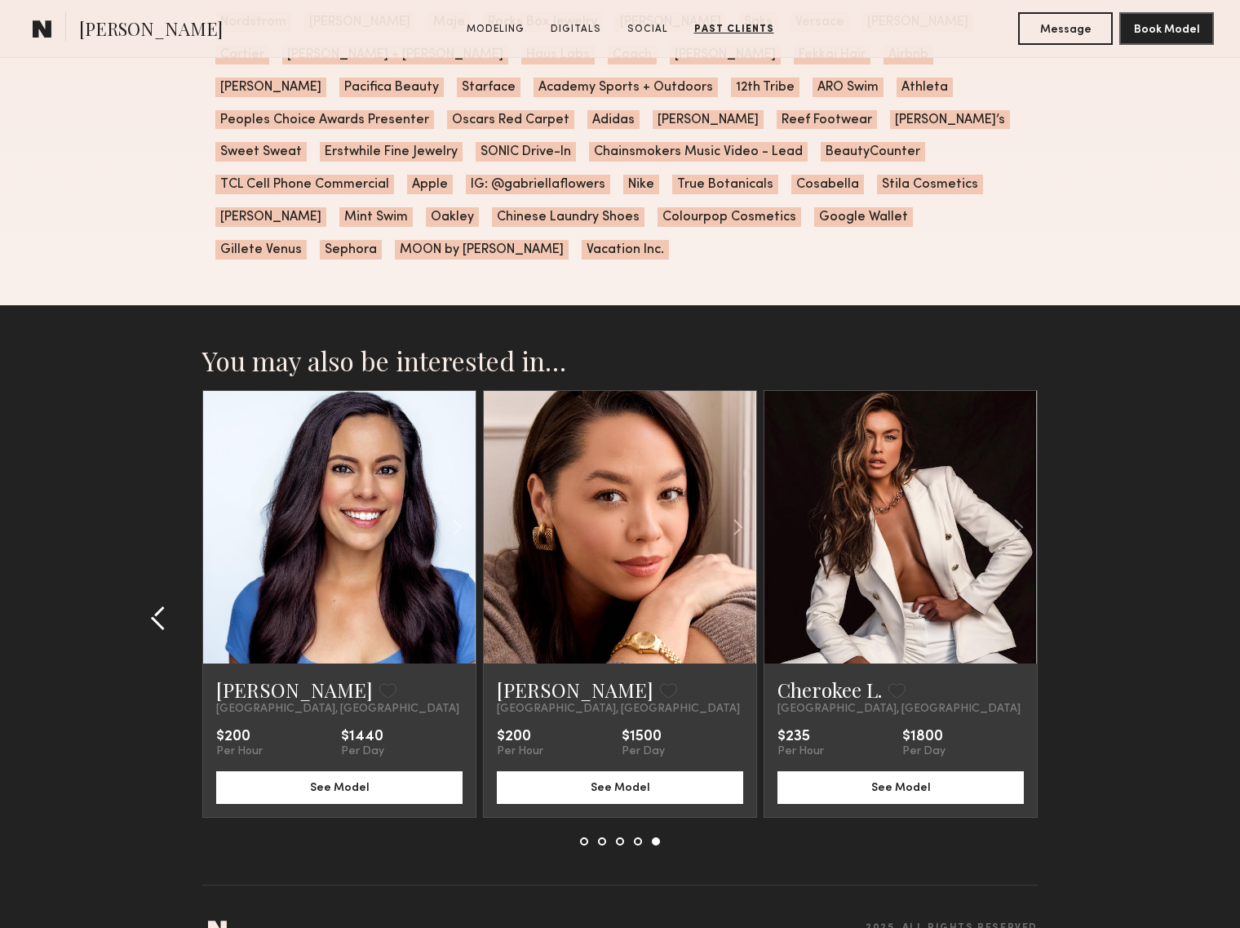
click at [162, 605] on common-icon at bounding box center [158, 618] width 16 height 26
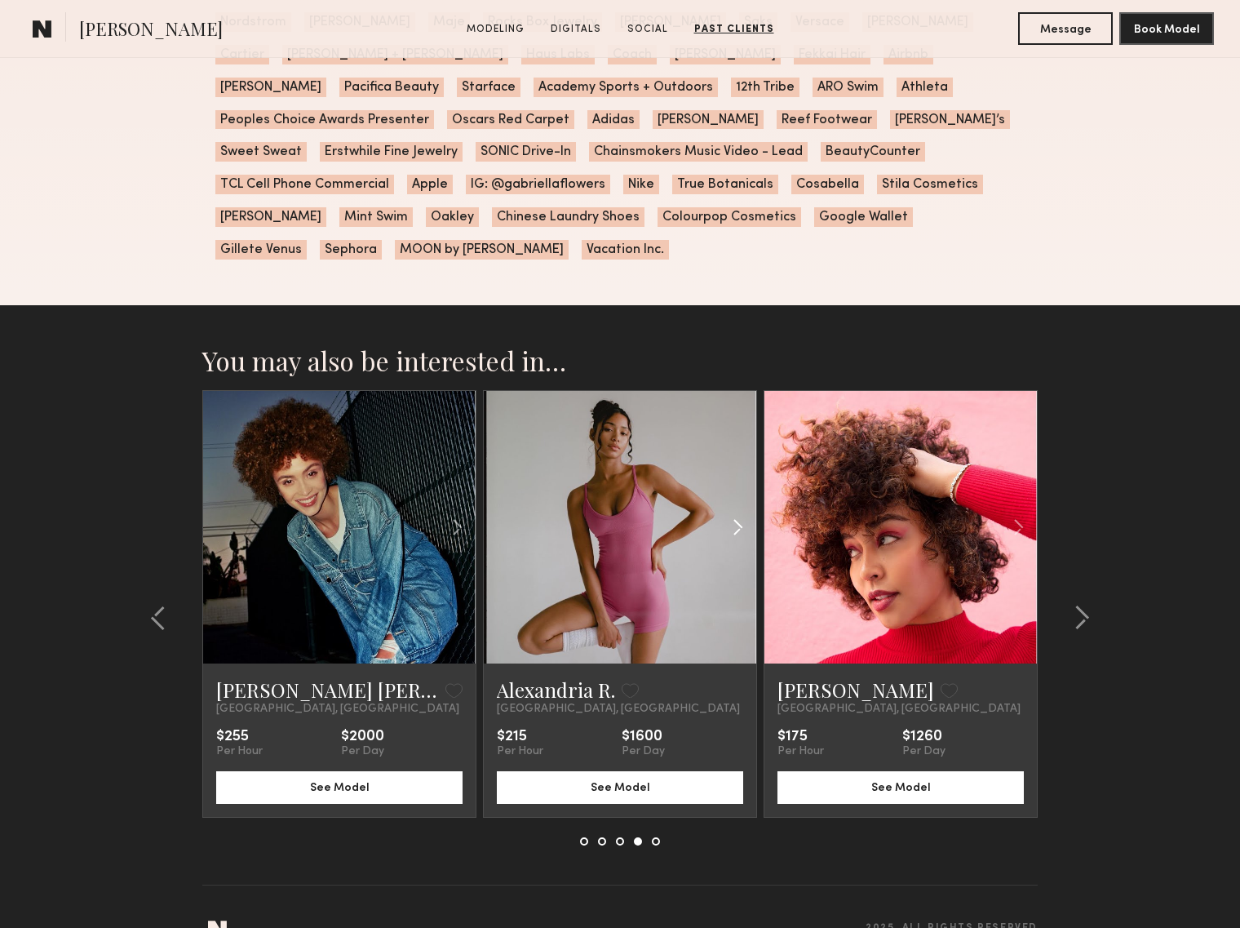
click at [737, 512] on common-icon at bounding box center [738, 527] width 24 height 31
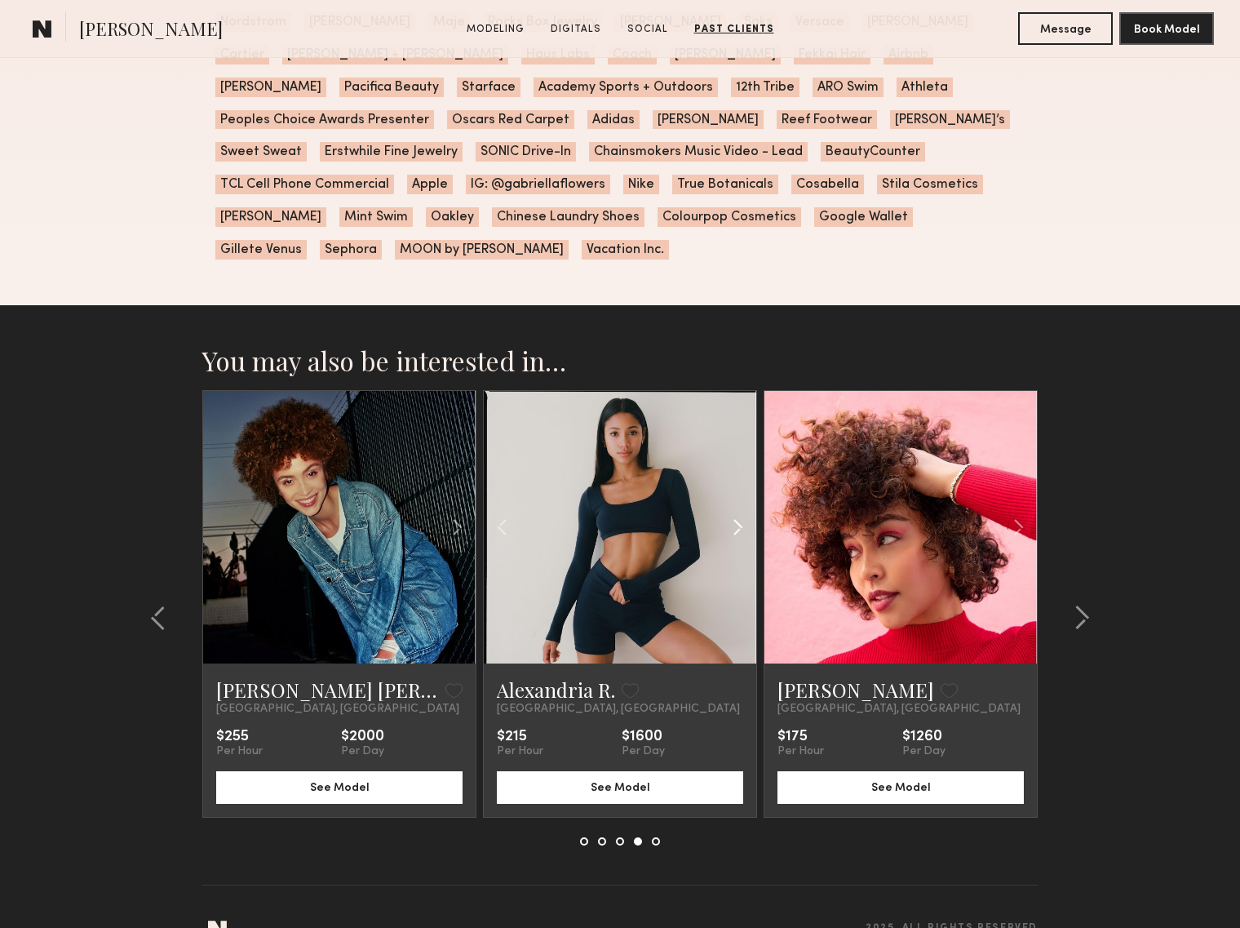
click at [737, 512] on common-icon at bounding box center [738, 527] width 24 height 31
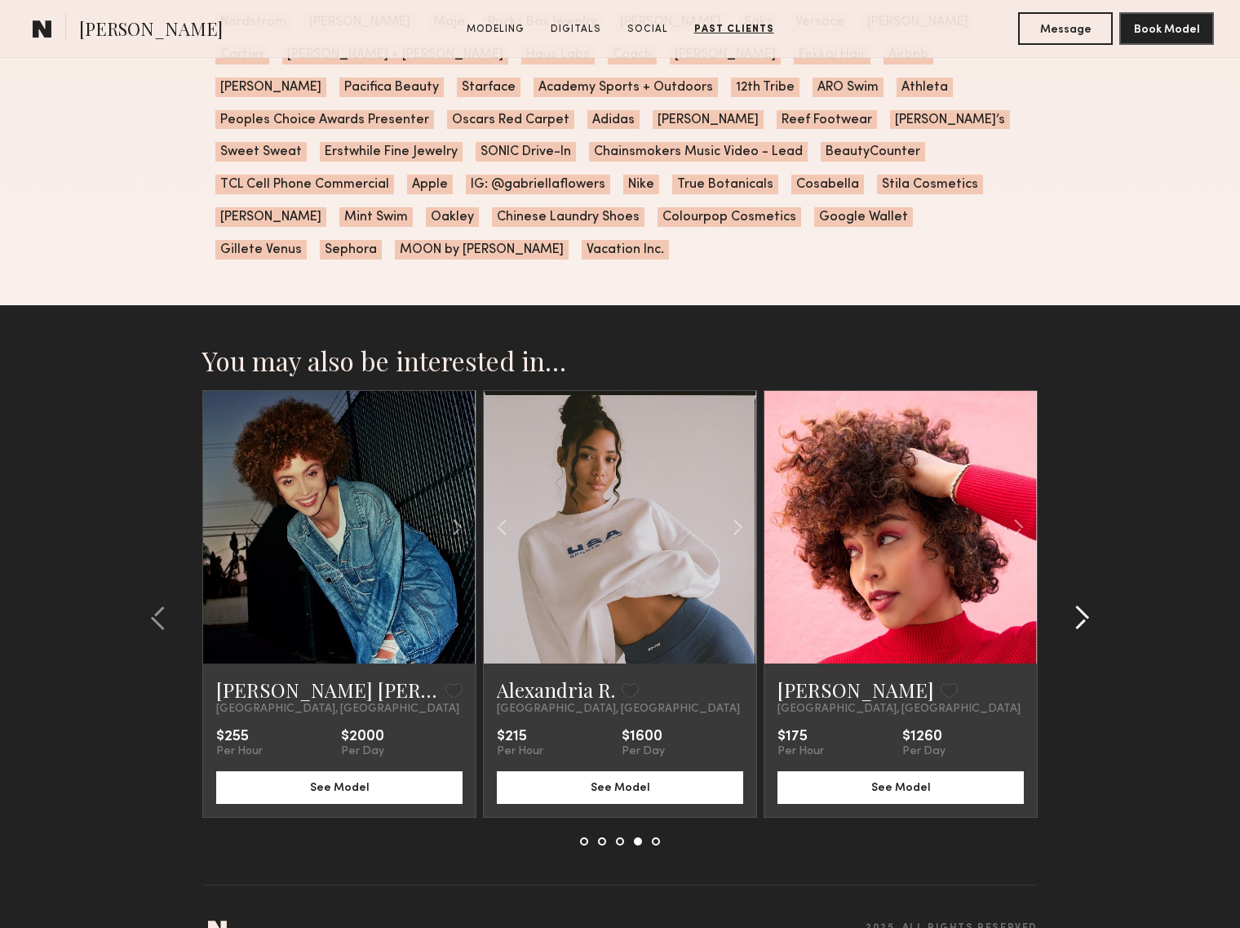
click at [1086, 605] on common-icon at bounding box center [1082, 618] width 16 height 26
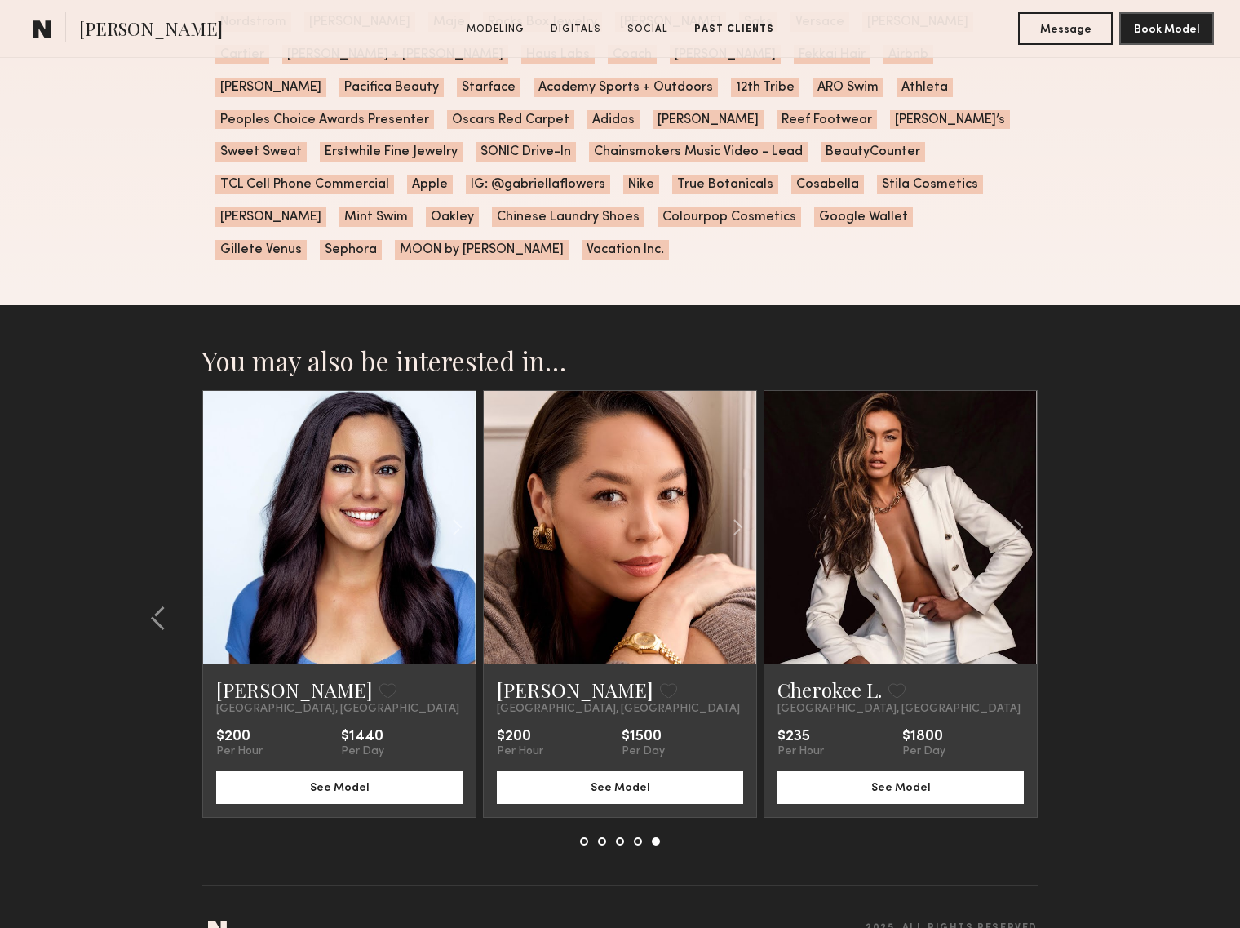
click at [1086, 576] on section "You may also be interested in… Naima M. Favorite Los Angeles, CA $500 Per Hour …" at bounding box center [620, 635] width 1240 height 660
click at [159, 605] on common-icon at bounding box center [158, 618] width 16 height 26
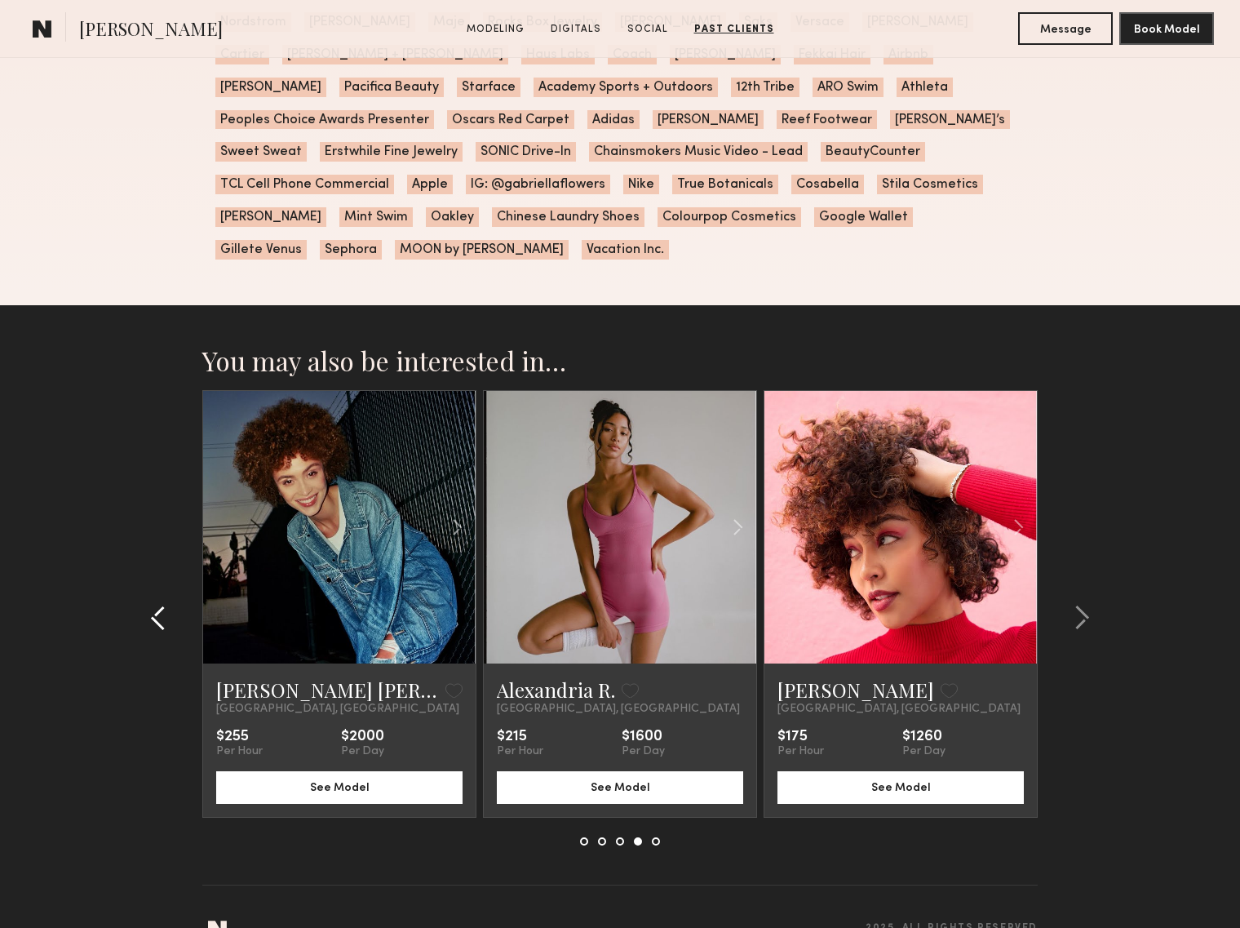
click at [159, 605] on common-icon at bounding box center [158, 618] width 16 height 26
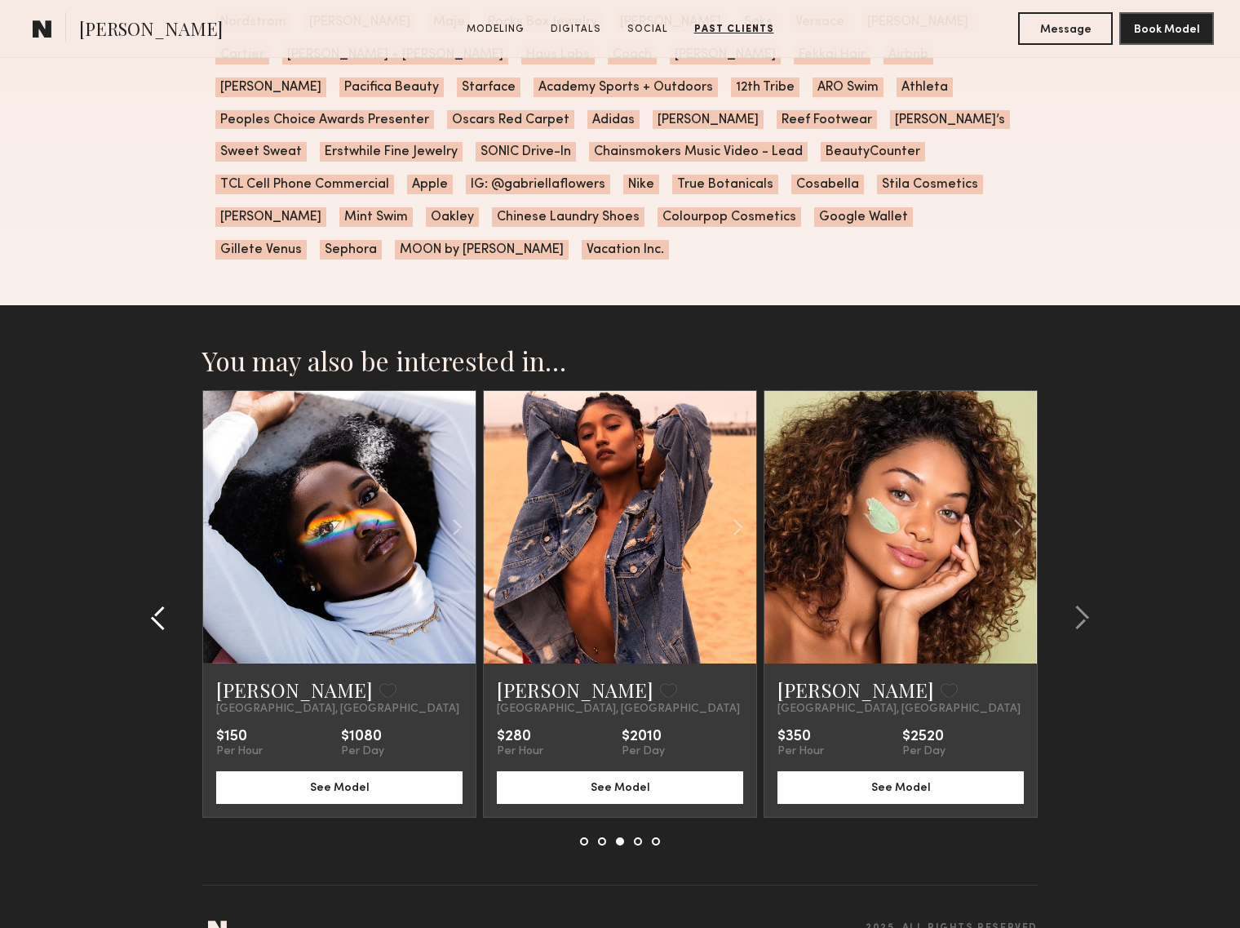
click at [159, 605] on common-icon at bounding box center [158, 618] width 16 height 26
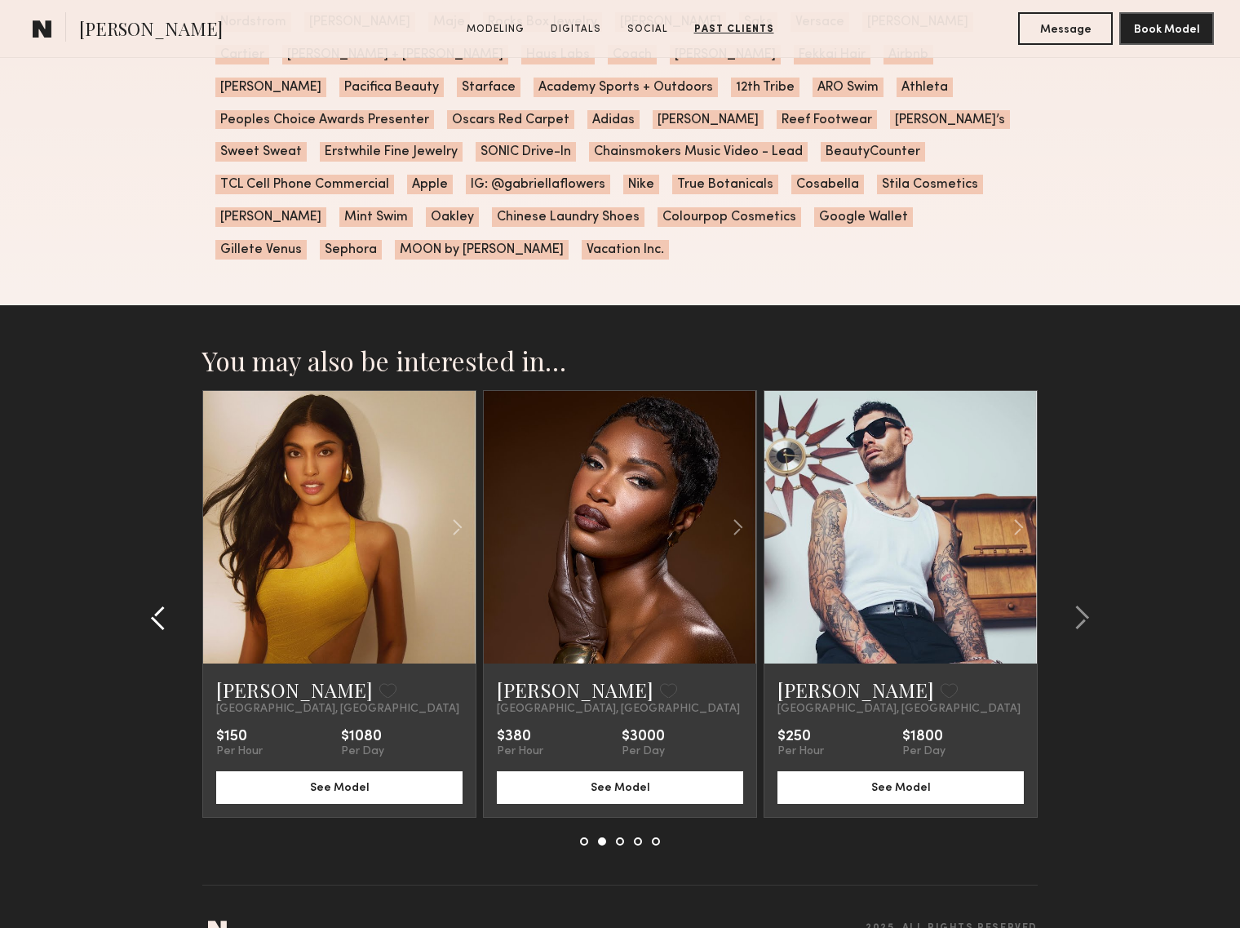
click at [159, 605] on common-icon at bounding box center [158, 618] width 16 height 26
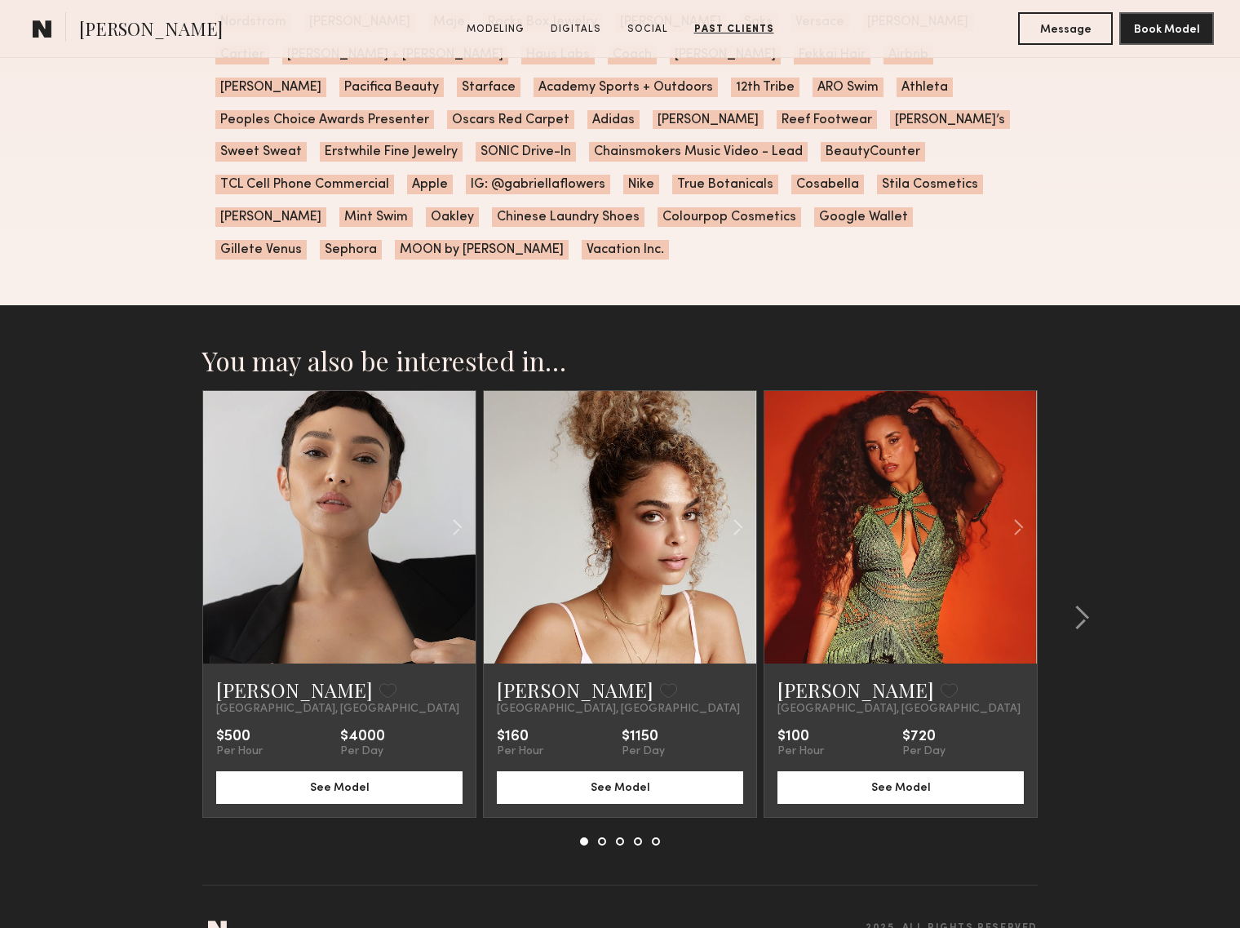
click at [159, 580] on section "You may also be interested in… Naima M. Favorite Los Angeles, CA $500 Per Hour …" at bounding box center [620, 635] width 1240 height 660
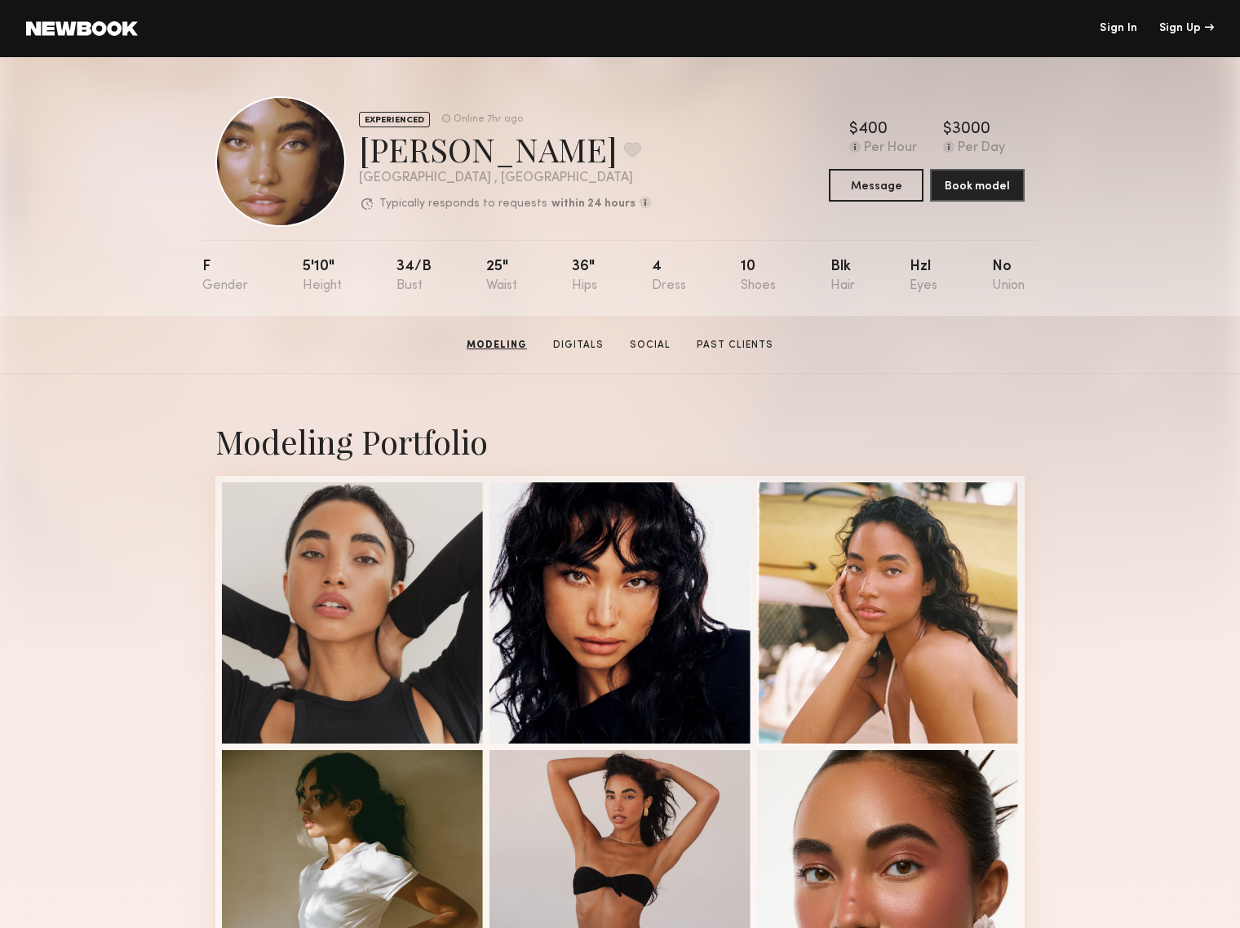
scroll to position [0, 0]
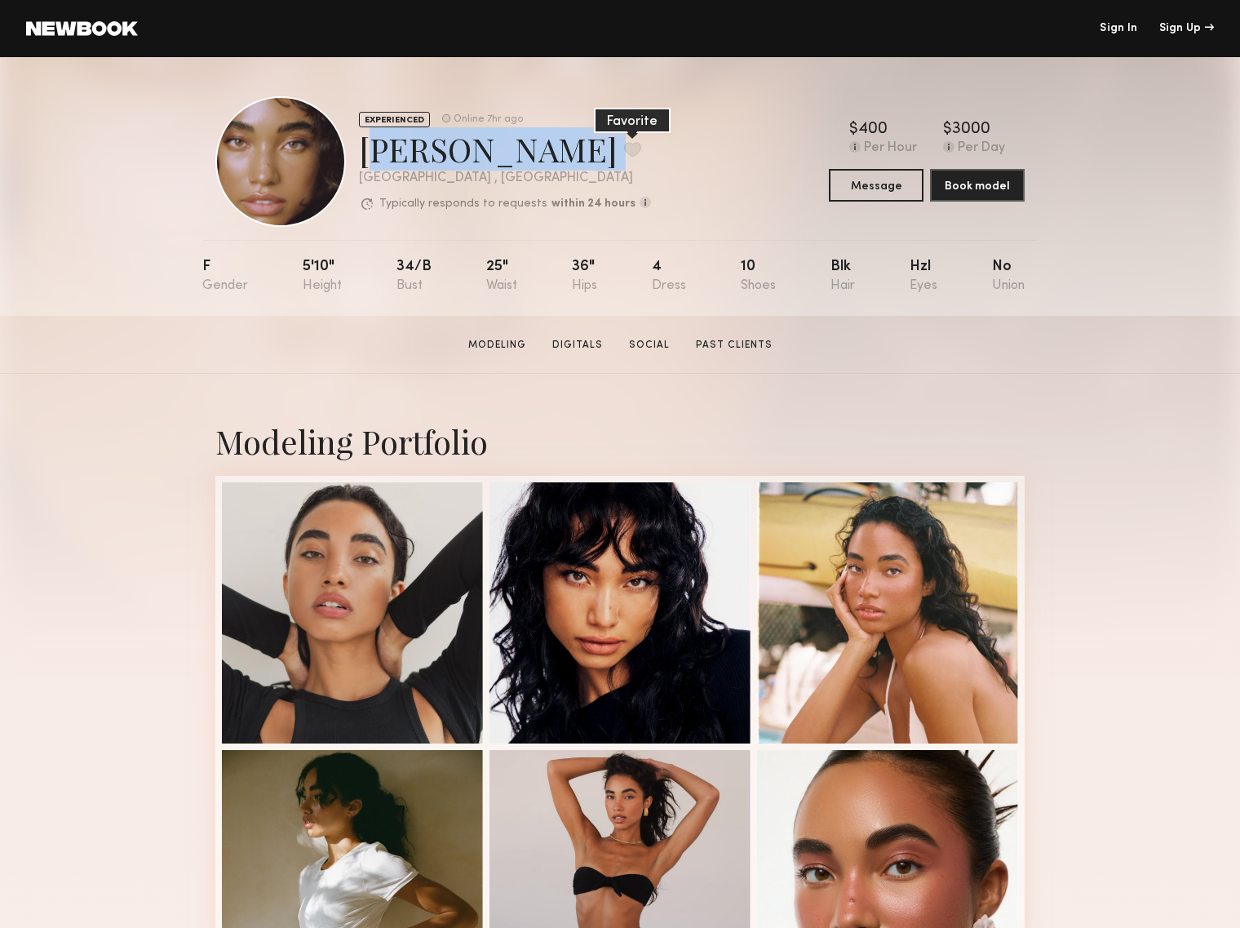
drag, startPoint x: 362, startPoint y: 154, endPoint x: 538, endPoint y: 156, distance: 176.2
click at [538, 156] on div "[PERSON_NAME] Favorite" at bounding box center [505, 148] width 292 height 43
copy div "[PERSON_NAME] Favorite"
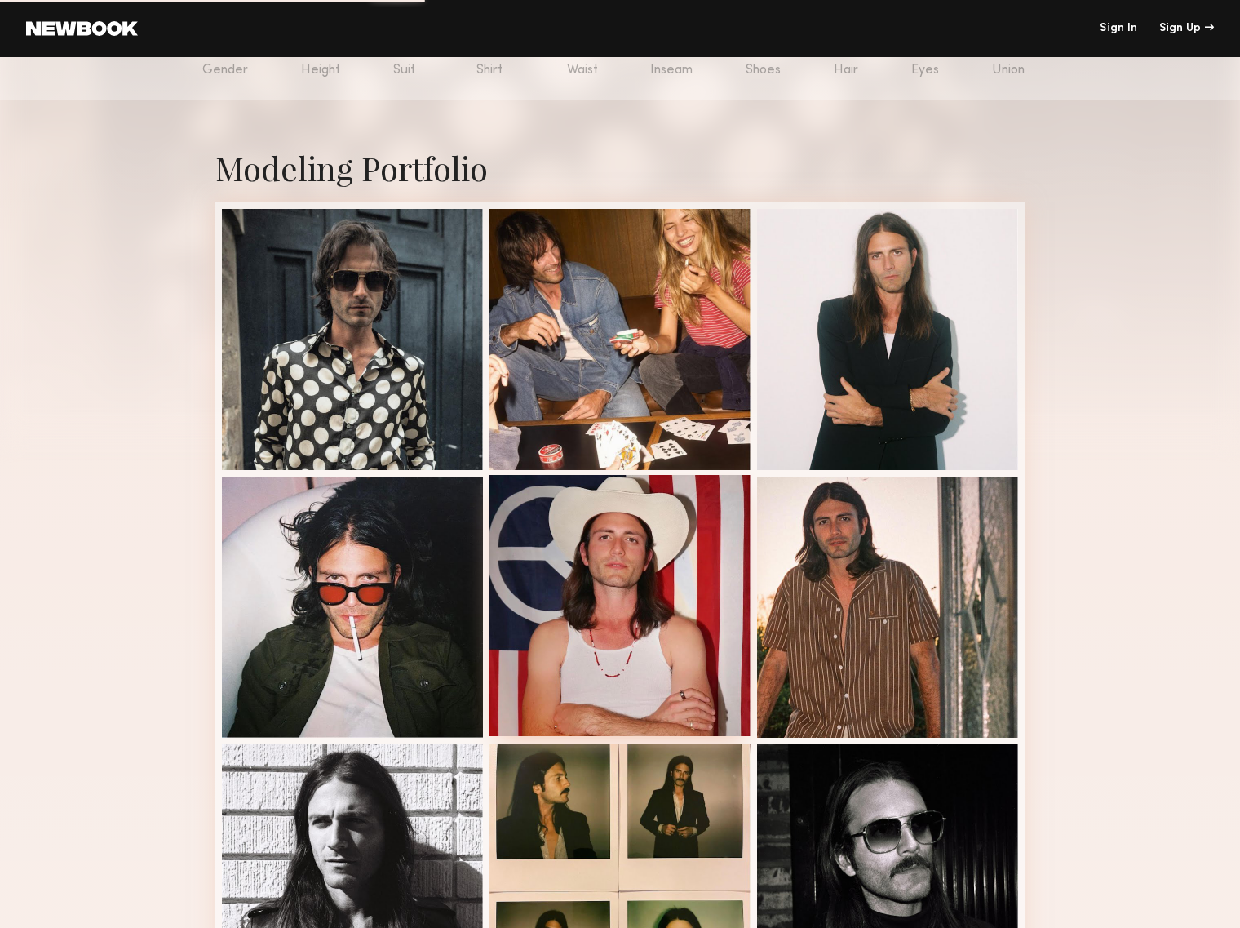
scroll to position [247, 0]
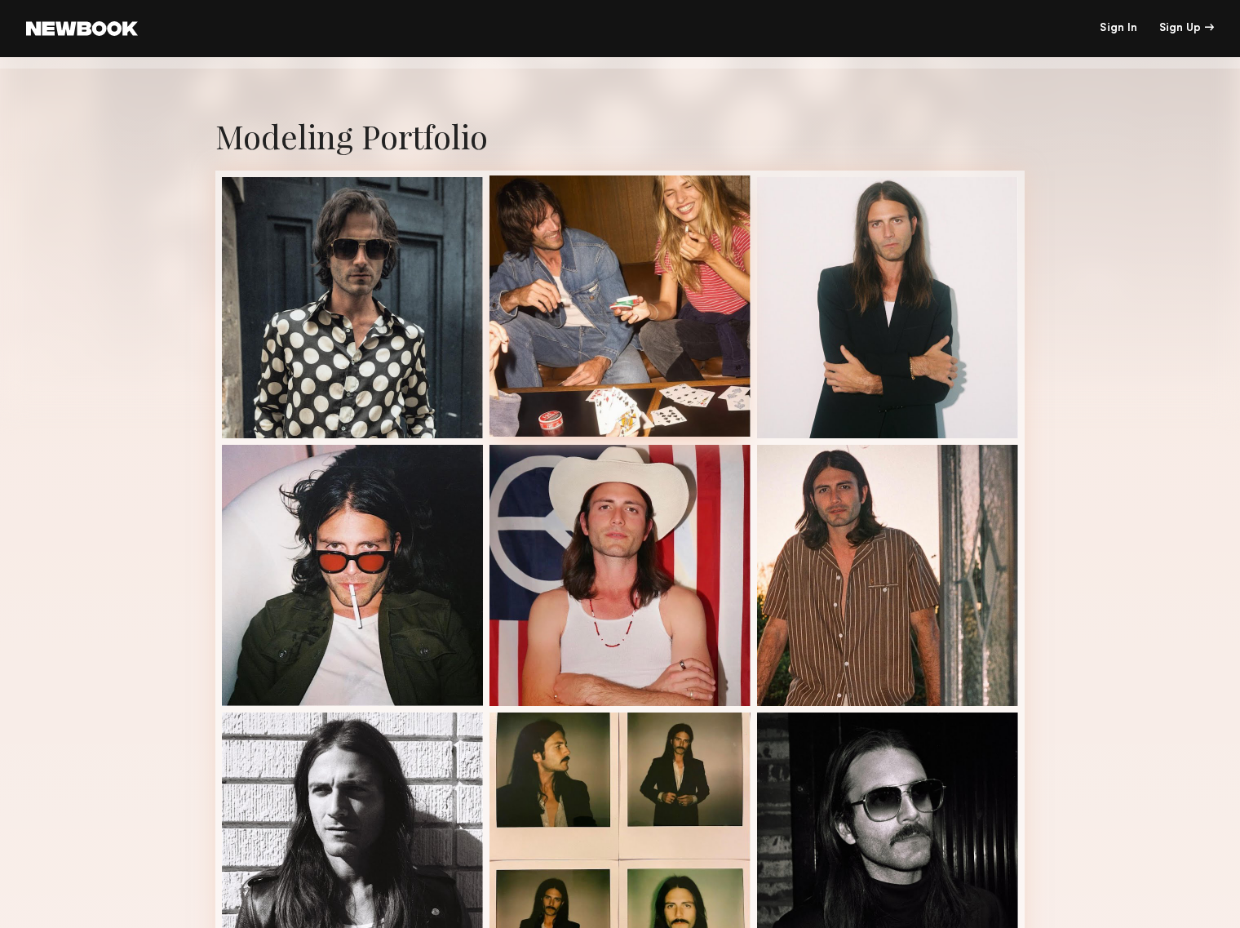
click at [583, 256] on div at bounding box center [620, 305] width 261 height 261
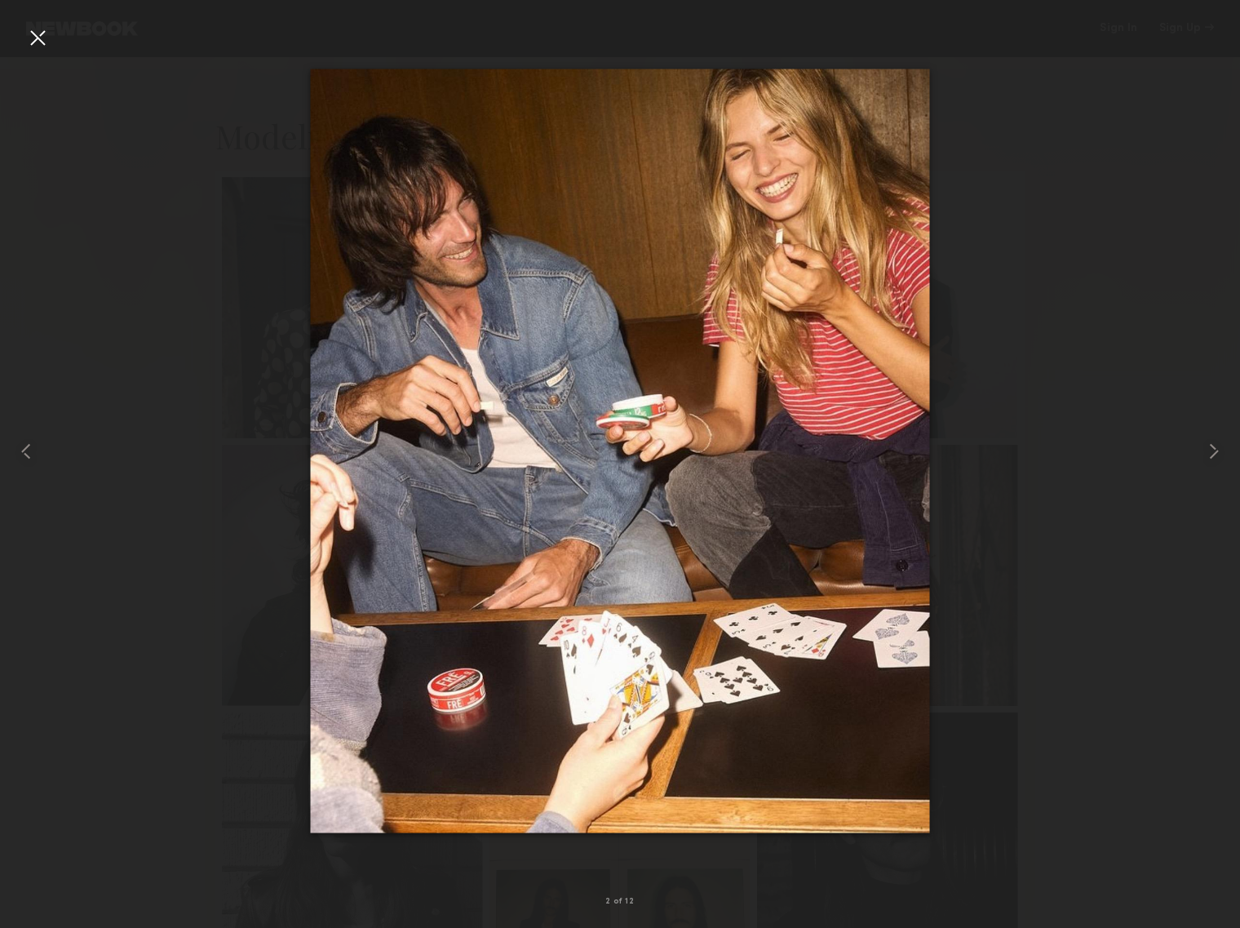
click at [1016, 280] on div at bounding box center [620, 450] width 1240 height 849
click at [39, 47] on div at bounding box center [37, 37] width 26 height 26
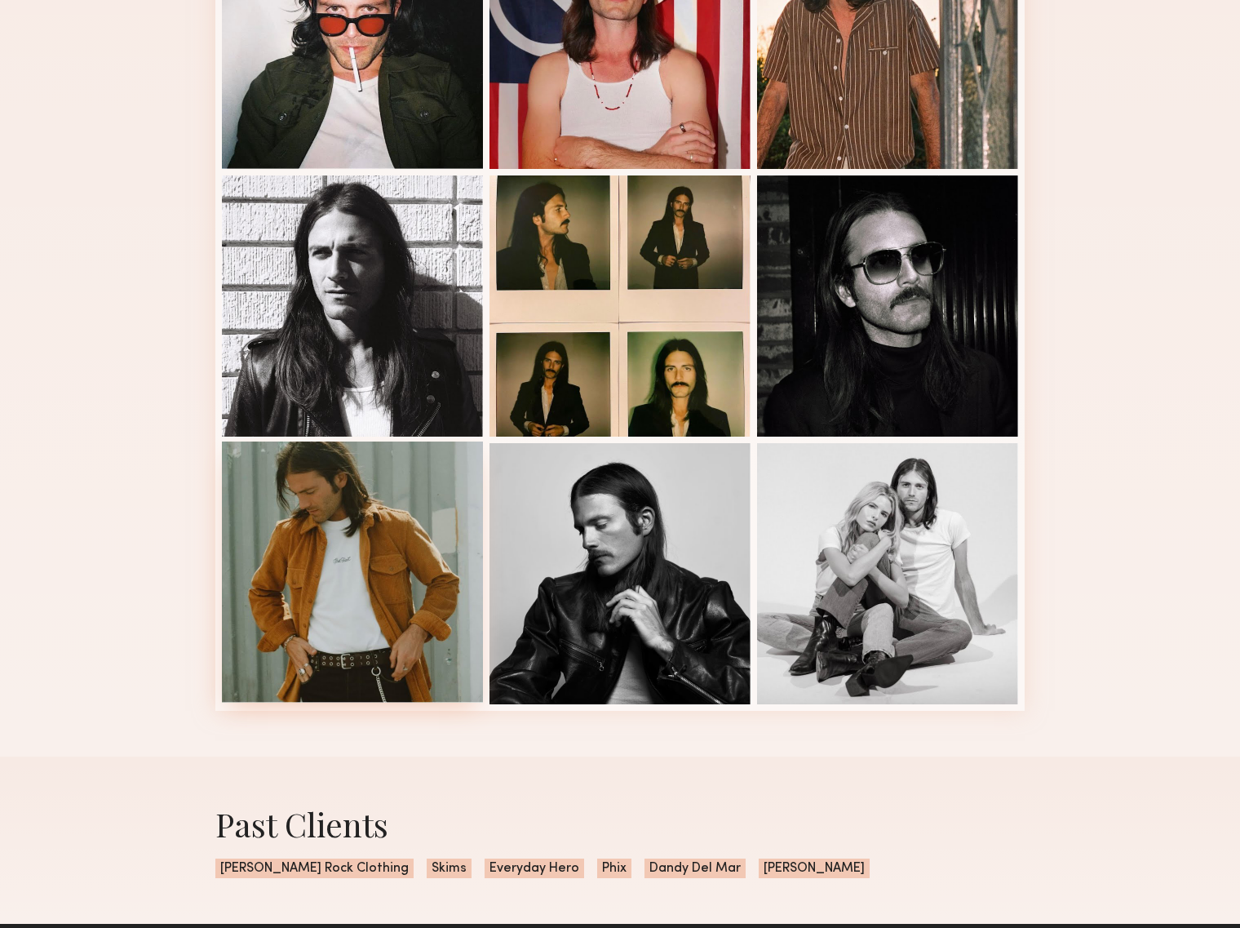
scroll to position [773, 0]
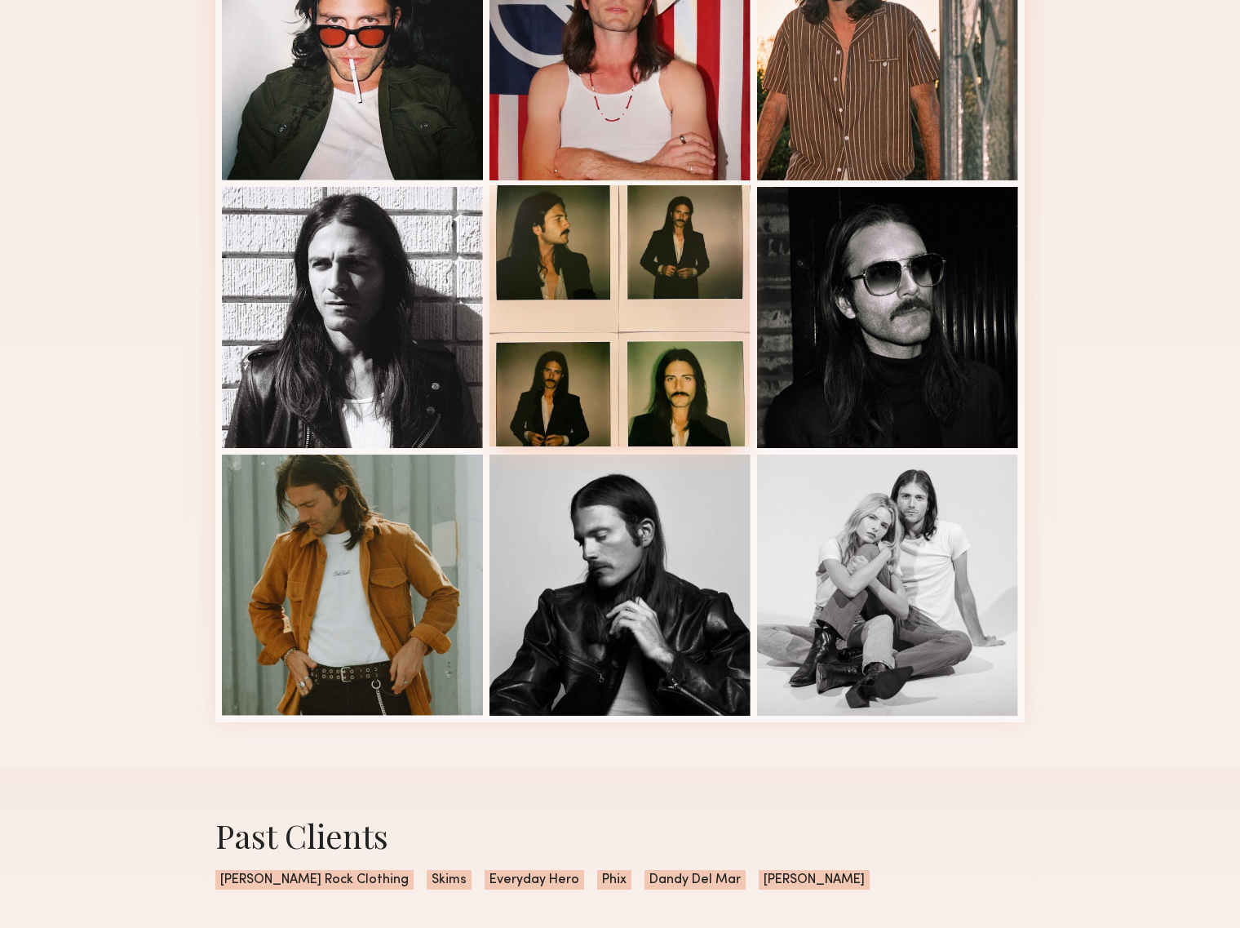
click at [660, 394] on div at bounding box center [620, 315] width 261 height 261
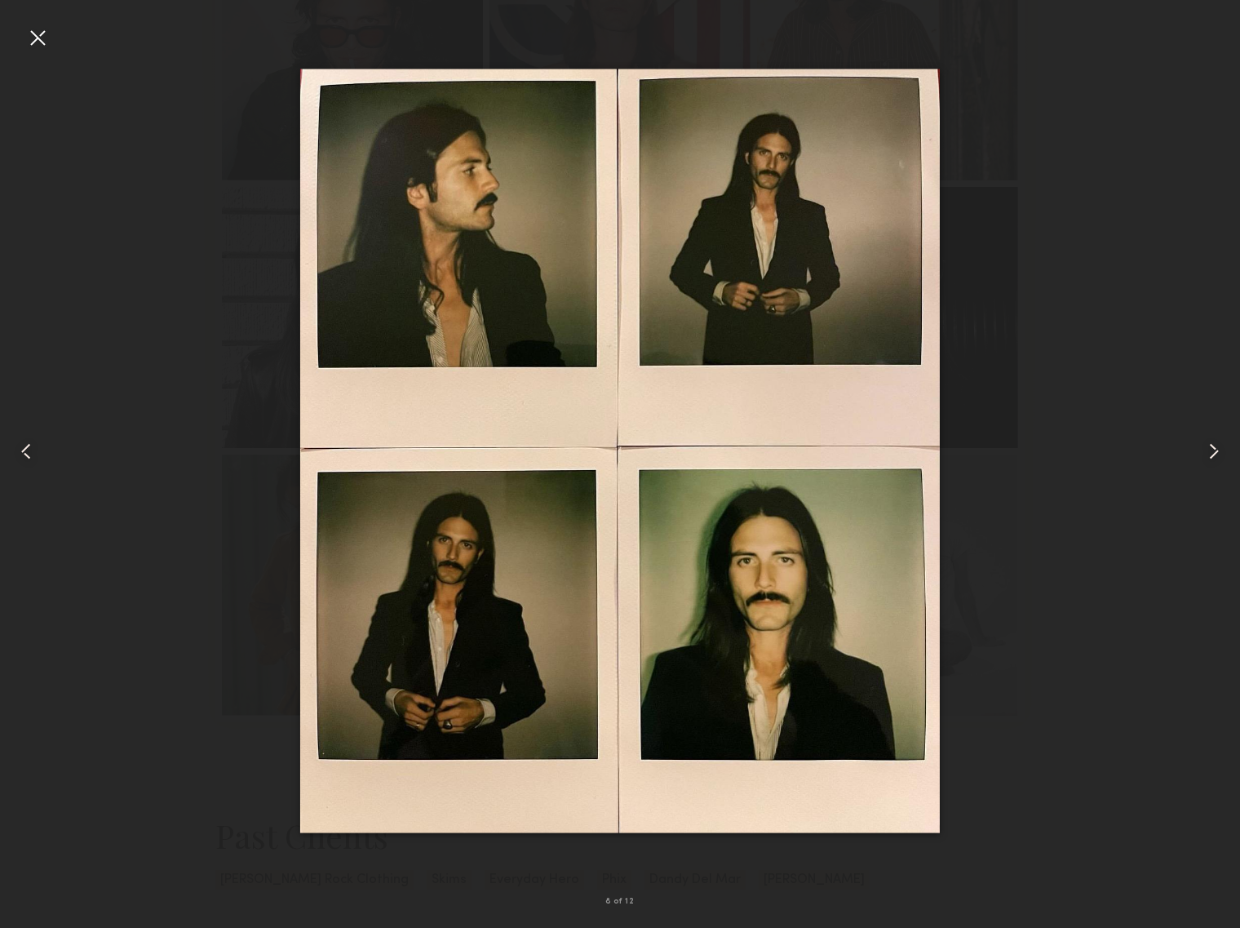
click at [1214, 450] on common-icon at bounding box center [1214, 451] width 26 height 26
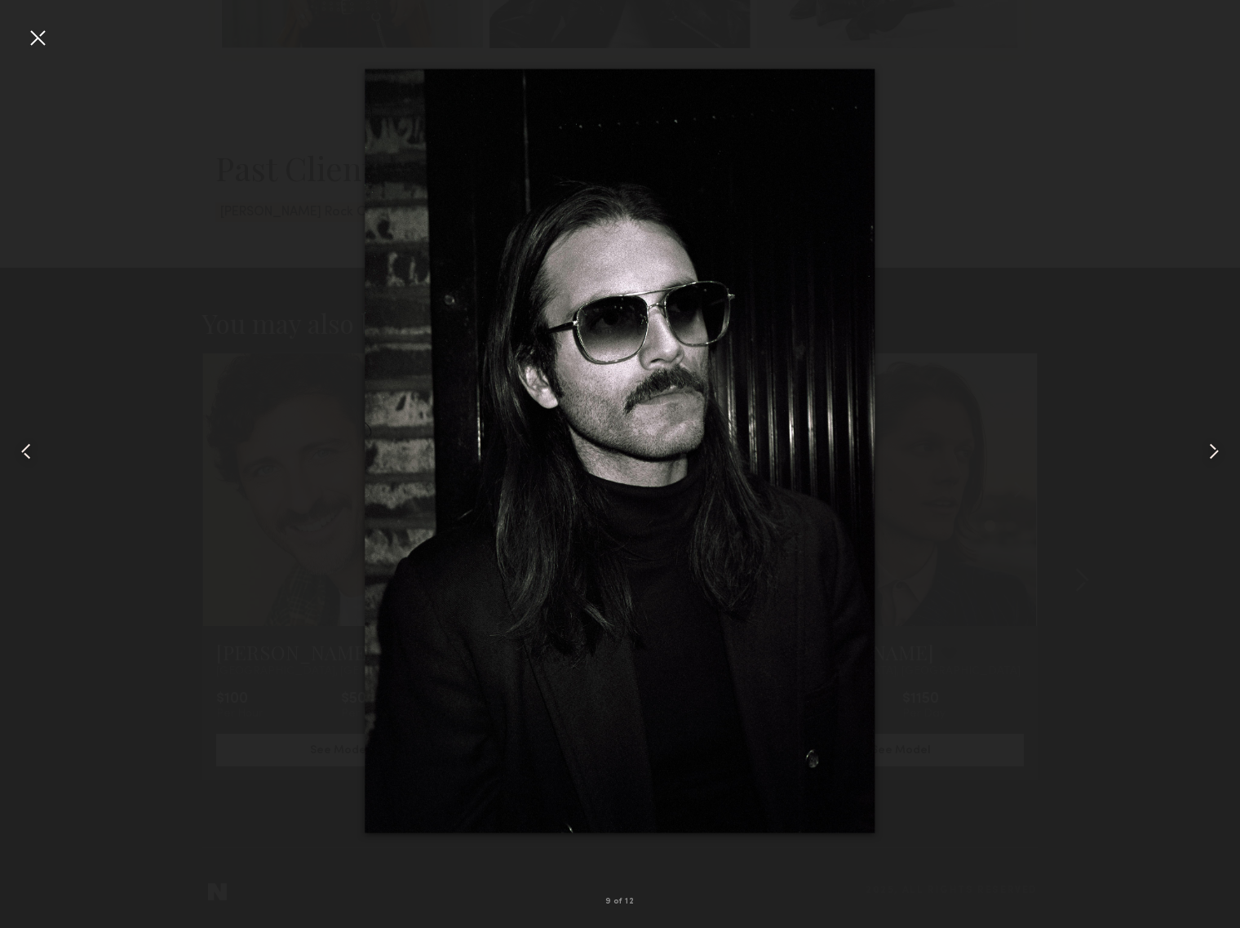
click at [1192, 423] on div at bounding box center [1215, 450] width 50 height 849
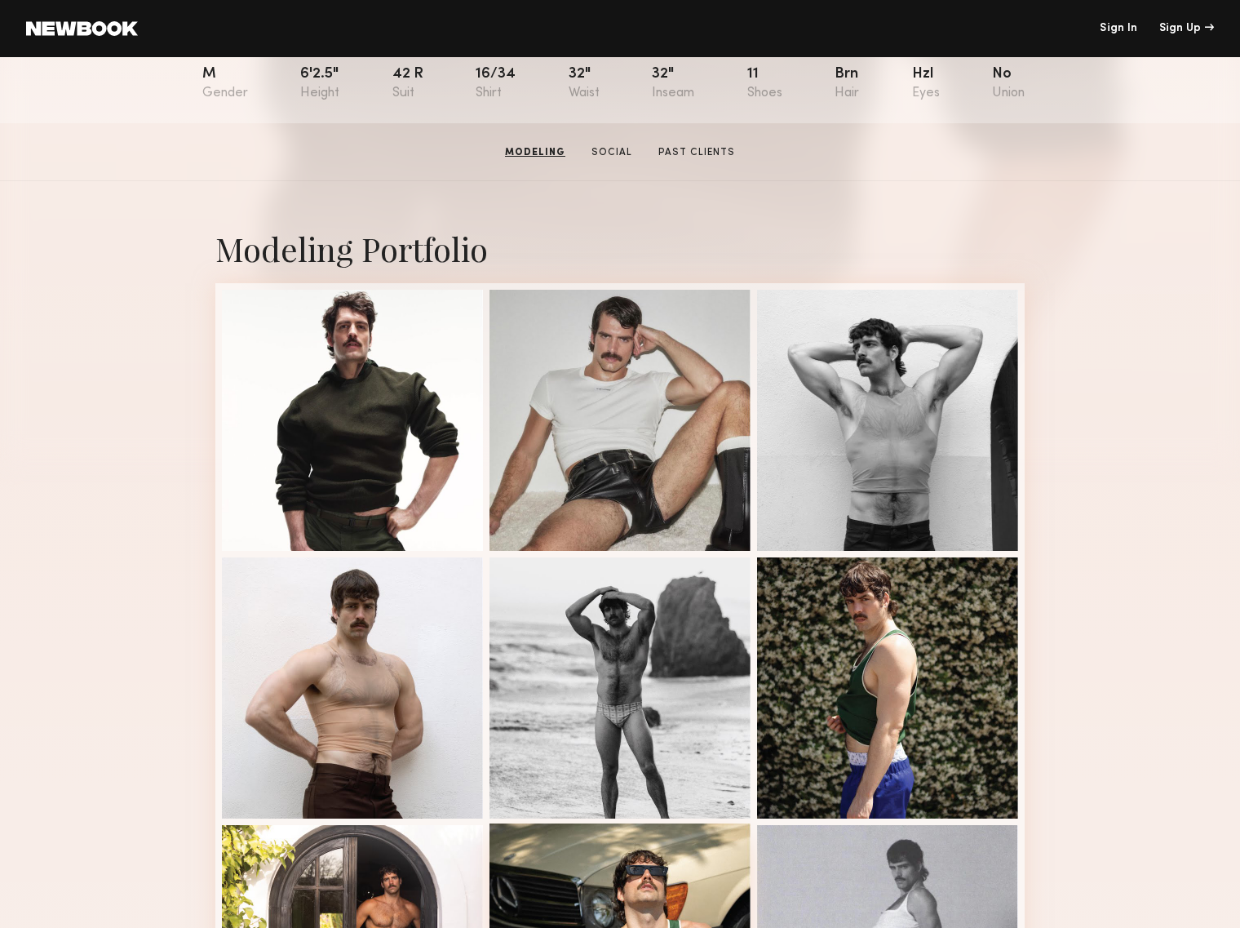
scroll to position [81, 0]
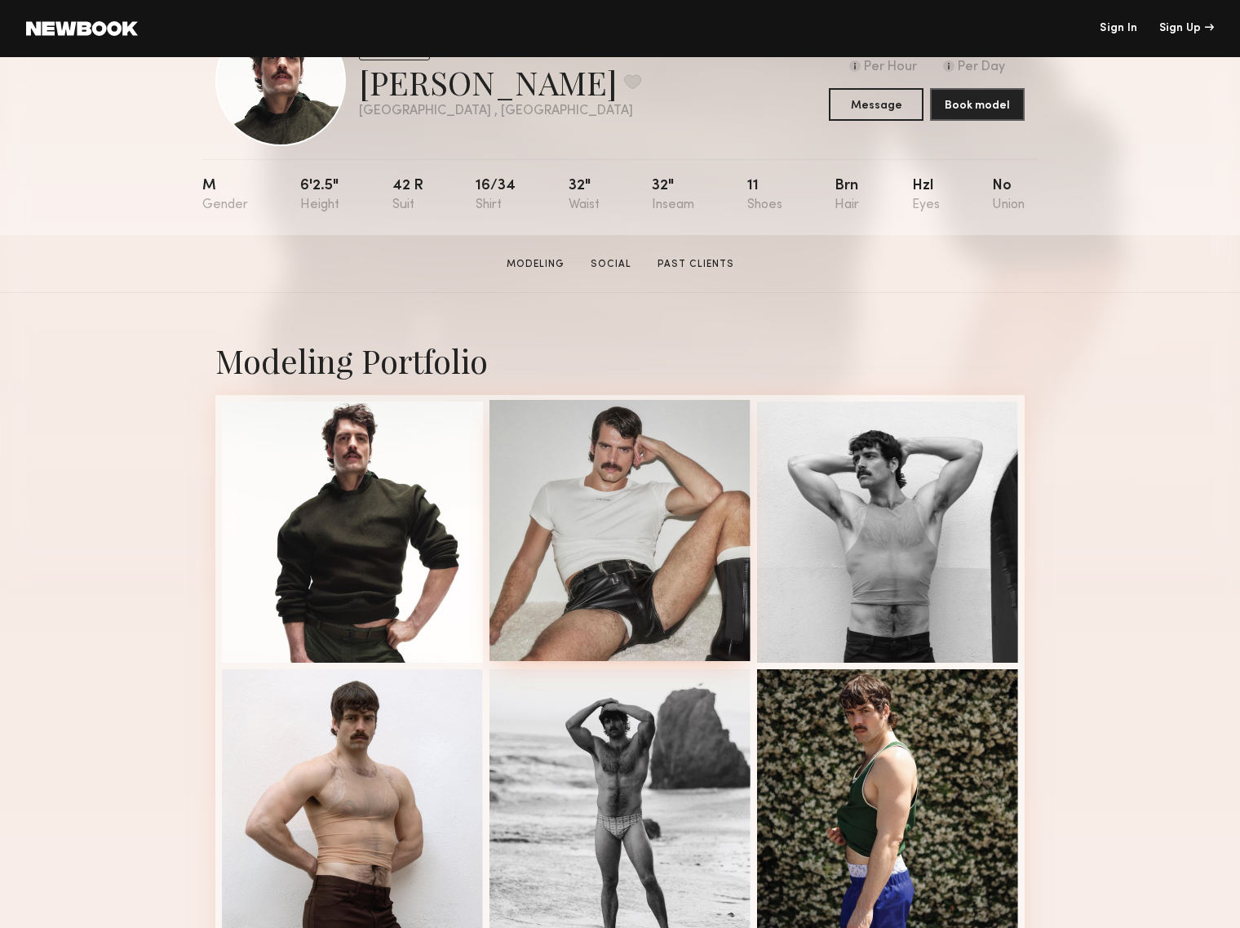
click at [657, 537] on div at bounding box center [620, 530] width 261 height 261
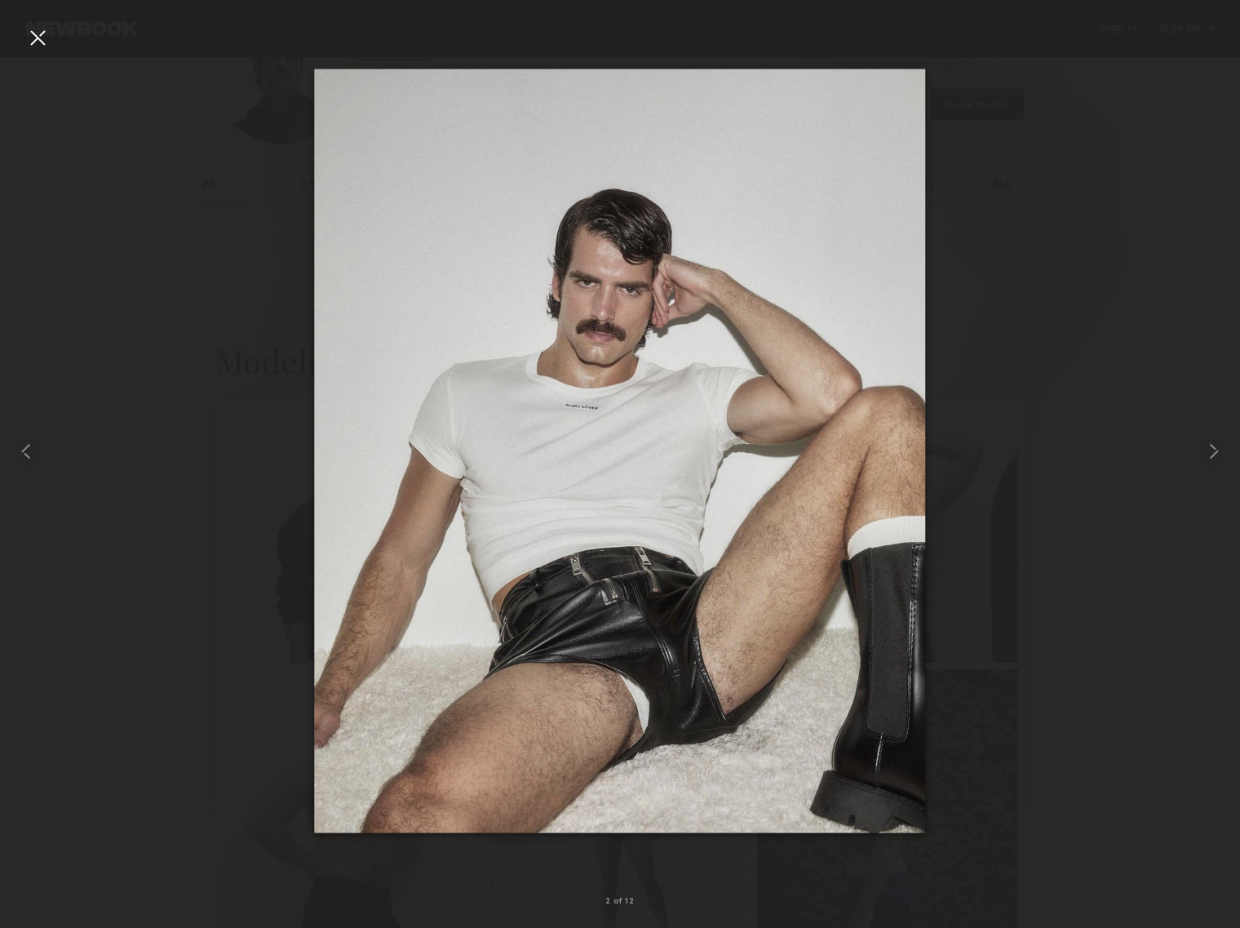
click at [943, 265] on div at bounding box center [620, 450] width 1240 height 849
click at [1086, 685] on div at bounding box center [620, 450] width 1240 height 849
click at [44, 33] on div at bounding box center [37, 37] width 26 height 26
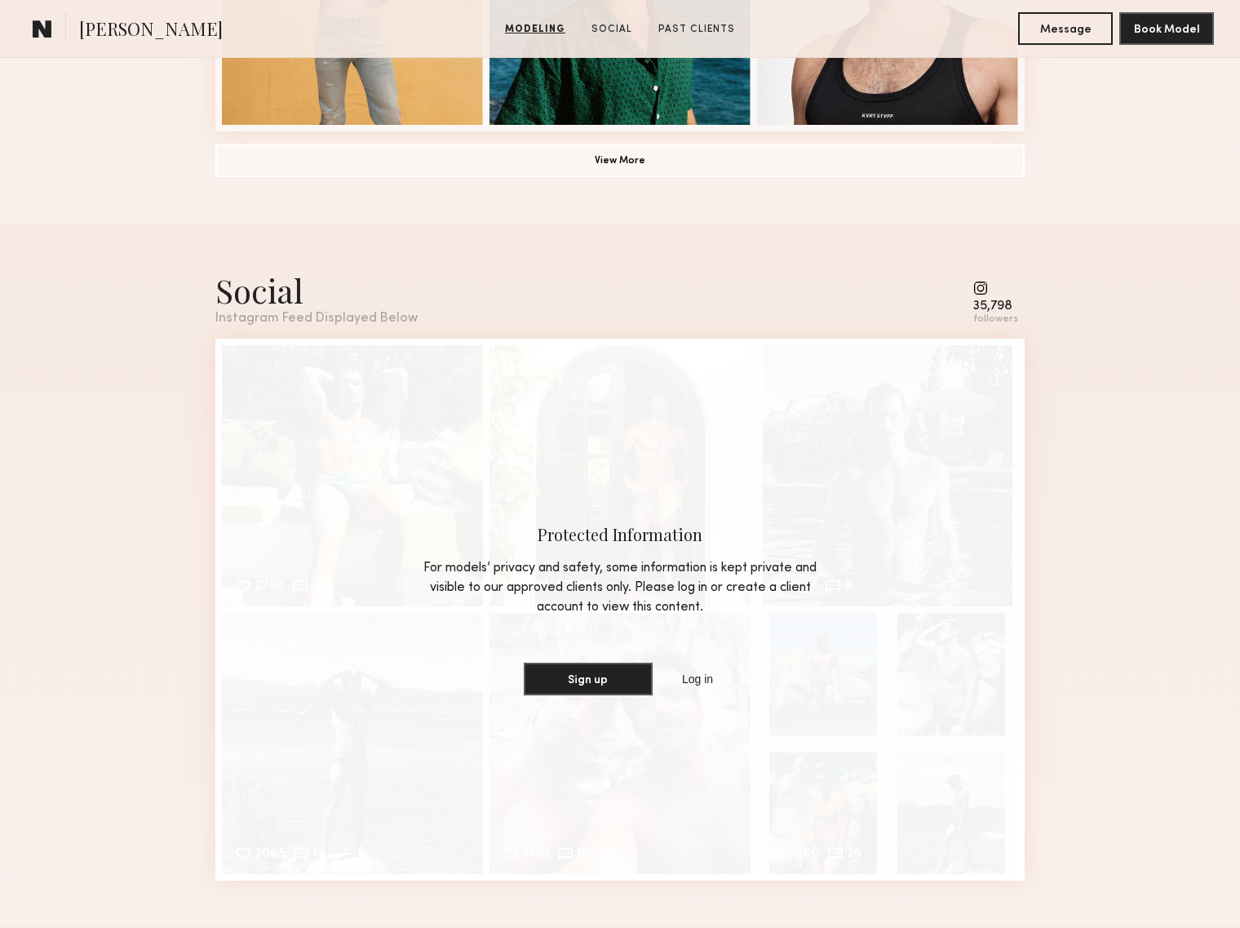
scroll to position [810, 0]
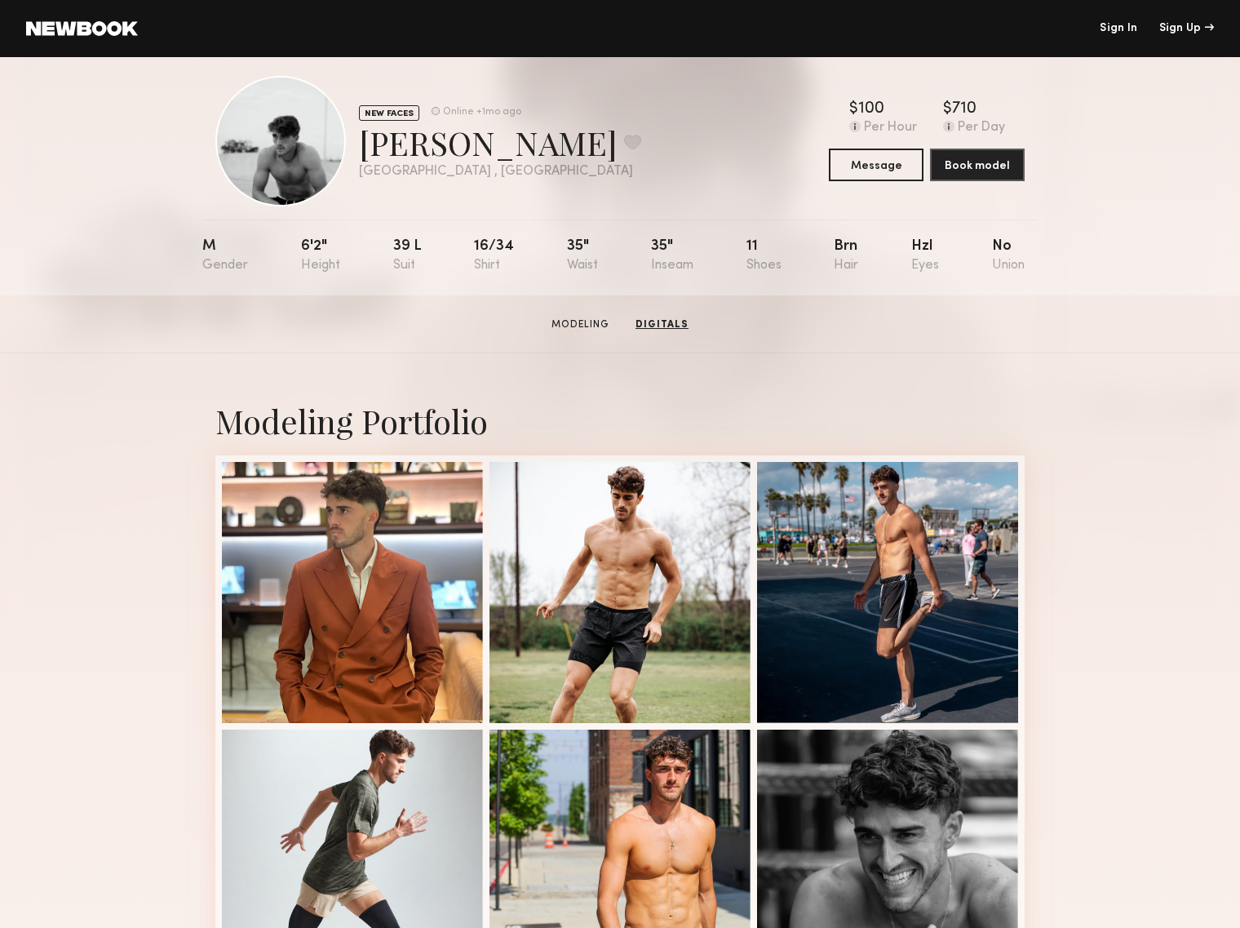
scroll to position [184, 0]
